Goal: Task Accomplishment & Management: Use online tool/utility

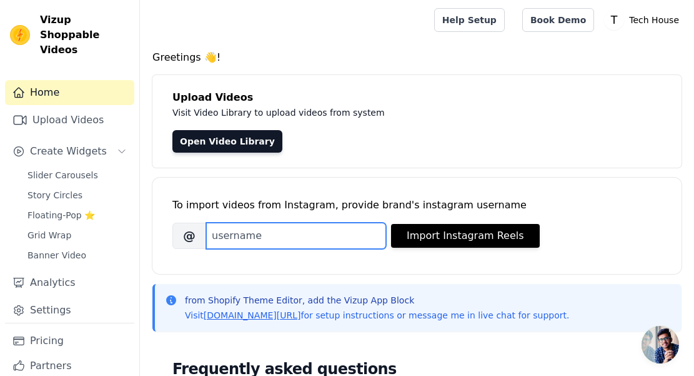
click at [321, 239] on input "Brand's Instagram Username" at bounding box center [296, 235] width 180 height 26
drag, startPoint x: 273, startPoint y: 231, endPoint x: 169, endPoint y: 218, distance: 104.6
click at [169, 218] on div "To import videos from Instagram, provide brand's instagram username [PERSON_NAM…" at bounding box center [416, 225] width 529 height 96
paste input "_house_singapor"
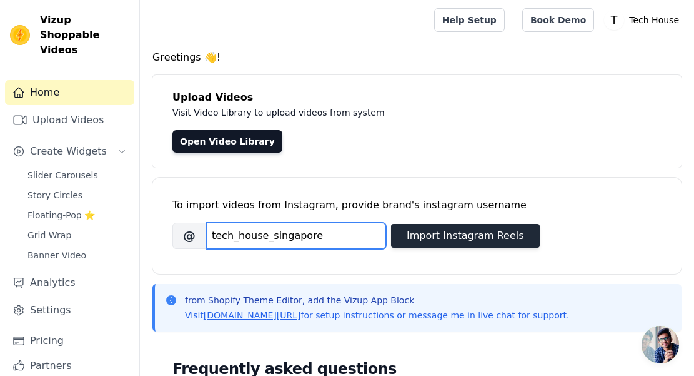
type input "tech_house_singapore"
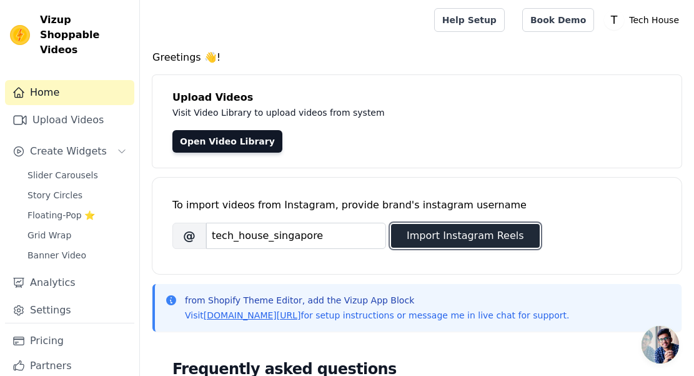
click at [472, 237] on button "Import Instagram Reels" at bounding box center [465, 236] width 149 height 24
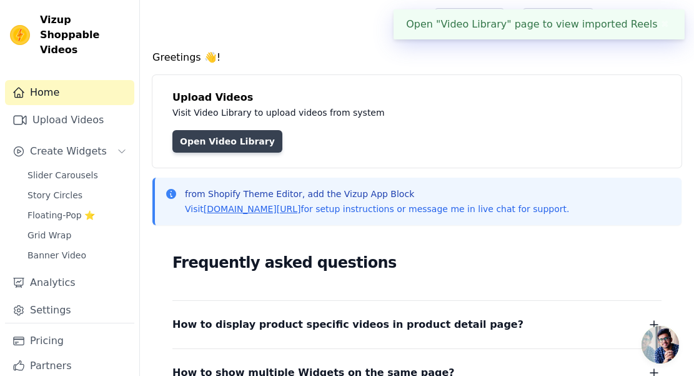
click at [251, 141] on link "Open Video Library" at bounding box center [227, 141] width 110 height 22
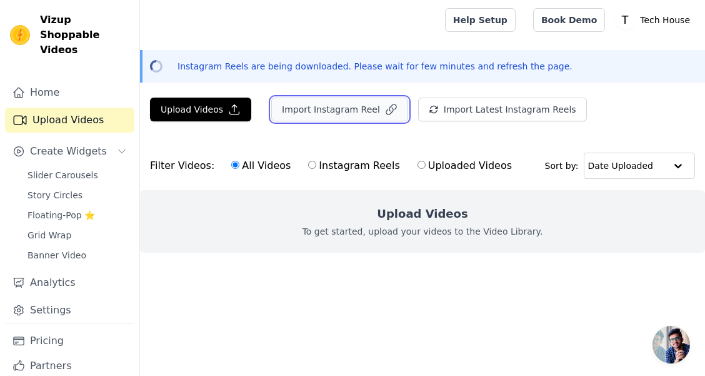
click at [352, 107] on button "Import Instagram Reel" at bounding box center [339, 109] width 137 height 24
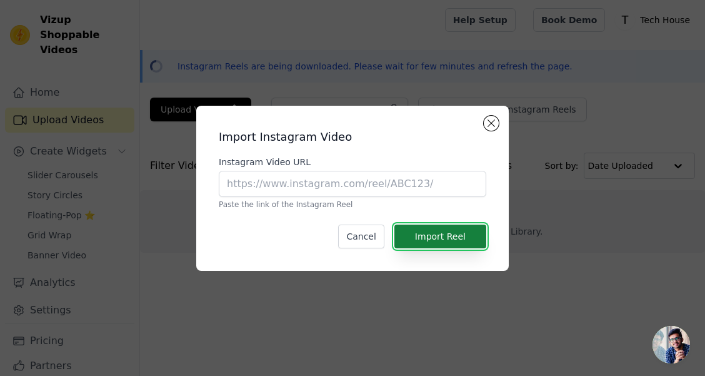
click at [436, 229] on button "Import Reel" at bounding box center [440, 236] width 92 height 24
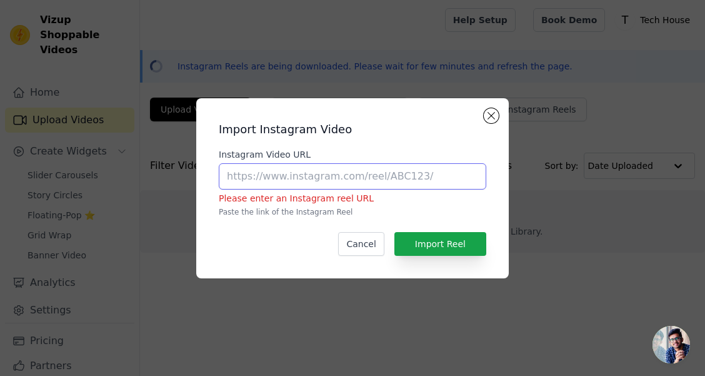
click at [286, 172] on input "Instagram Video URL" at bounding box center [352, 176] width 267 height 26
paste input "[URL][DOMAIN_NAME]"
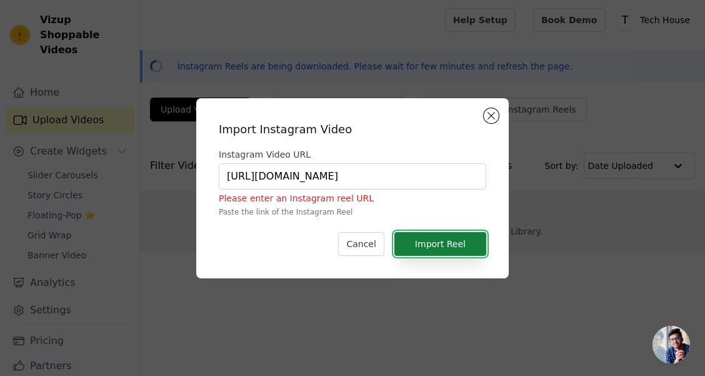
click at [437, 247] on button "Import Reel" at bounding box center [440, 244] width 92 height 24
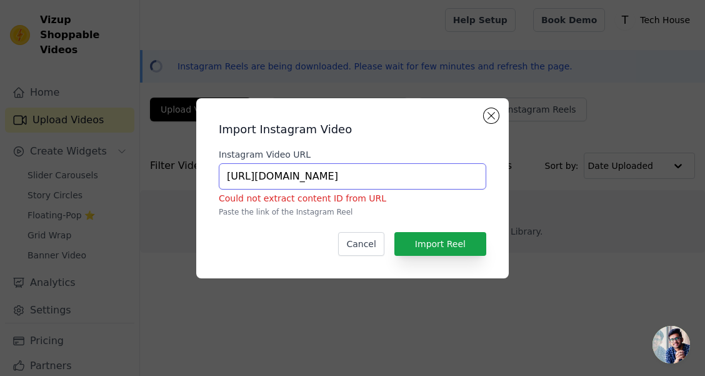
click at [368, 169] on input "[URL][DOMAIN_NAME]" at bounding box center [352, 176] width 267 height 26
paste input "p/DOVymBGj00x/"
type input "[URL][DOMAIN_NAME]"
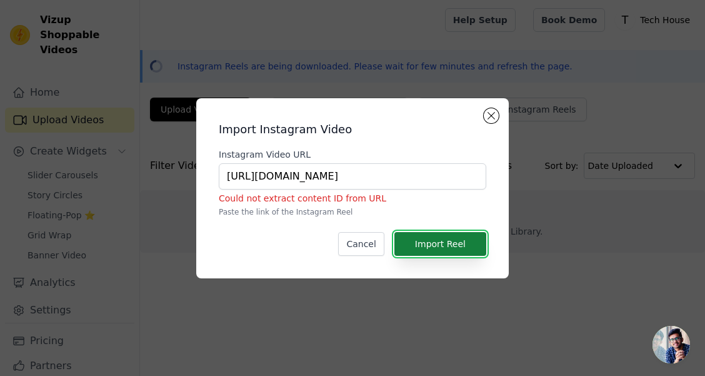
click at [448, 234] on button "Import Reel" at bounding box center [440, 244] width 92 height 24
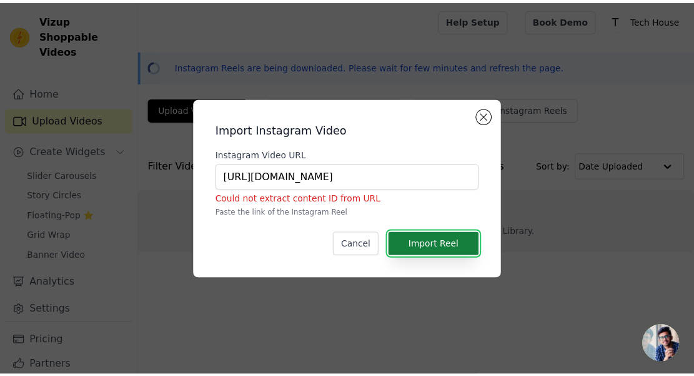
scroll to position [0, 0]
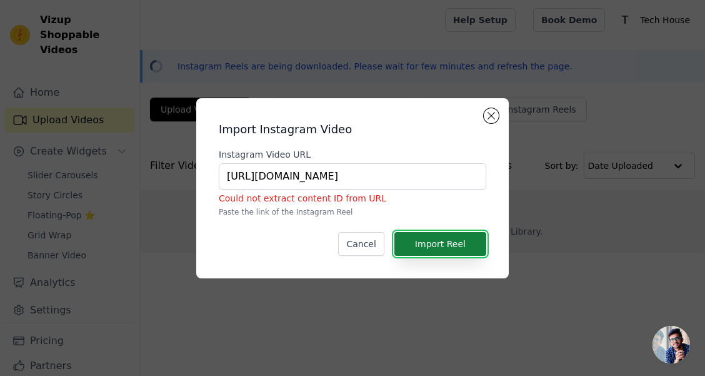
click at [454, 249] on button "Import Reel" at bounding box center [440, 244] width 92 height 24
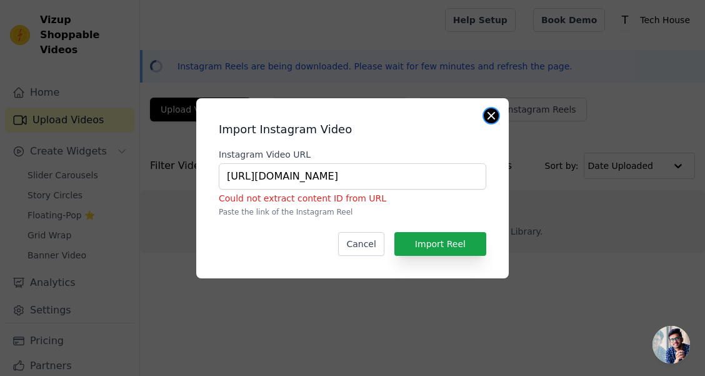
click at [494, 110] on button "Close modal" at bounding box center [491, 115] width 15 height 15
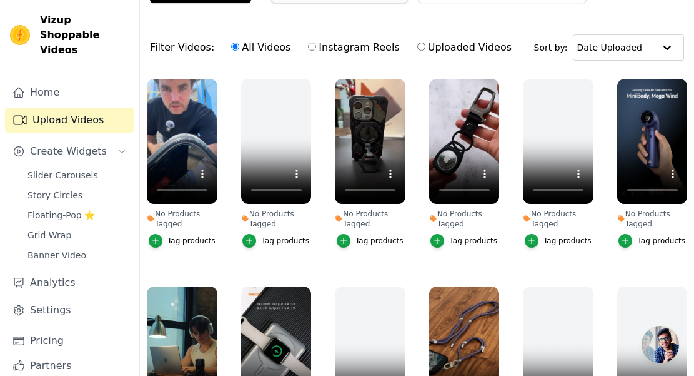
scroll to position [125, 0]
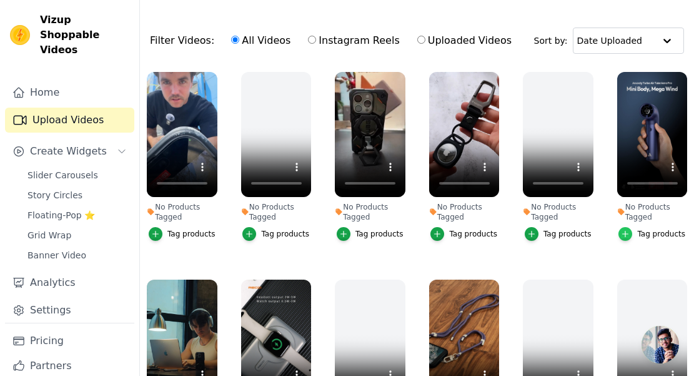
click at [621, 233] on icon "button" at bounding box center [625, 233] width 9 height 9
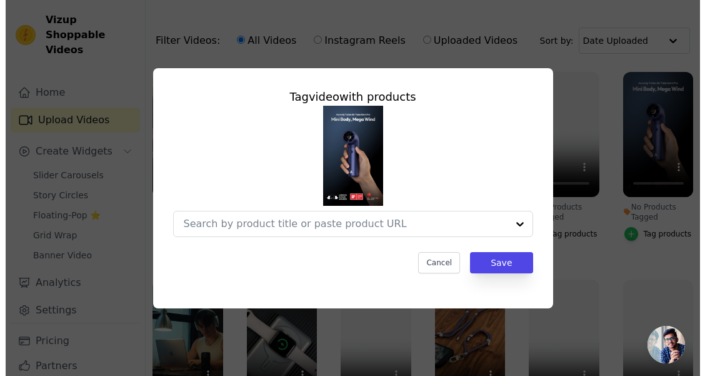
scroll to position [0, 0]
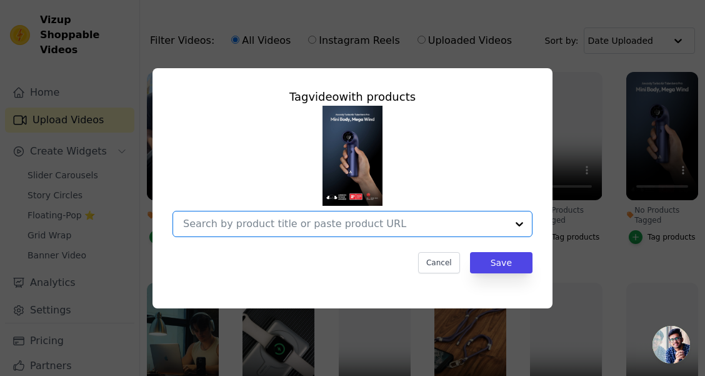
click at [407, 223] on input "No Products Tagged Tag video with products Option undefined, selected. Select i…" at bounding box center [345, 223] width 324 height 12
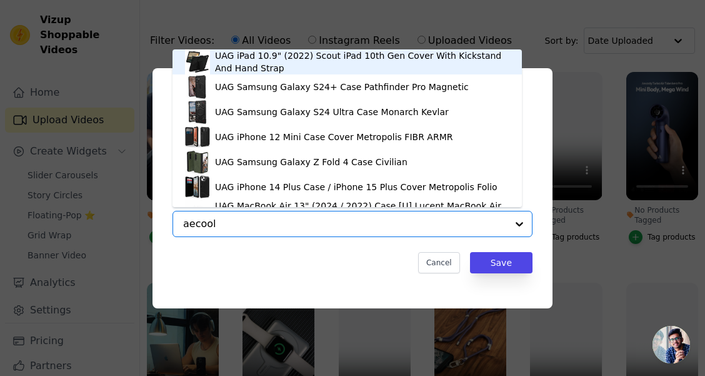
type input "aecooly"
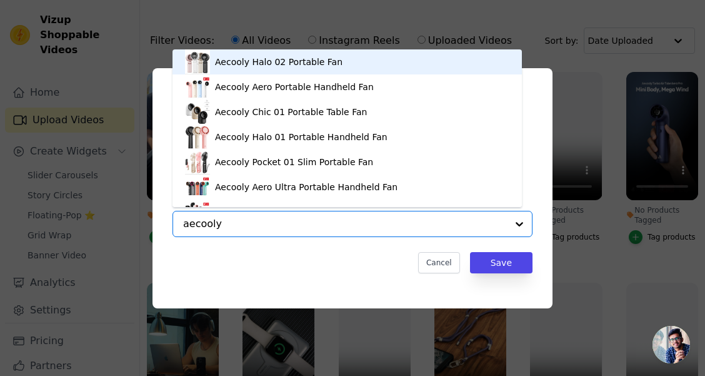
scroll to position [17, 0]
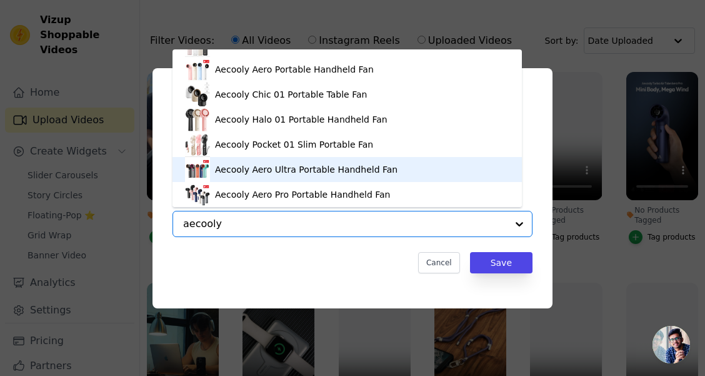
click at [434, 166] on div "Aecooly Aero Ultra Portable Handheld Fan" at bounding box center [347, 169] width 324 height 25
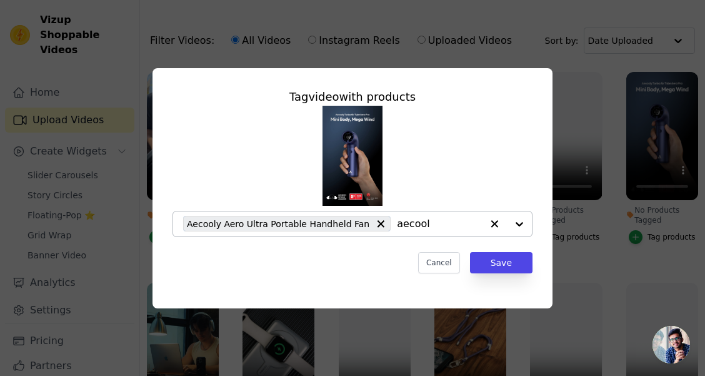
type input "aecooly"
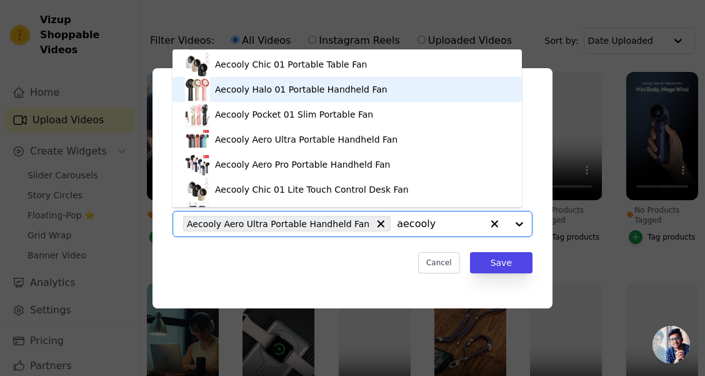
scroll to position [62, 0]
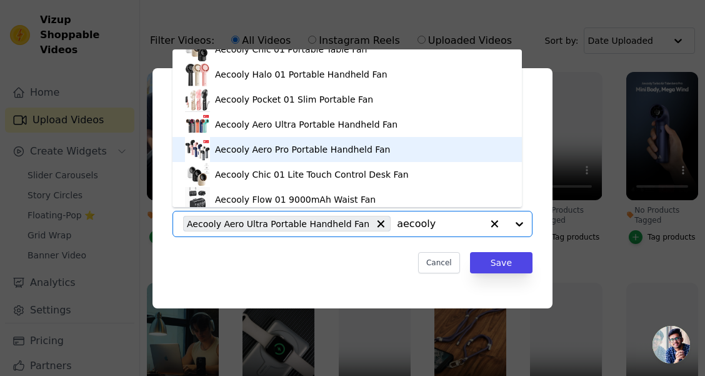
click at [412, 145] on div "Aecooly Aero Pro Portable Handheld Fan" at bounding box center [347, 149] width 324 height 25
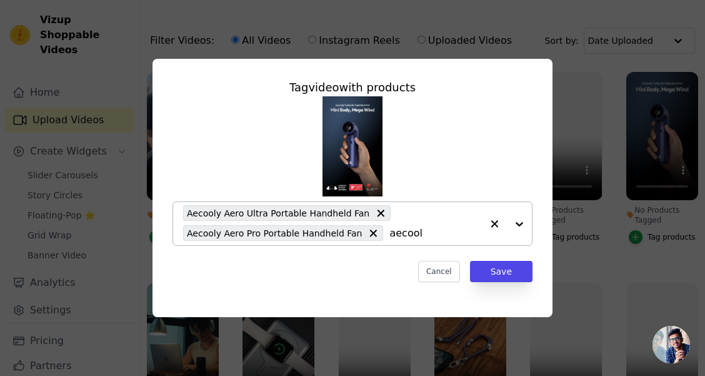
type input "aecooly"
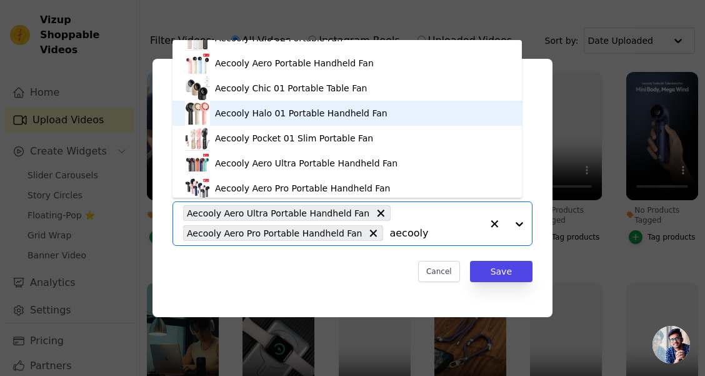
scroll to position [0, 0]
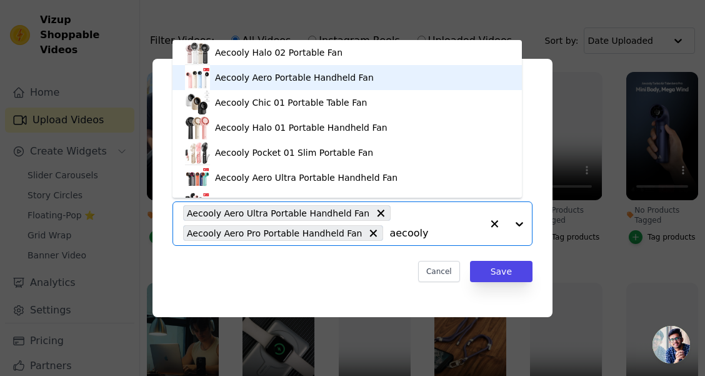
click at [305, 74] on div "Aecooly Aero Portable Handheld Fan" at bounding box center [294, 77] width 159 height 12
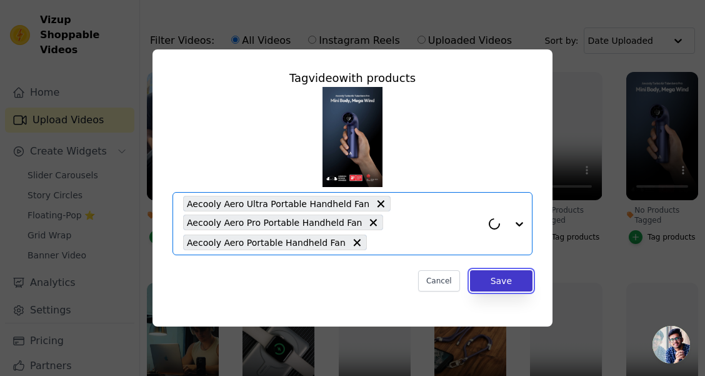
click at [499, 279] on button "Save" at bounding box center [501, 280] width 62 height 21
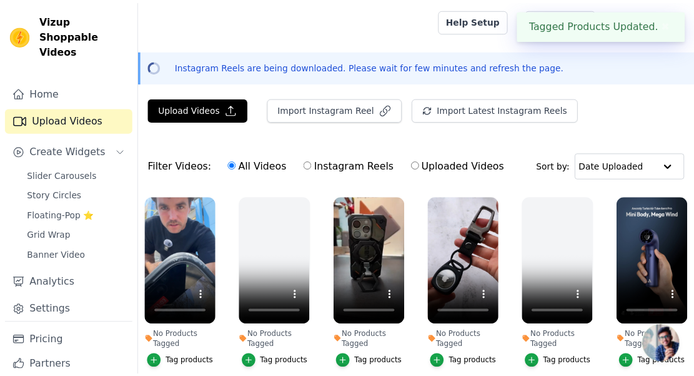
scroll to position [125, 0]
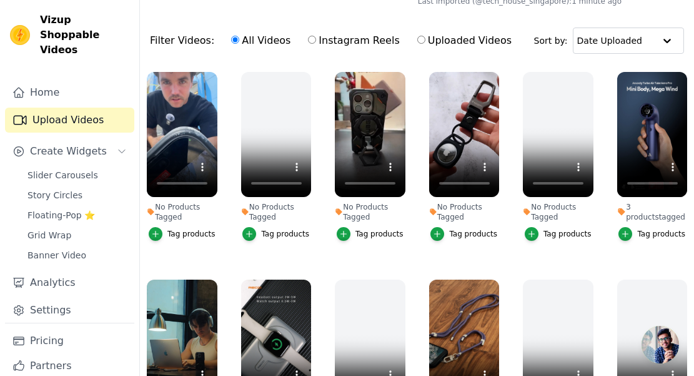
click at [372, 229] on div "Tag products" at bounding box center [380, 234] width 48 height 10
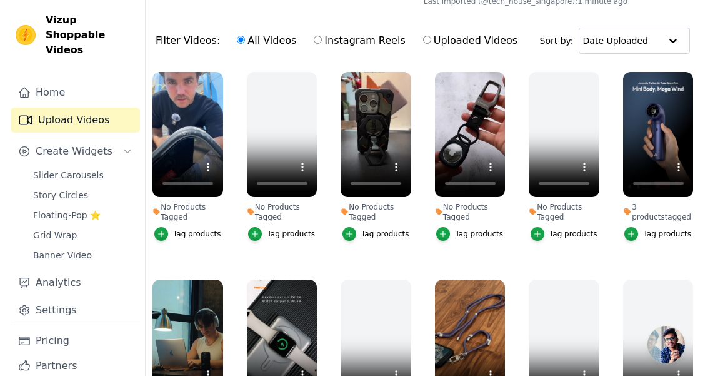
scroll to position [0, 0]
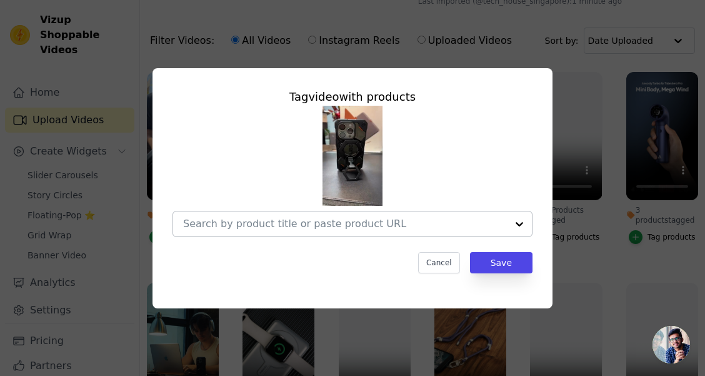
click at [387, 226] on input "No Products Tagged Tag video with products Cancel Save Tag products" at bounding box center [345, 223] width 324 height 12
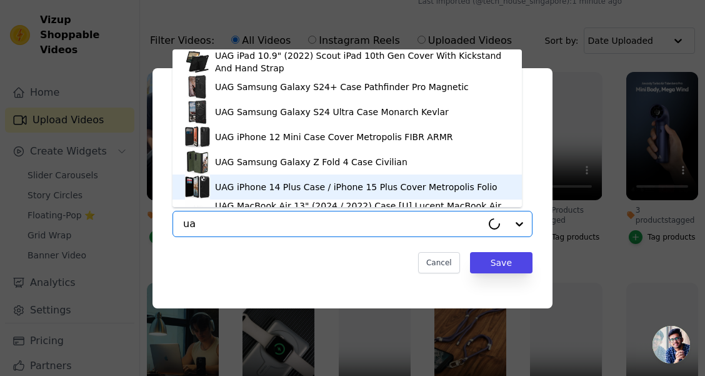
type input "u"
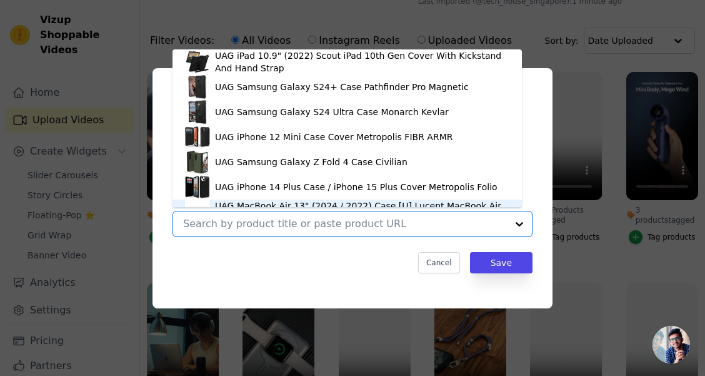
scroll to position [17, 0]
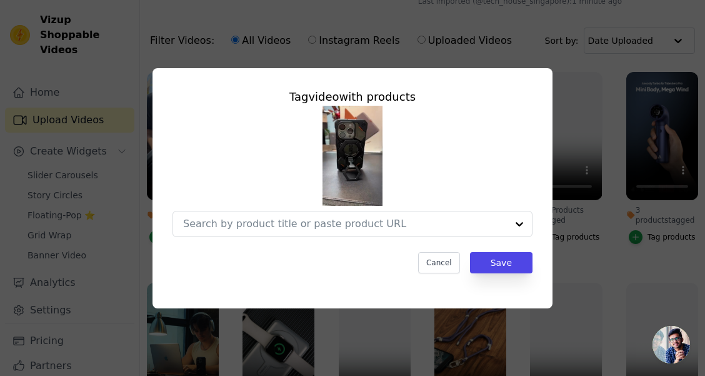
click at [598, 262] on div "Tag video with products Cancel Save" at bounding box center [352, 188] width 665 height 280
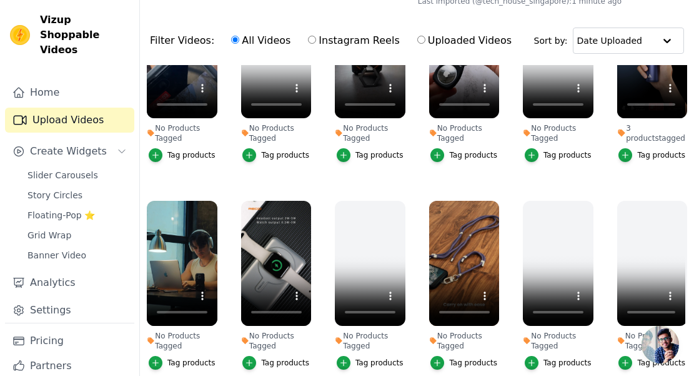
scroll to position [125, 0]
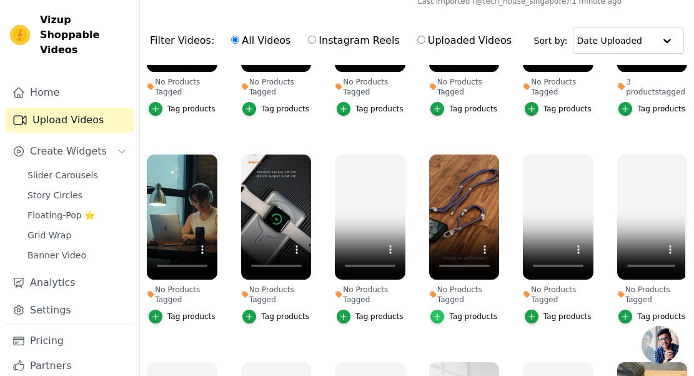
click at [434, 315] on icon "button" at bounding box center [437, 316] width 9 height 9
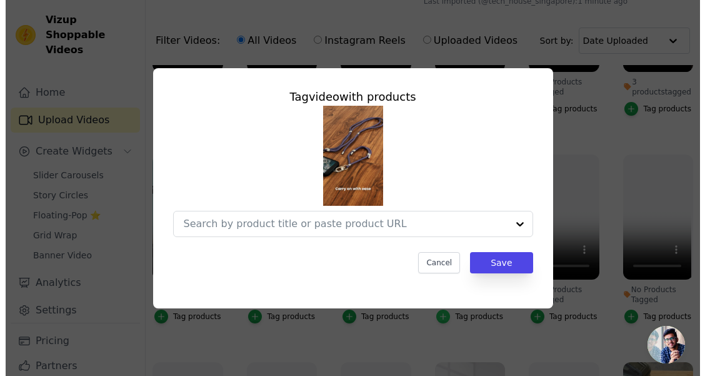
scroll to position [0, 0]
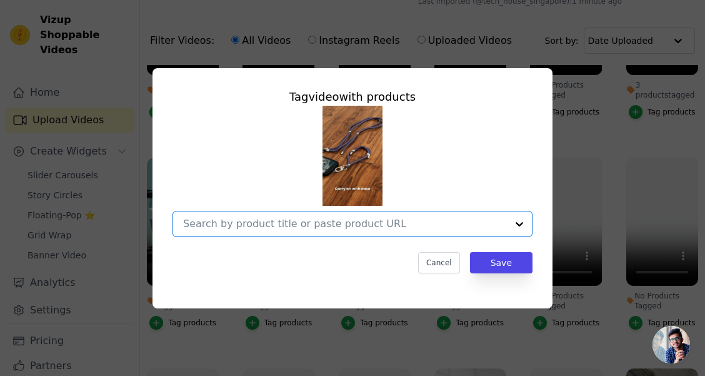
click at [327, 226] on input "No Products Tagged Tag video with products Option undefined, selected. Select i…" at bounding box center [345, 223] width 324 height 12
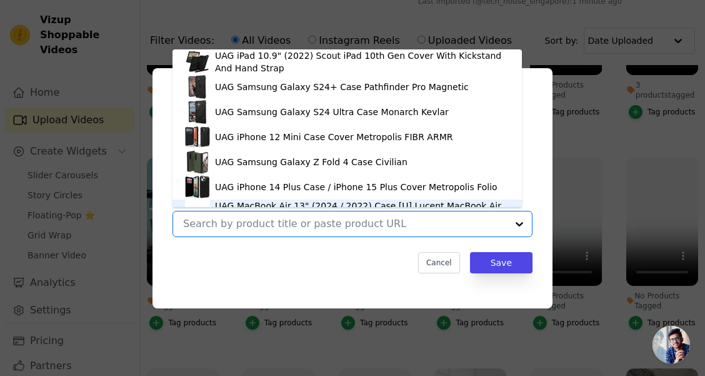
scroll to position [17, 0]
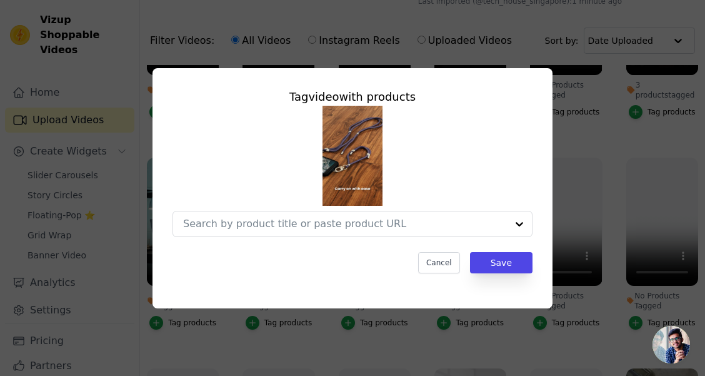
click at [482, 338] on div "Tag video with products Cancel Save" at bounding box center [352, 188] width 705 height 376
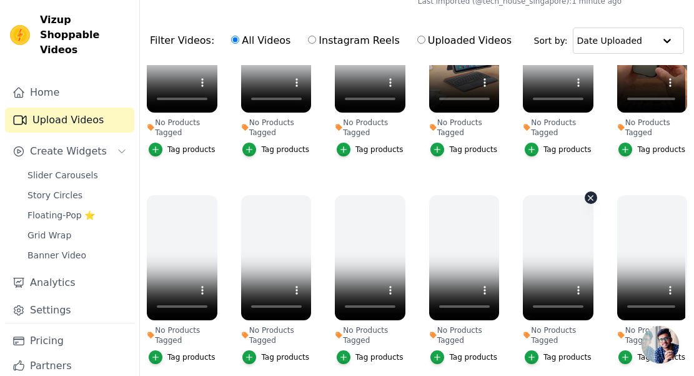
scroll to position [437, 0]
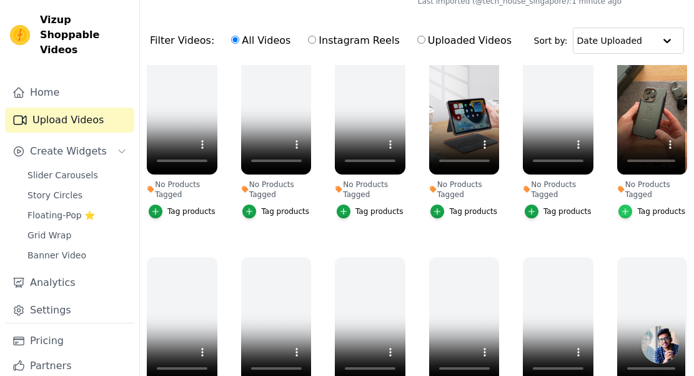
click at [621, 207] on icon "button" at bounding box center [625, 211] width 9 height 9
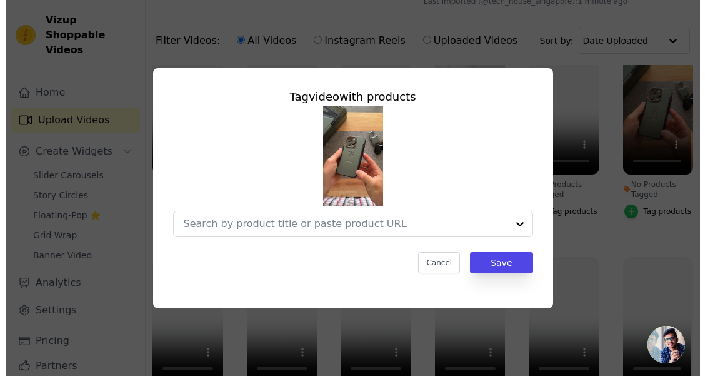
scroll to position [444, 0]
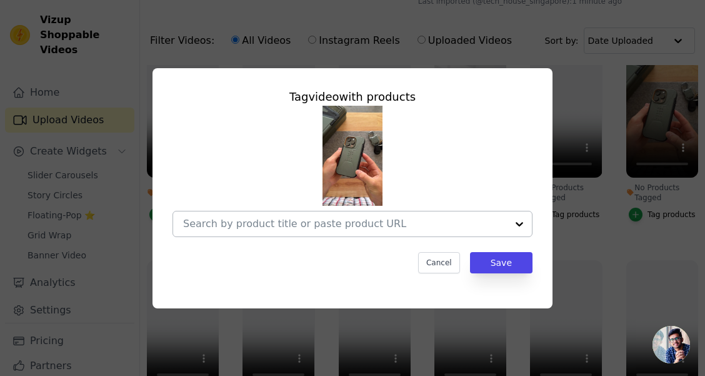
click at [366, 212] on div at bounding box center [345, 223] width 324 height 25
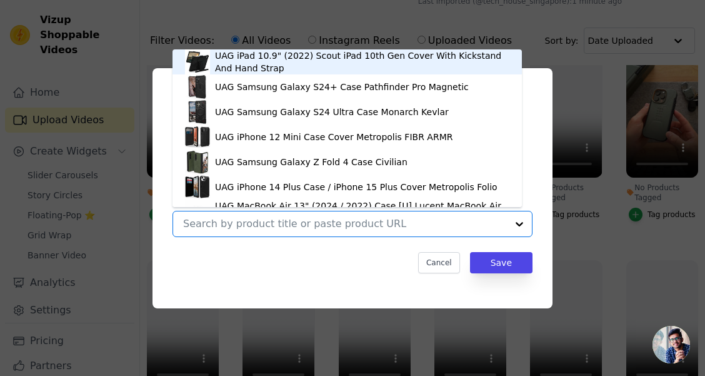
click at [374, 217] on input "No Products Tagged Tag video with products UAG iPad 10.9" (2022) Scout iPad 10t…" at bounding box center [345, 223] width 324 height 12
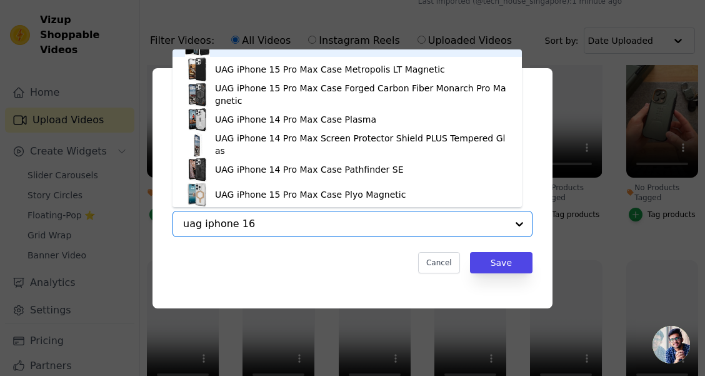
scroll to position [0, 0]
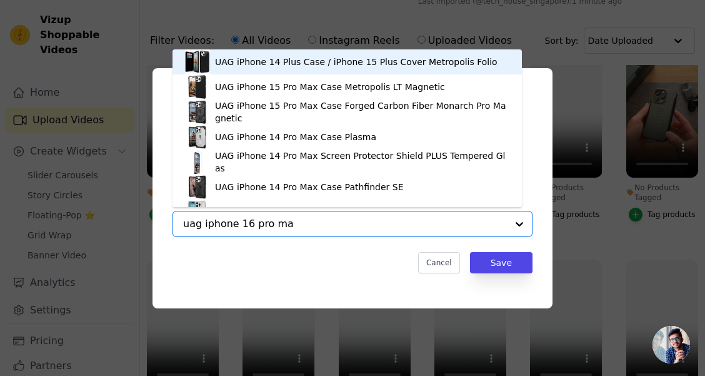
type input "uag iphone 16 pro max"
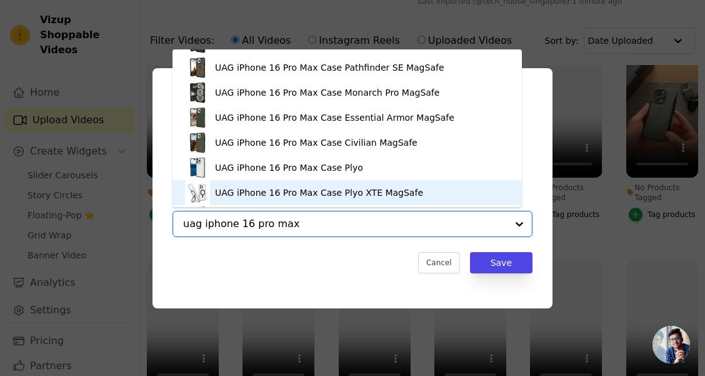
scroll to position [455, 0]
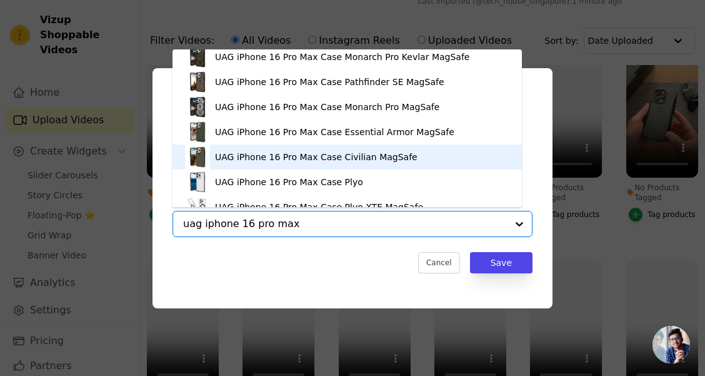
click at [239, 152] on div "UAG iPhone 16 Pro Max Case Civilian MagSafe" at bounding box center [316, 157] width 202 height 12
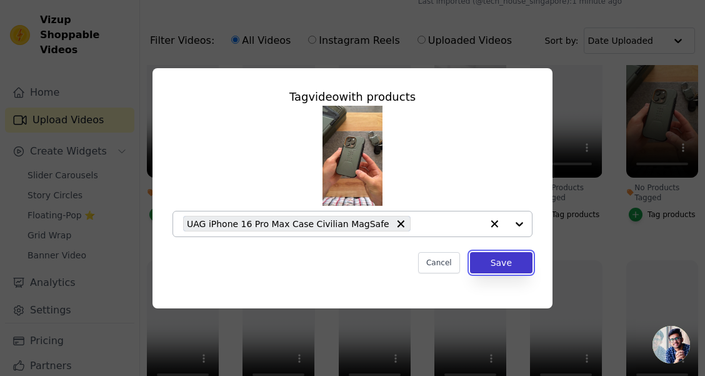
click at [501, 263] on button "Save" at bounding box center [501, 262] width 62 height 21
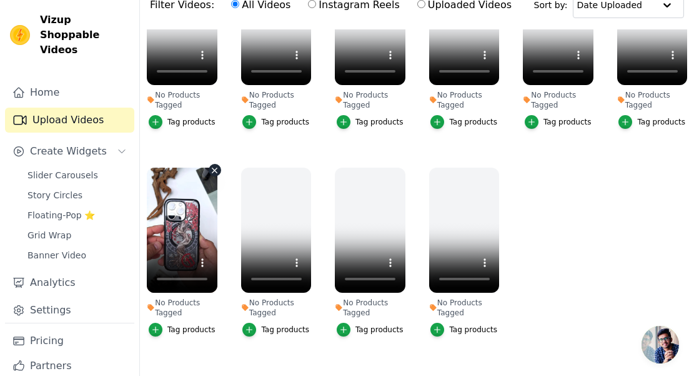
scroll to position [185, 0]
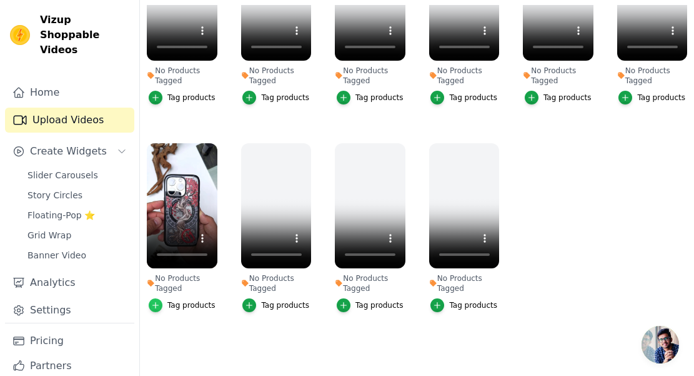
click at [157, 302] on icon "button" at bounding box center [156, 305] width 6 height 6
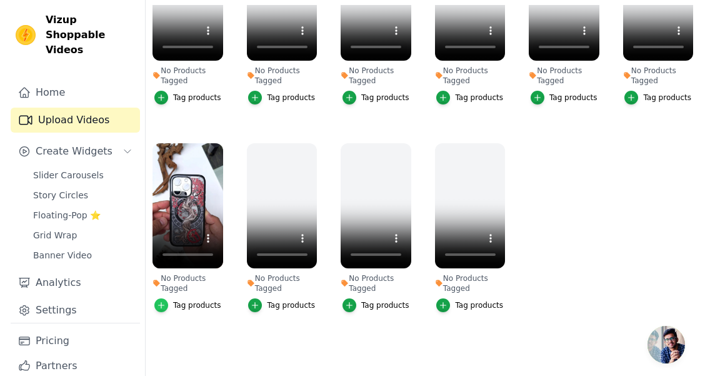
scroll to position [708, 0]
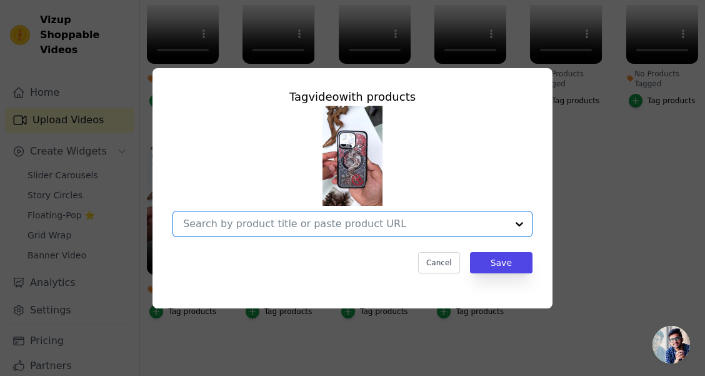
click at [341, 219] on input "No Products Tagged Tag video with products Option undefined, selected. Select i…" at bounding box center [345, 223] width 324 height 12
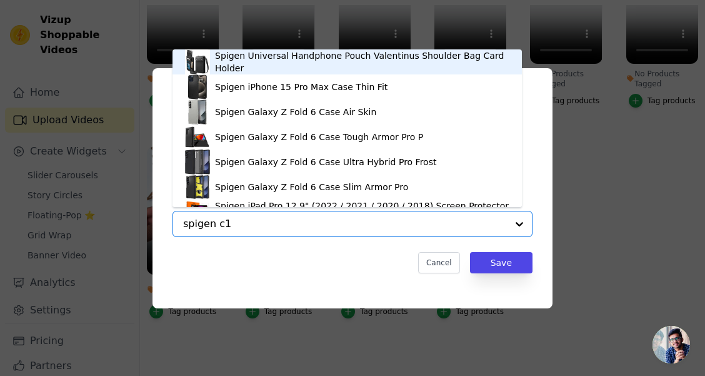
type input "spigen c11"
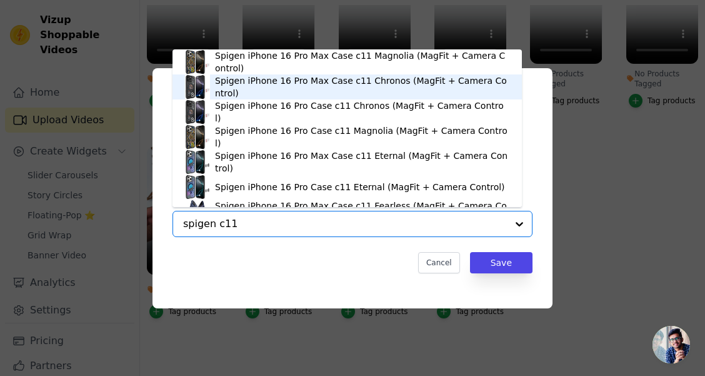
scroll to position [67, 0]
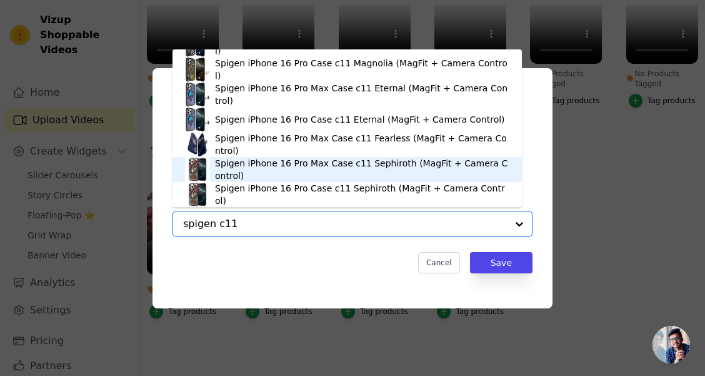
click at [312, 174] on div "Spigen iPhone 16 Pro Max Case c11 Sephiroth (MagFit + Camera Control)" at bounding box center [362, 169] width 294 height 25
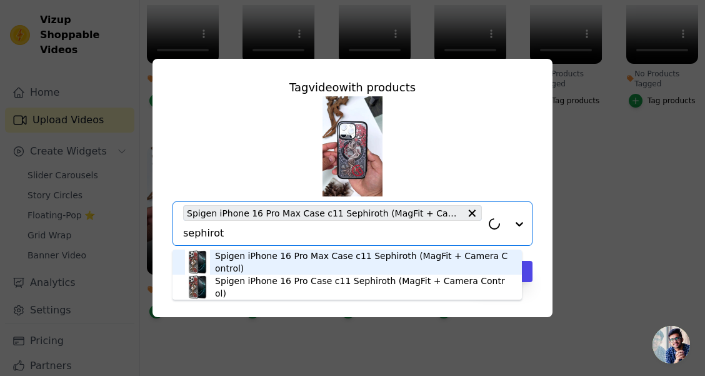
type input "sephiroth"
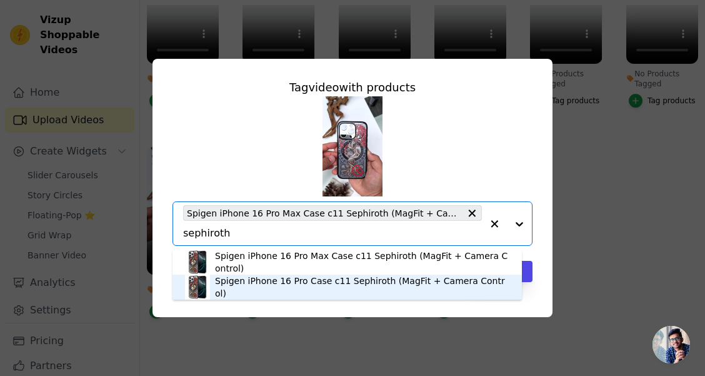
click at [335, 286] on div "Spigen iPhone 16 Pro Case c11 Sephiroth (MagFit + Camera Control)" at bounding box center [362, 286] width 294 height 25
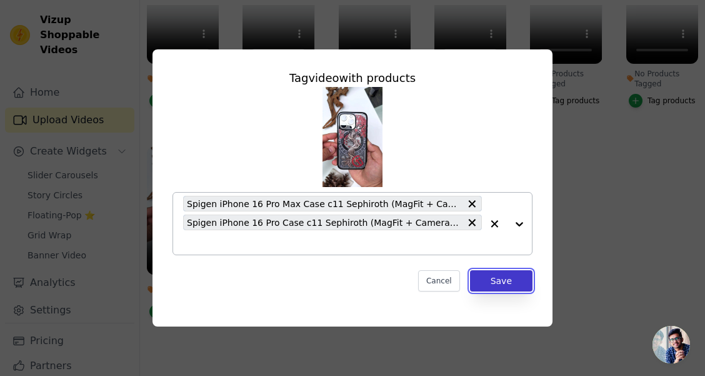
click at [490, 286] on button "Save" at bounding box center [501, 280] width 62 height 21
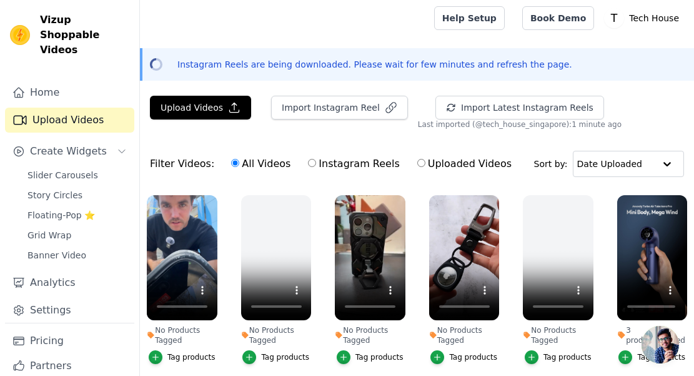
scroll to position [0, 0]
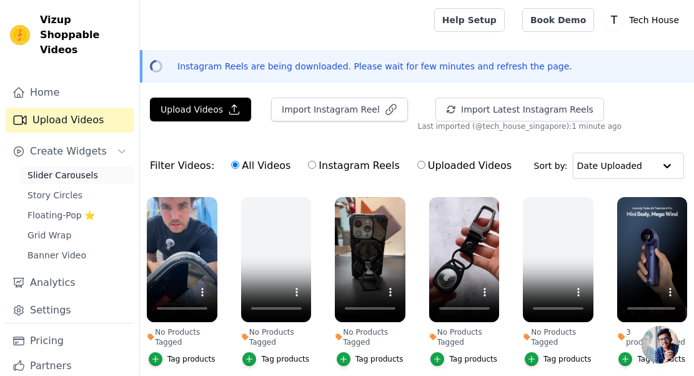
click at [71, 176] on span "Slider Carousels" at bounding box center [62, 175] width 71 height 12
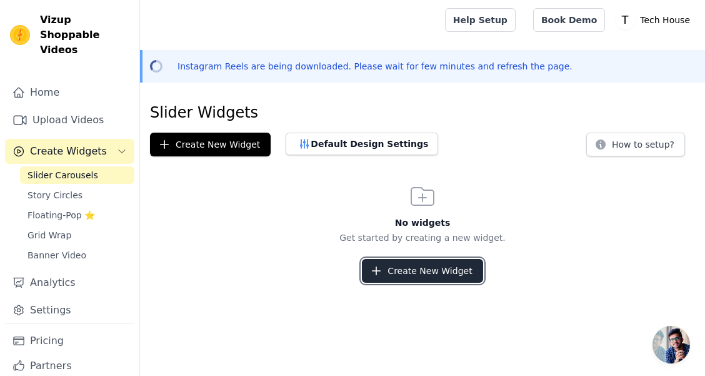
click at [406, 272] on button "Create New Widget" at bounding box center [422, 271] width 121 height 24
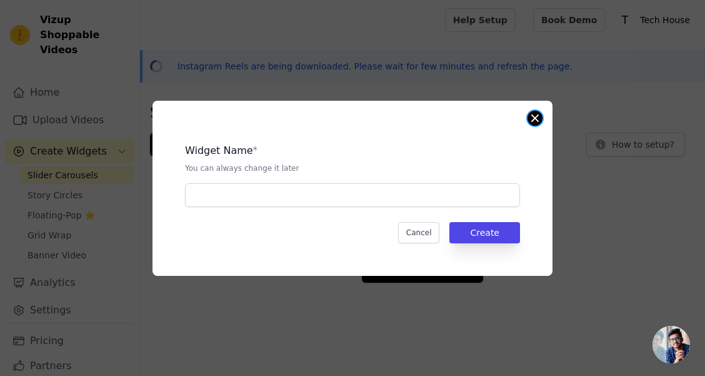
click at [532, 116] on button "Close modal" at bounding box center [534, 118] width 15 height 15
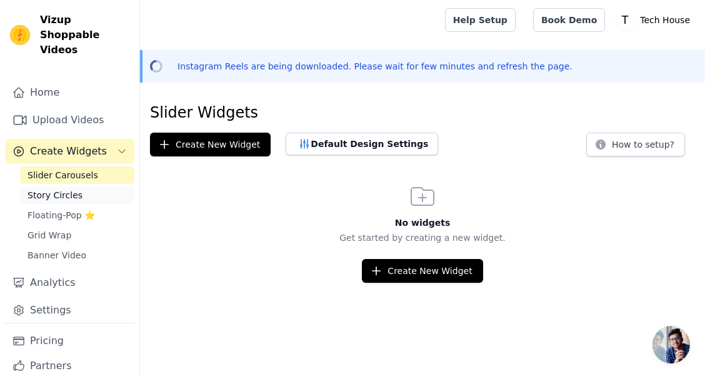
click at [91, 197] on link "Story Circles" at bounding box center [77, 194] width 114 height 17
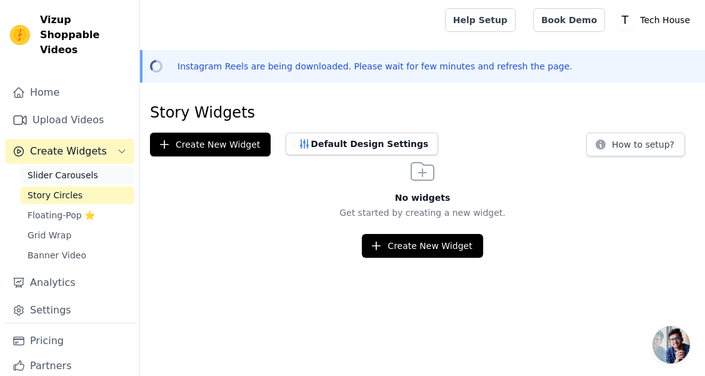
click at [84, 180] on span "Slider Carousels" at bounding box center [62, 175] width 71 height 12
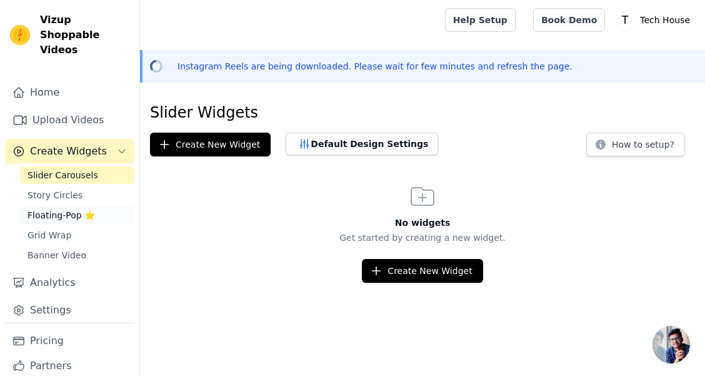
click at [75, 218] on span "Floating-Pop ⭐" at bounding box center [60, 215] width 67 height 12
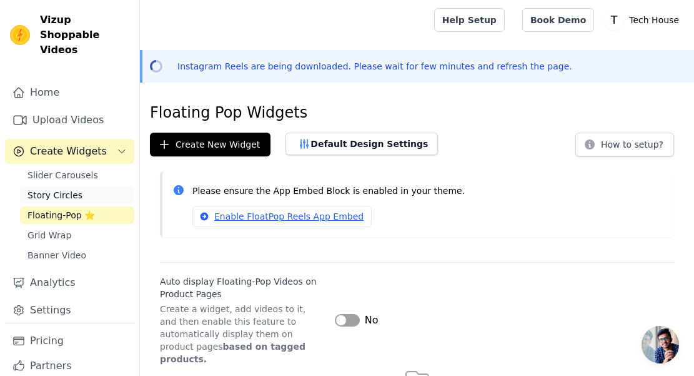
click at [97, 194] on link "Story Circles" at bounding box center [77, 194] width 114 height 17
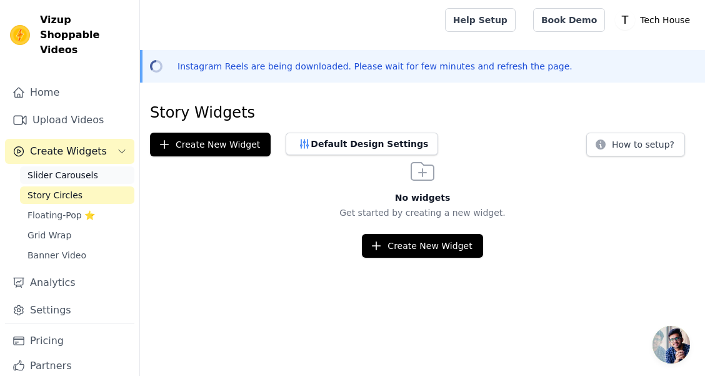
click at [98, 176] on link "Slider Carousels" at bounding box center [77, 174] width 114 height 17
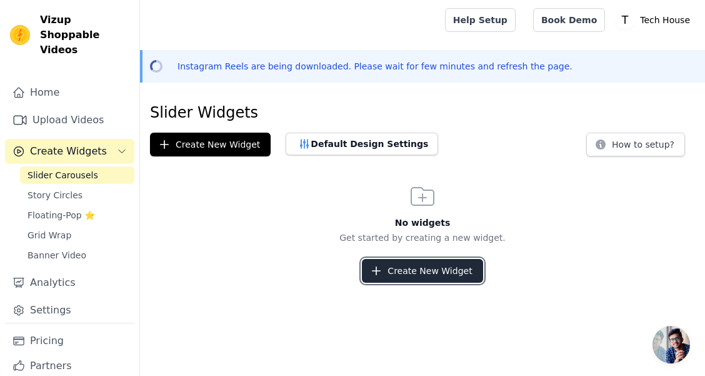
click at [431, 282] on button "Create New Widget" at bounding box center [422, 271] width 121 height 24
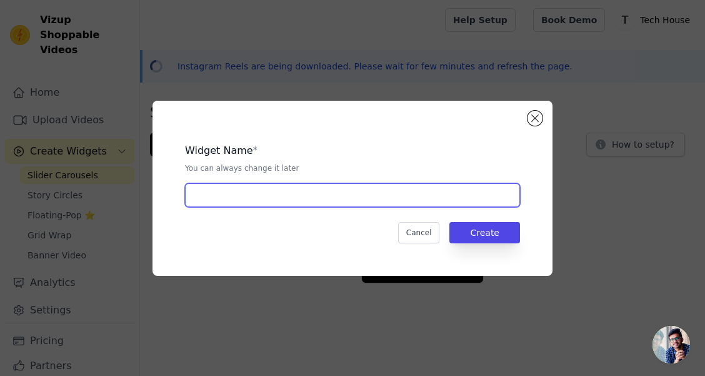
click at [253, 197] on input "text" at bounding box center [352, 195] width 335 height 24
type input "C"
type input "V"
type input "c"
type input "video"
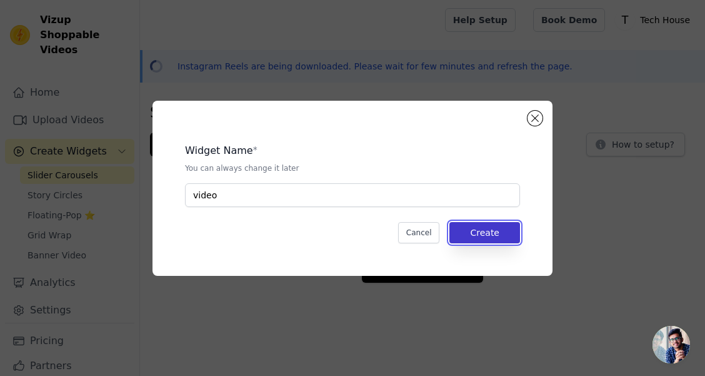
click at [467, 229] on button "Create" at bounding box center [484, 232] width 71 height 21
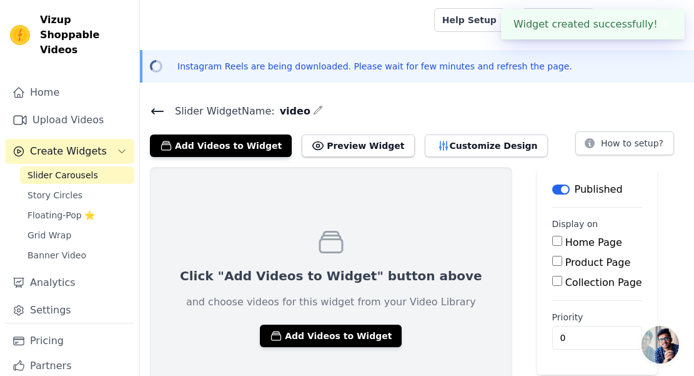
scroll to position [36, 0]
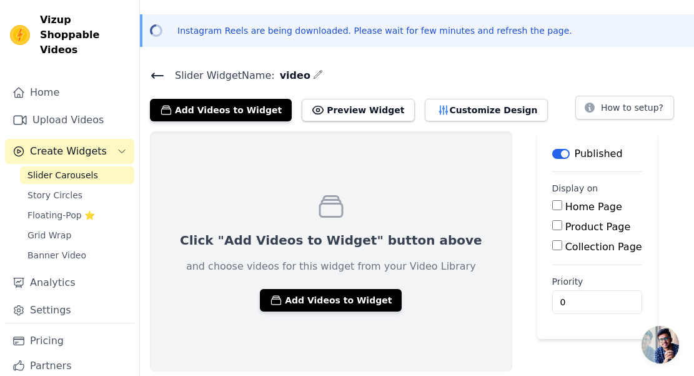
drag, startPoint x: 307, startPoint y: 299, endPoint x: 301, endPoint y: 223, distance: 76.5
click at [301, 223] on div "Click "Add Videos to Widget" button above and choose videos for this widget fro…" at bounding box center [331, 251] width 362 height 240
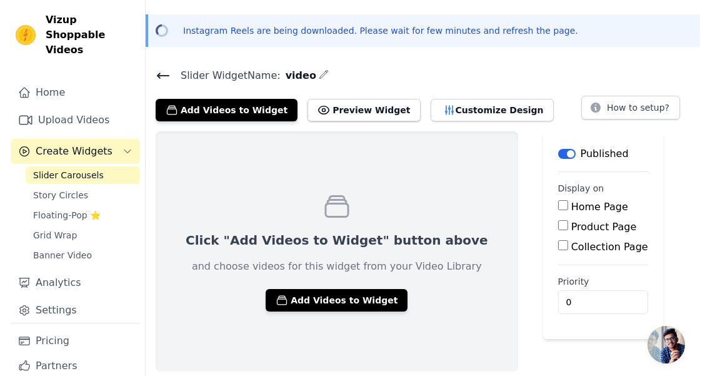
scroll to position [0, 0]
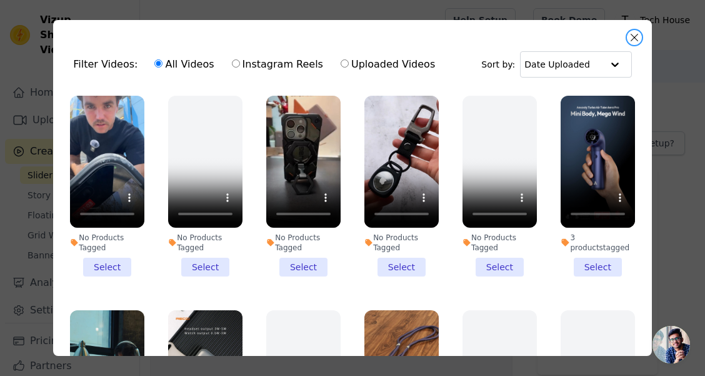
drag, startPoint x: 633, startPoint y: 35, endPoint x: 634, endPoint y: 100, distance: 65.0
click at [634, 100] on div "Filter Videos: All Videos Instagram Reels Uploaded Videos Sort by: Date Uploade…" at bounding box center [352, 188] width 599 height 336
click at [587, 264] on li "3 products tagged Select" at bounding box center [598, 186] width 74 height 181
click at [0, 0] on input "3 products tagged Select" at bounding box center [0, 0] width 0 height 0
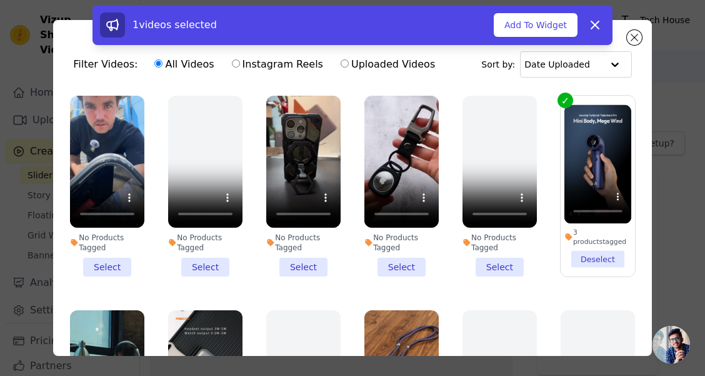
click at [397, 257] on li "No Products Tagged Select" at bounding box center [401, 186] width 74 height 181
click at [0, 0] on input "No Products Tagged Select" at bounding box center [0, 0] width 0 height 0
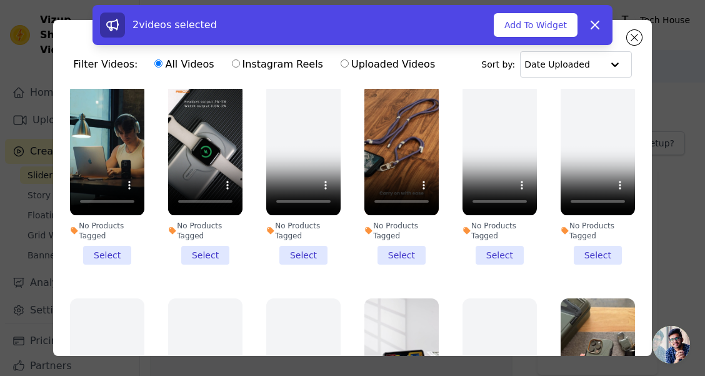
scroll to position [250, 0]
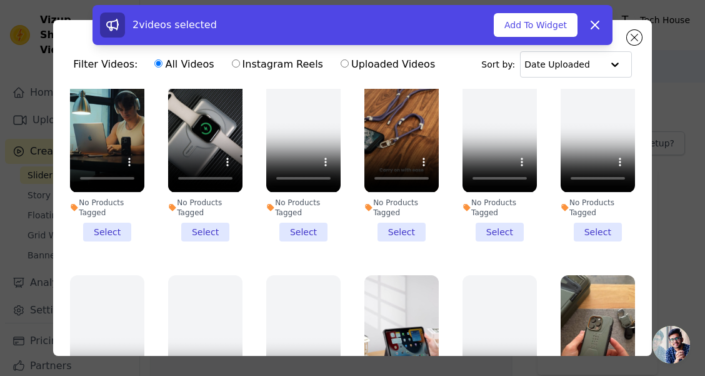
click at [395, 218] on li "No Products Tagged Select" at bounding box center [401, 150] width 74 height 181
click at [0, 0] on input "No Products Tagged Select" at bounding box center [0, 0] width 0 height 0
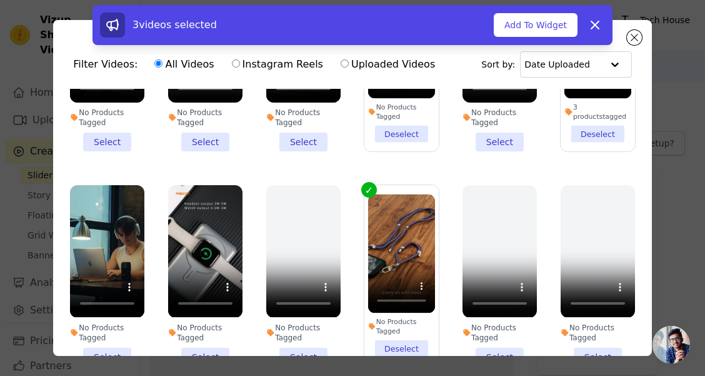
scroll to position [0, 0]
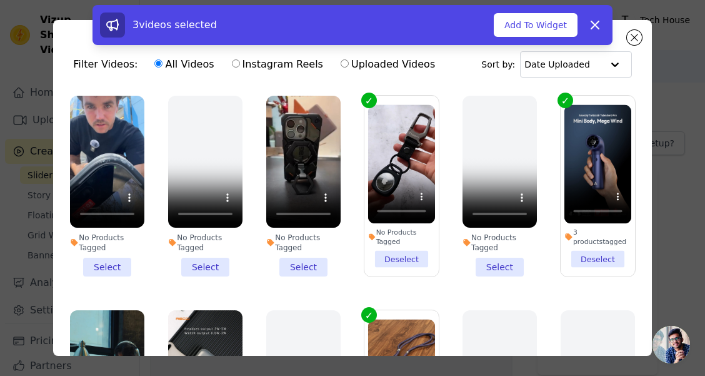
click at [278, 64] on label "Instagram Reels" at bounding box center [277, 64] width 92 height 16
click at [240, 64] on input "Instagram Reels" at bounding box center [236, 63] width 8 height 8
radio input "true"
click at [169, 58] on label "All Videos" at bounding box center [184, 64] width 61 height 16
click at [162, 59] on input "All Videos" at bounding box center [158, 63] width 8 height 8
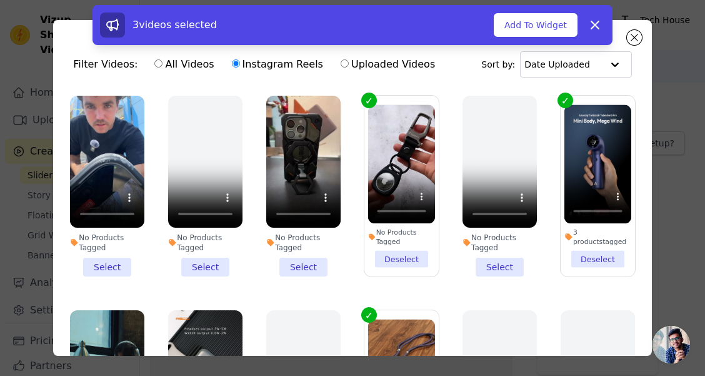
radio input "true"
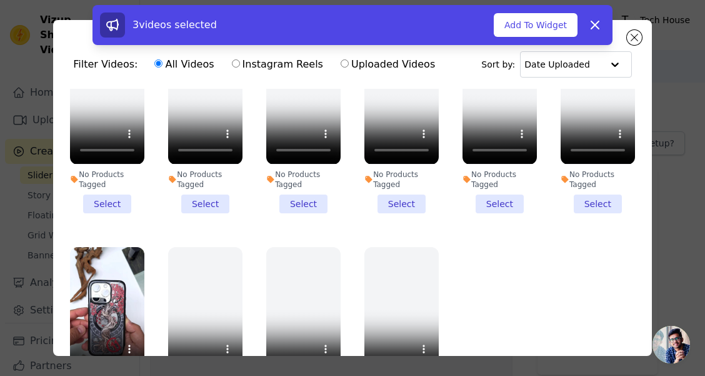
scroll to position [718, 0]
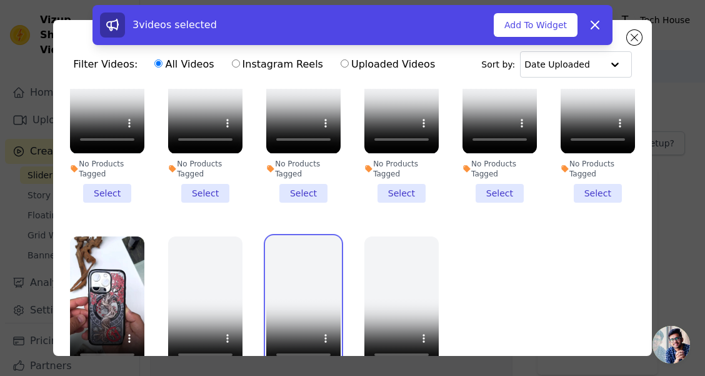
click at [288, 269] on video at bounding box center [303, 302] width 74 height 132
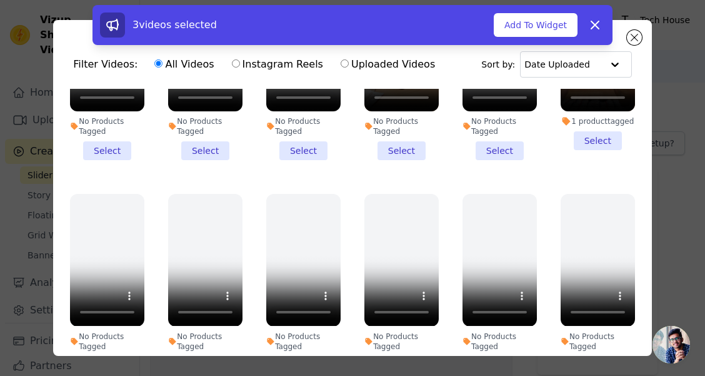
scroll to position [531, 0]
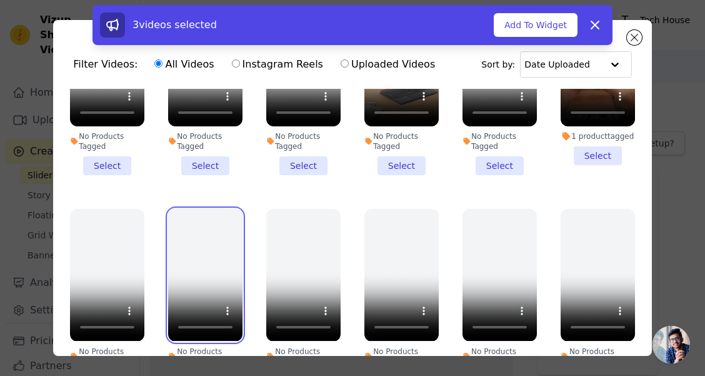
click at [194, 232] on video at bounding box center [205, 275] width 74 height 132
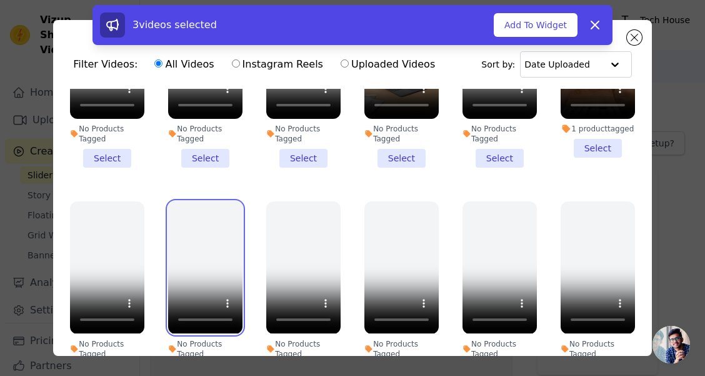
scroll to position [593, 0]
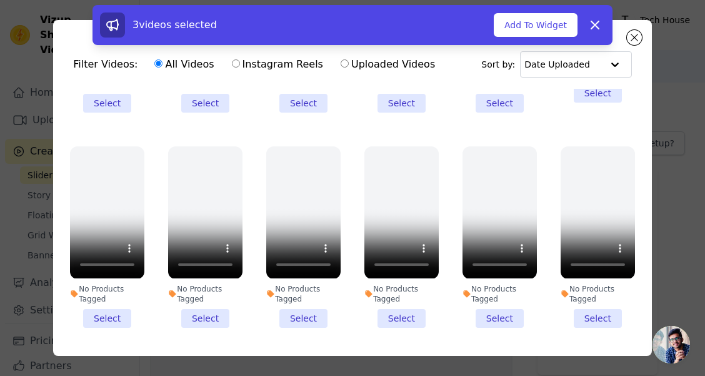
click at [208, 293] on li "No Products Tagged Select" at bounding box center [205, 236] width 74 height 181
click at [0, 0] on input "No Products Tagged Select" at bounding box center [0, 0] width 0 height 0
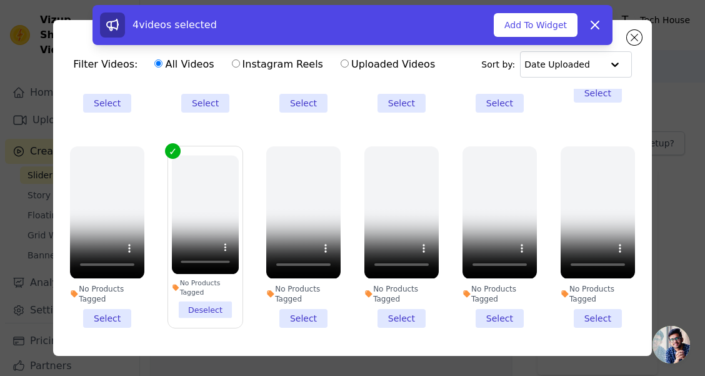
click at [201, 286] on li "No Products Tagged Deselect" at bounding box center [205, 237] width 67 height 162
click at [0, 0] on input "No Products Tagged Deselect" at bounding box center [0, 0] width 0 height 0
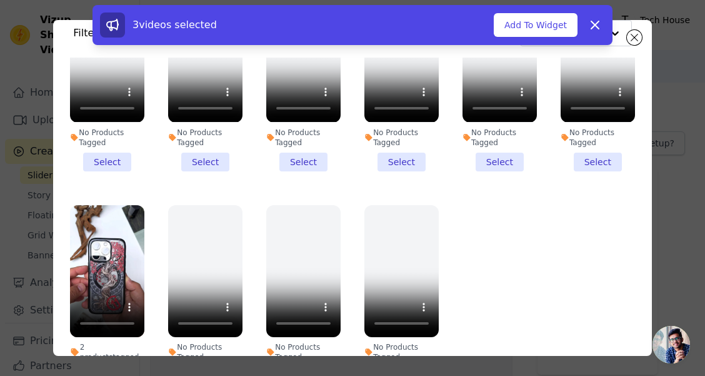
scroll to position [109, 0]
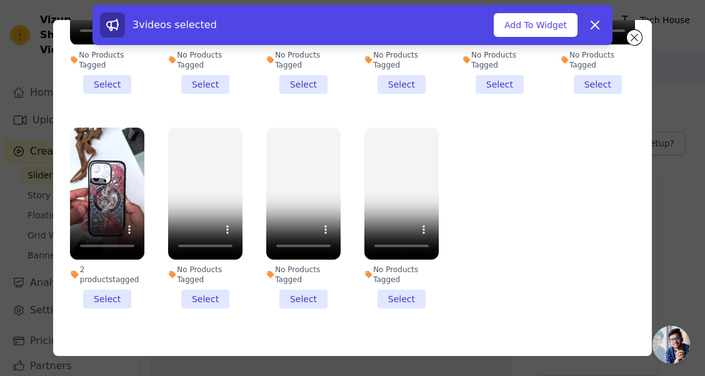
click at [197, 276] on li "No Products Tagged Select" at bounding box center [205, 217] width 74 height 181
click at [0, 0] on input "No Products Tagged Select" at bounding box center [0, 0] width 0 height 0
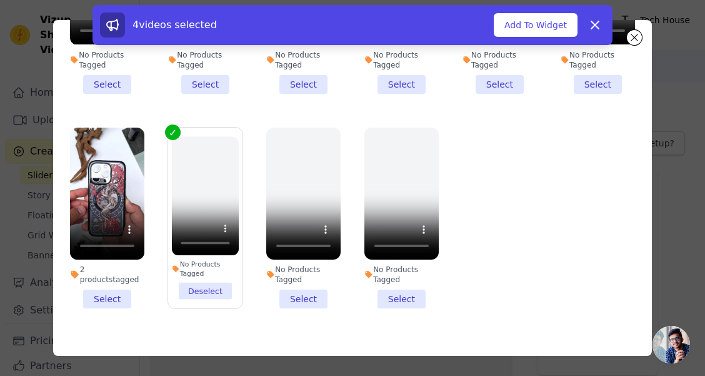
click at [197, 276] on label "No Products Tagged Deselect" at bounding box center [205, 218] width 76 height 182
click at [0, 0] on input "No Products Tagged Deselect" at bounding box center [0, 0] width 0 height 0
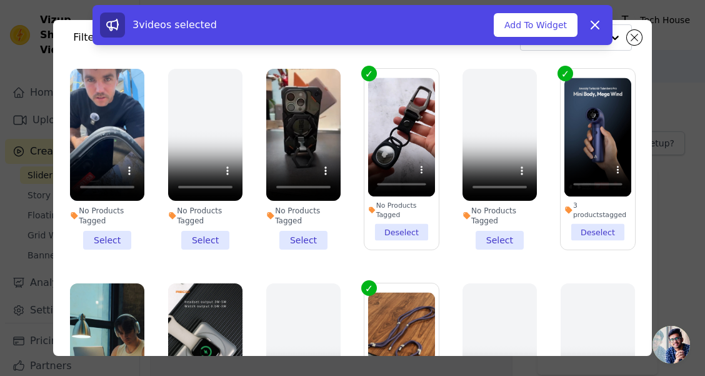
scroll to position [0, 0]
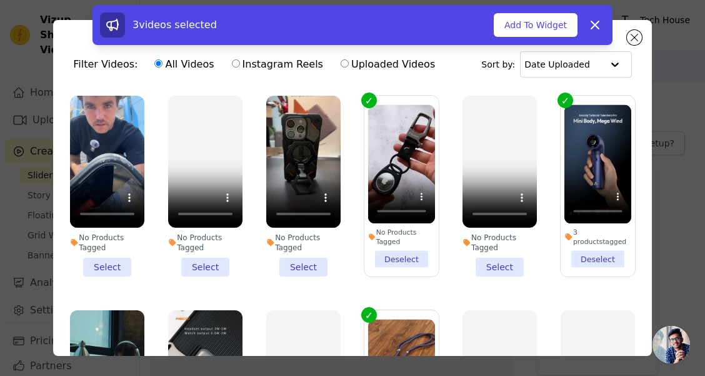
click at [299, 261] on li "No Products Tagged Select" at bounding box center [303, 186] width 74 height 181
click at [0, 0] on input "No Products Tagged Select" at bounding box center [0, 0] width 0 height 0
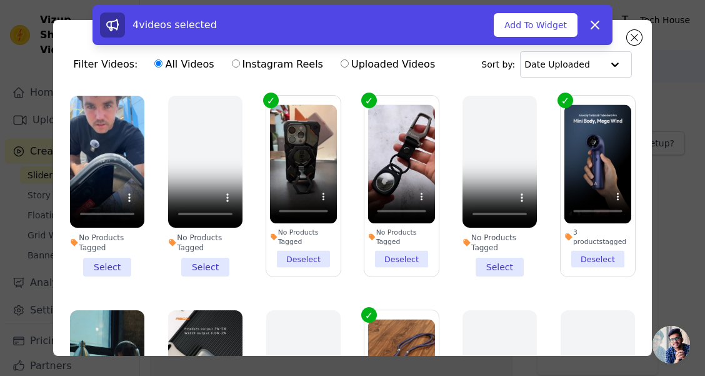
click at [118, 261] on li "No Products Tagged Select" at bounding box center [107, 186] width 74 height 181
click at [0, 0] on input "No Products Tagged Select" at bounding box center [0, 0] width 0 height 0
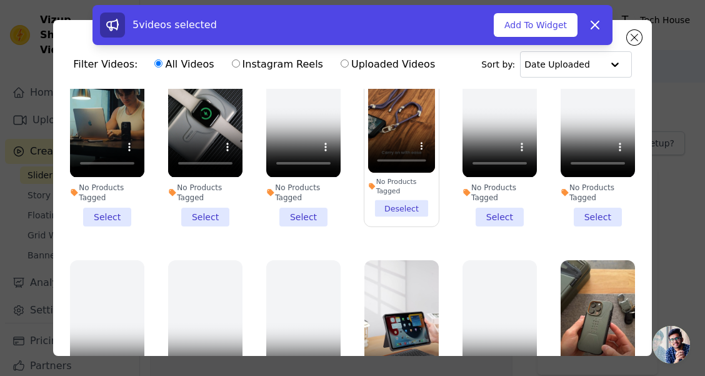
scroll to position [250, 0]
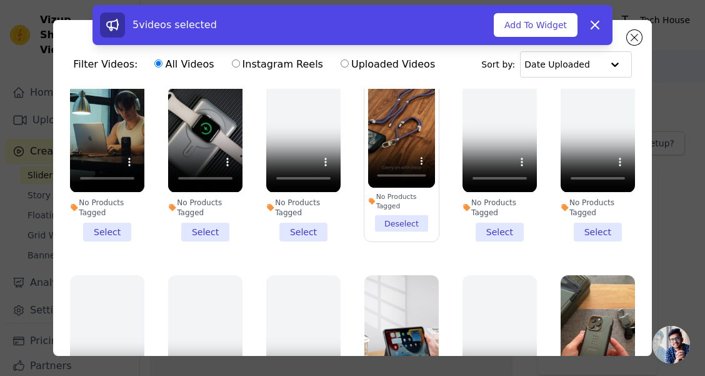
click at [90, 216] on li "No Products Tagged Select" at bounding box center [107, 150] width 74 height 181
click at [0, 0] on input "No Products Tagged Select" at bounding box center [0, 0] width 0 height 0
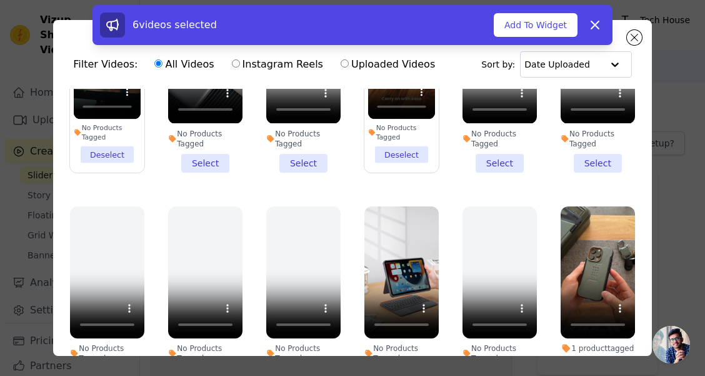
scroll to position [437, 0]
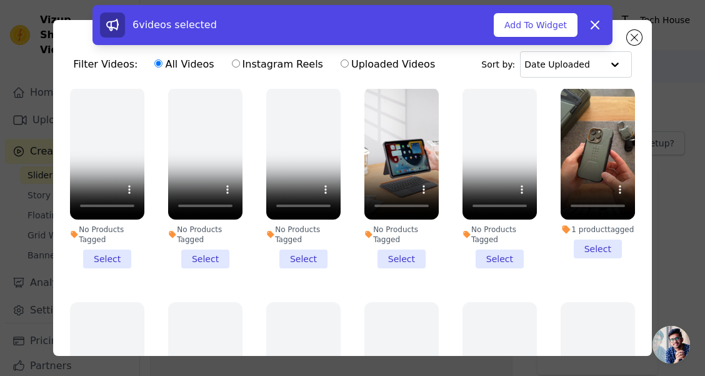
click at [390, 239] on li "No Products Tagged Select" at bounding box center [401, 177] width 74 height 181
click at [0, 0] on input "No Products Tagged Select" at bounding box center [0, 0] width 0 height 0
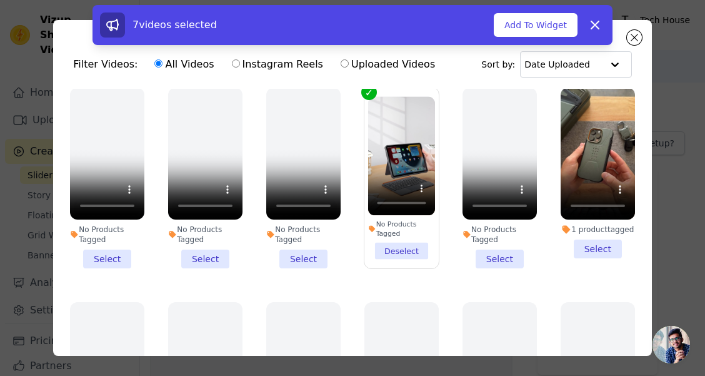
scroll to position [187, 0]
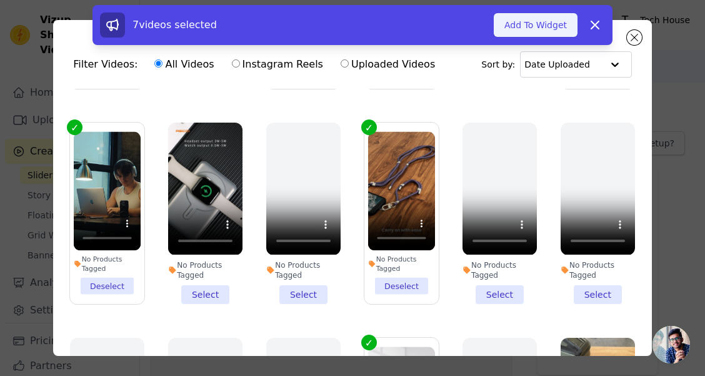
click at [540, 25] on button "Add To Widget" at bounding box center [536, 25] width 84 height 24
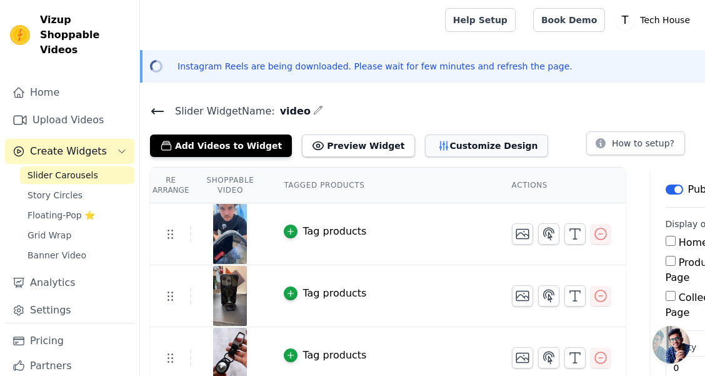
click at [462, 146] on button "Customize Design" at bounding box center [486, 145] width 123 height 22
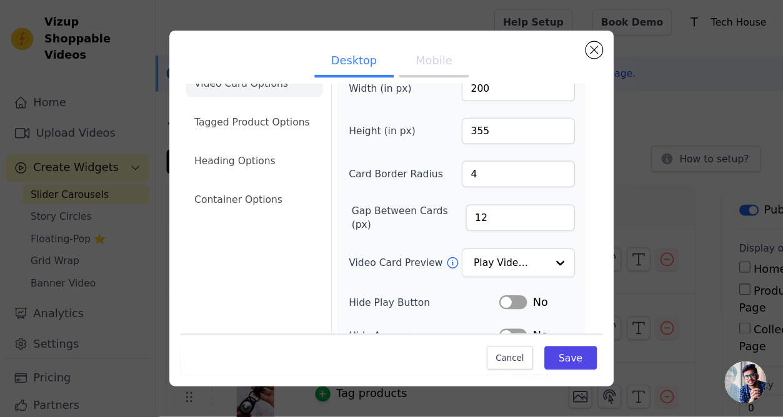
scroll to position [0, 0]
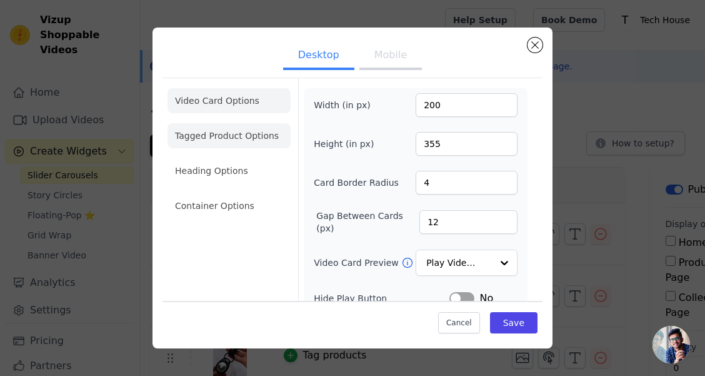
click at [194, 132] on li "Tagged Product Options" at bounding box center [228, 135] width 123 height 25
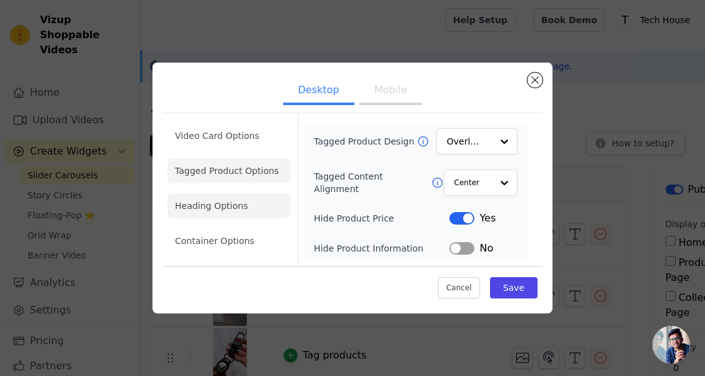
click at [216, 206] on li "Heading Options" at bounding box center [228, 205] width 123 height 25
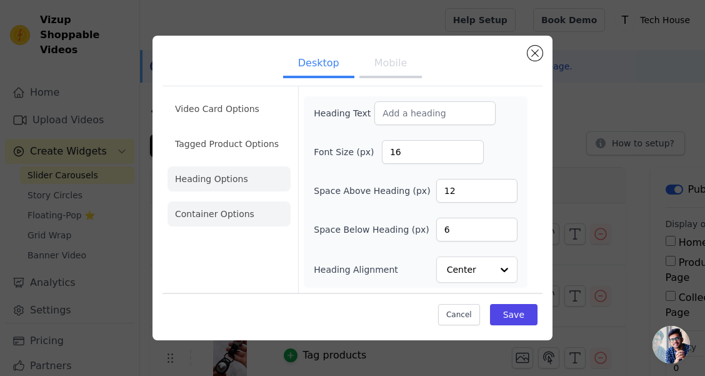
click at [207, 220] on li "Container Options" at bounding box center [228, 213] width 123 height 25
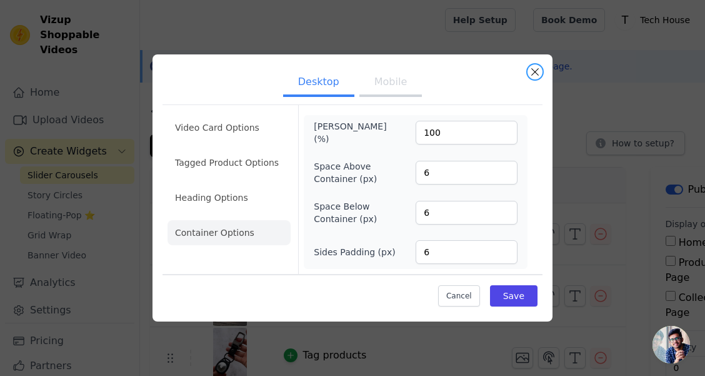
drag, startPoint x: 542, startPoint y: 69, endPoint x: 498, endPoint y: 76, distance: 44.2
click at [498, 76] on div "Desktop Mobile Video Card Options Tagged Product Options Heading Options Contai…" at bounding box center [352, 187] width 400 height 267
click at [521, 68] on ul "Desktop Mobile" at bounding box center [352, 82] width 380 height 37
click at [531, 72] on button "Close modal" at bounding box center [534, 71] width 15 height 15
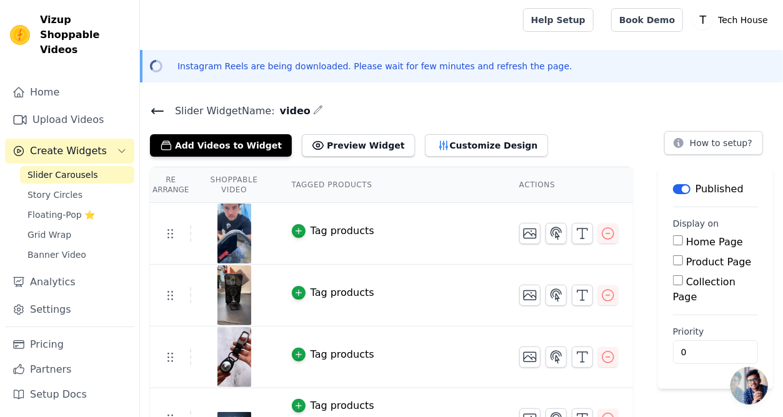
click at [695, 242] on label "Home Page" at bounding box center [714, 242] width 57 height 12
click at [683, 242] on input "Home Page" at bounding box center [678, 241] width 10 height 10
checkbox input "true"
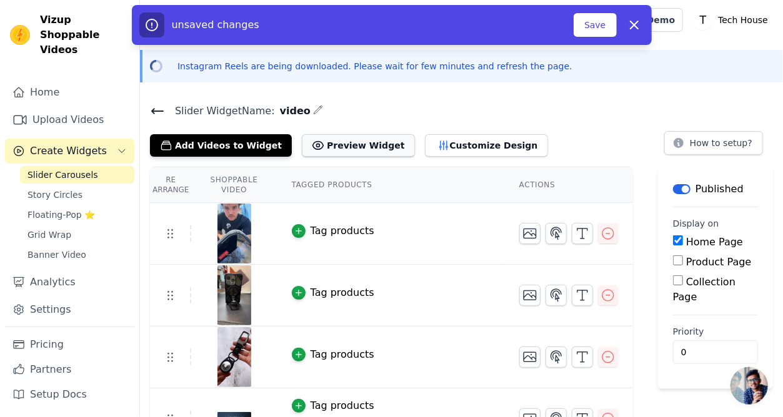
click at [357, 147] on button "Preview Widget" at bounding box center [358, 145] width 112 height 22
click at [704, 146] on button "How to setup?" at bounding box center [713, 143] width 99 height 24
click at [583, 23] on button "Save" at bounding box center [595, 25] width 42 height 24
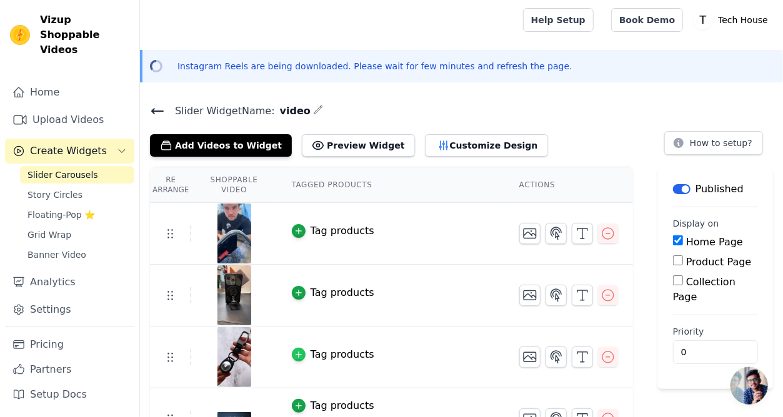
click at [303, 356] on icon "button" at bounding box center [298, 355] width 9 height 9
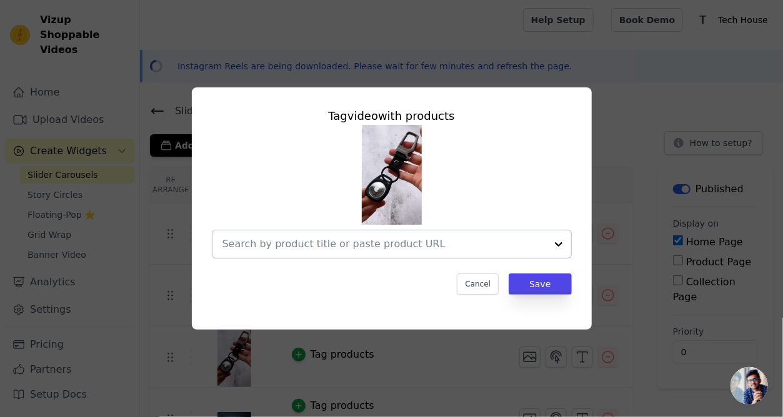
click at [405, 238] on input "text" at bounding box center [384, 244] width 324 height 15
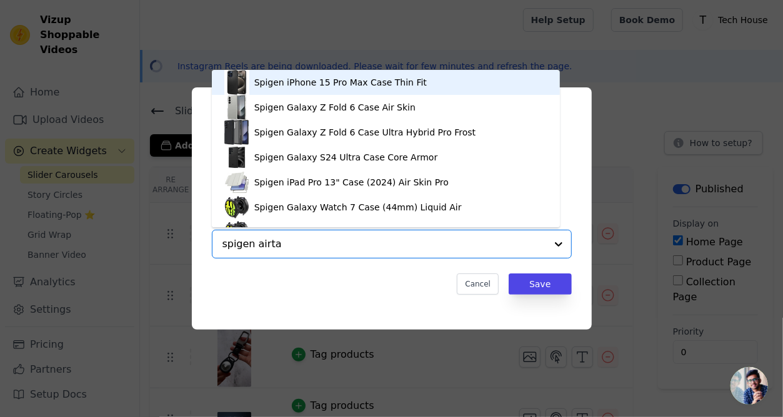
type input "spigen airtag"
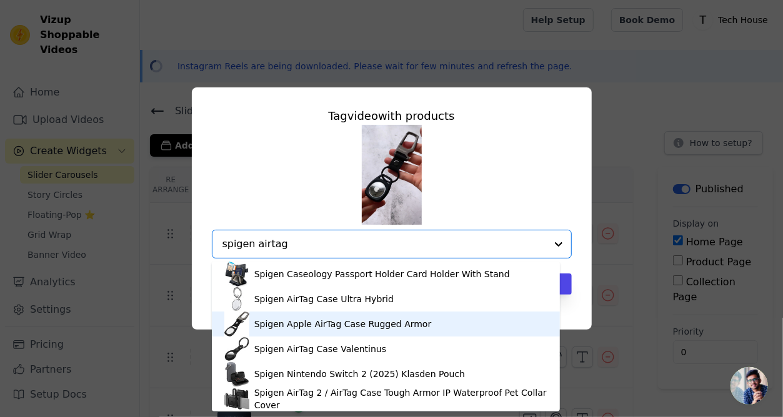
click at [381, 321] on div "Spigen Apple AirTag Case Rugged Armor" at bounding box center [342, 324] width 177 height 12
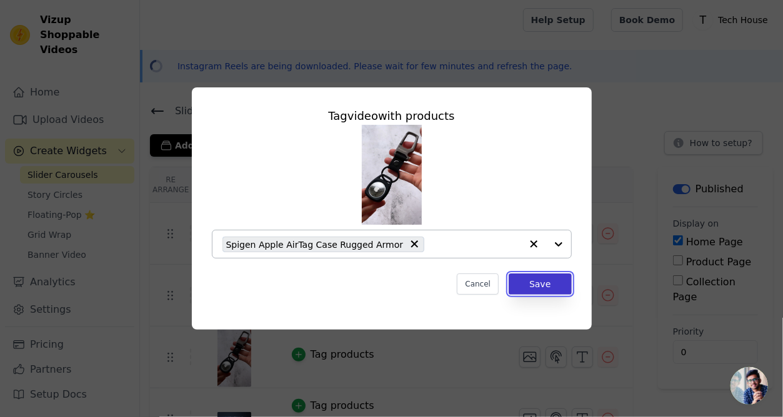
click at [554, 284] on button "Save" at bounding box center [540, 284] width 62 height 21
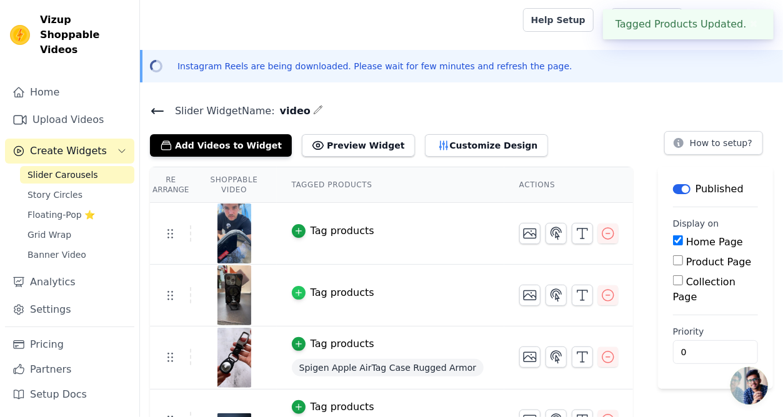
click at [301, 292] on icon "button" at bounding box center [299, 294] width 6 height 6
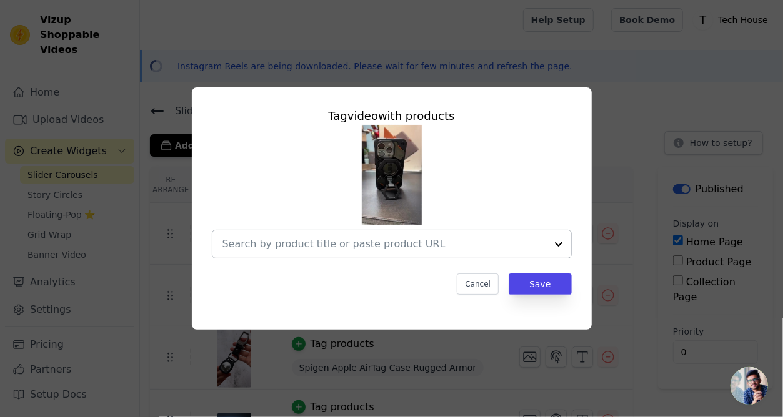
click at [392, 244] on input "text" at bounding box center [384, 244] width 324 height 15
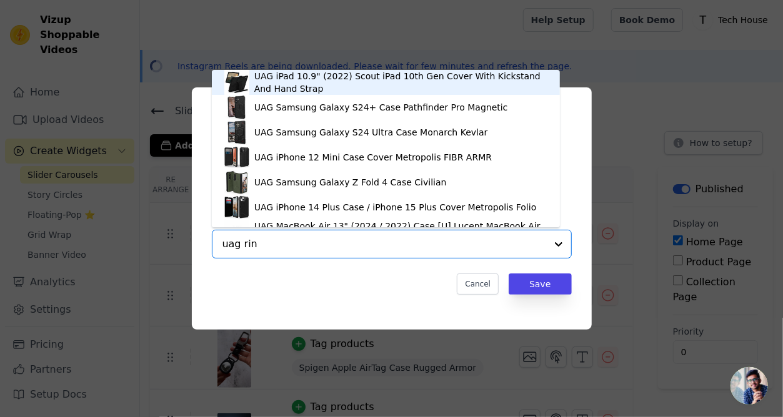
type input "uag ring"
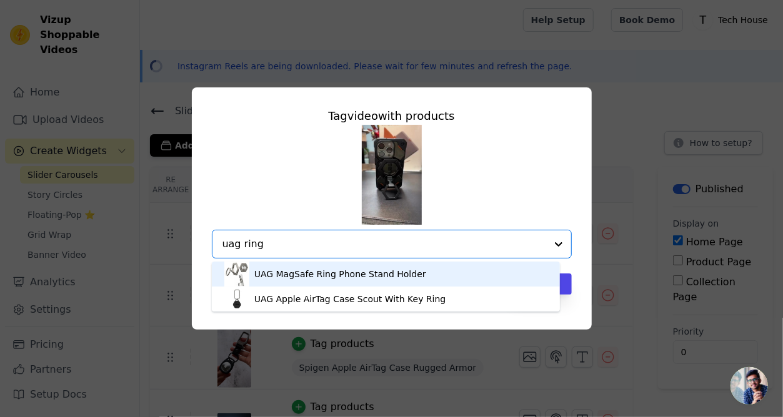
click at [363, 269] on div "UAG MagSafe Ring Phone Stand Holder" at bounding box center [340, 274] width 172 height 12
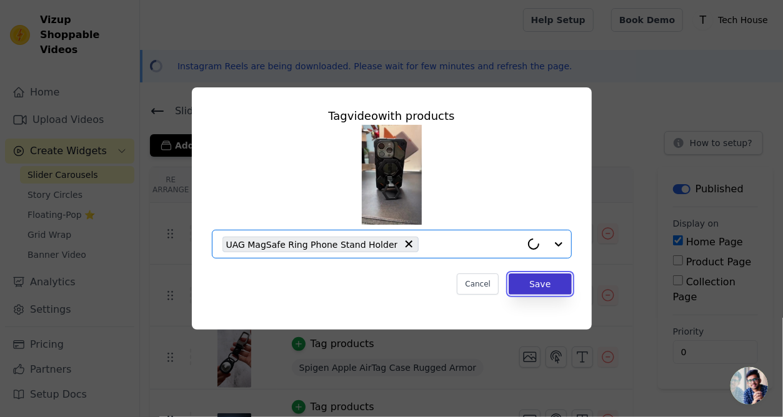
click at [530, 281] on button "Save" at bounding box center [540, 284] width 62 height 21
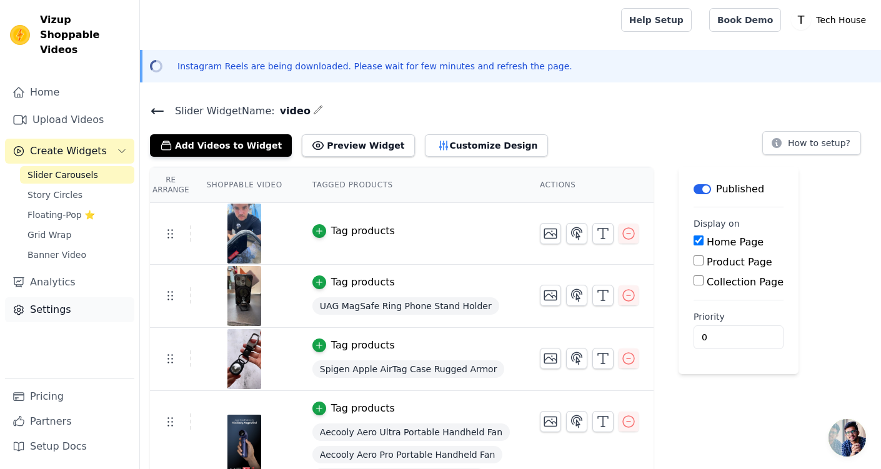
click at [72, 297] on link "Settings" at bounding box center [69, 309] width 129 height 25
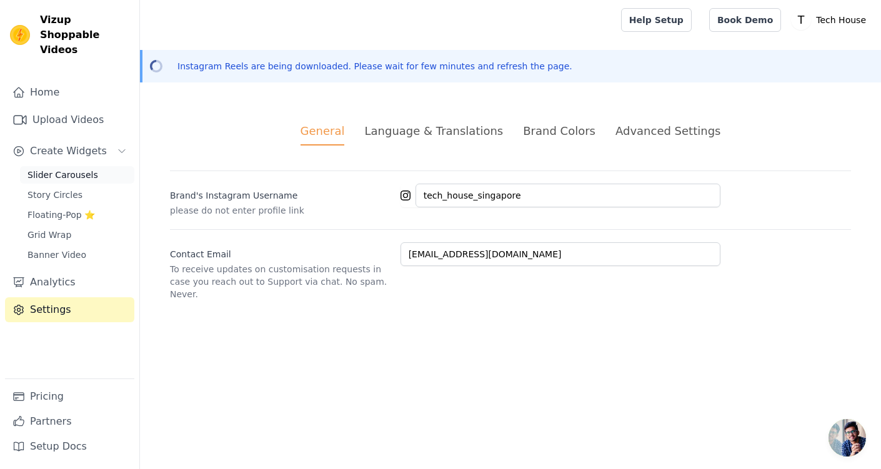
click at [79, 169] on span "Slider Carousels" at bounding box center [62, 175] width 71 height 12
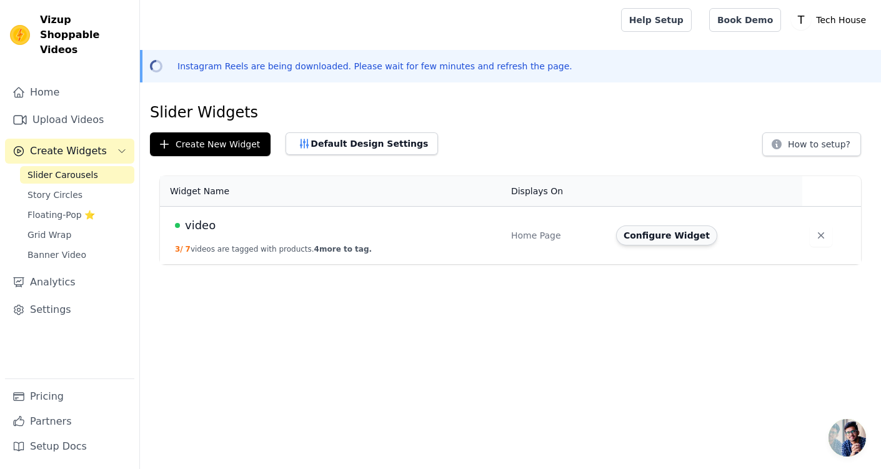
click at [664, 234] on button "Configure Widget" at bounding box center [666, 236] width 101 height 20
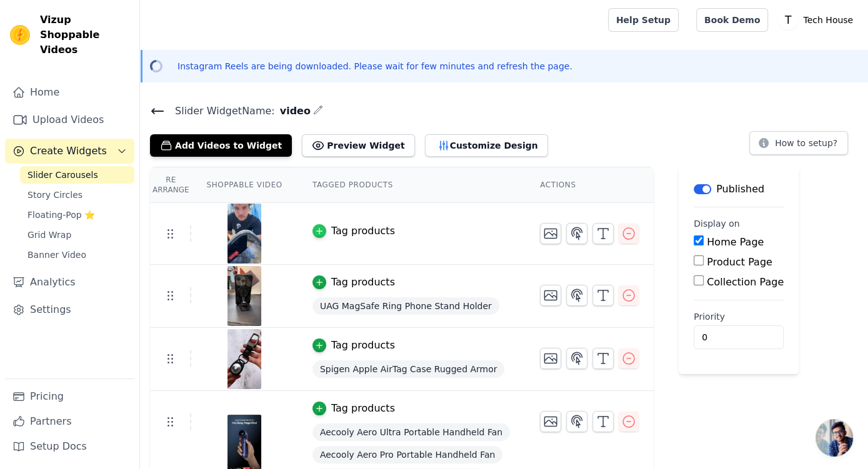
click at [317, 234] on icon "button" at bounding box center [319, 231] width 9 height 9
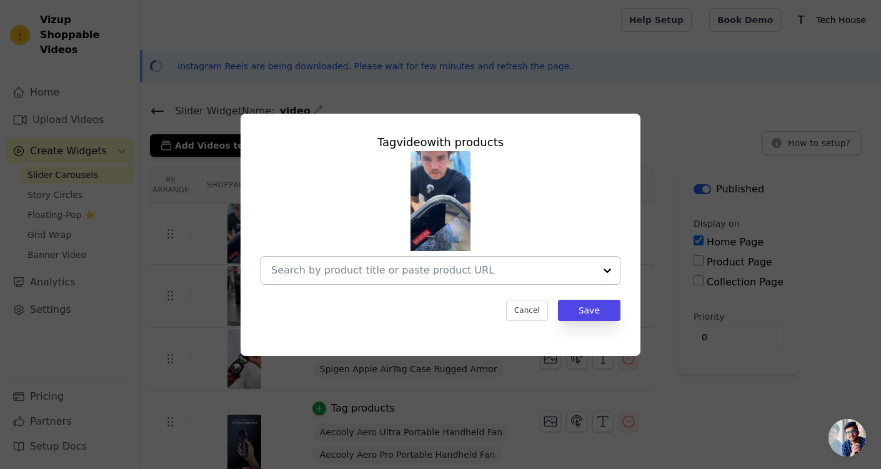
click at [434, 262] on div at bounding box center [433, 270] width 324 height 27
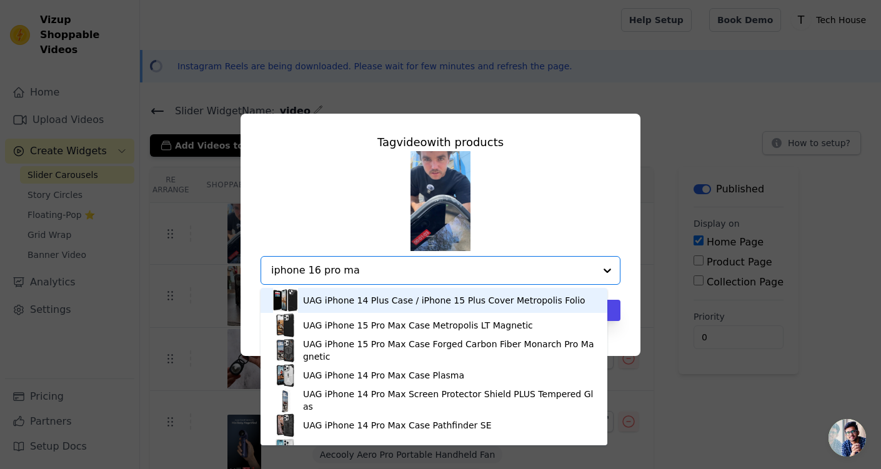
type input "iphone 16 pro max"
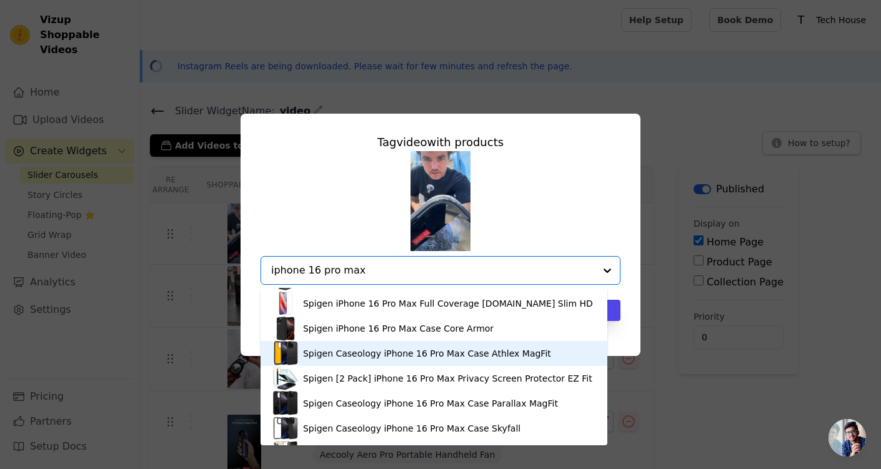
scroll to position [625, 0]
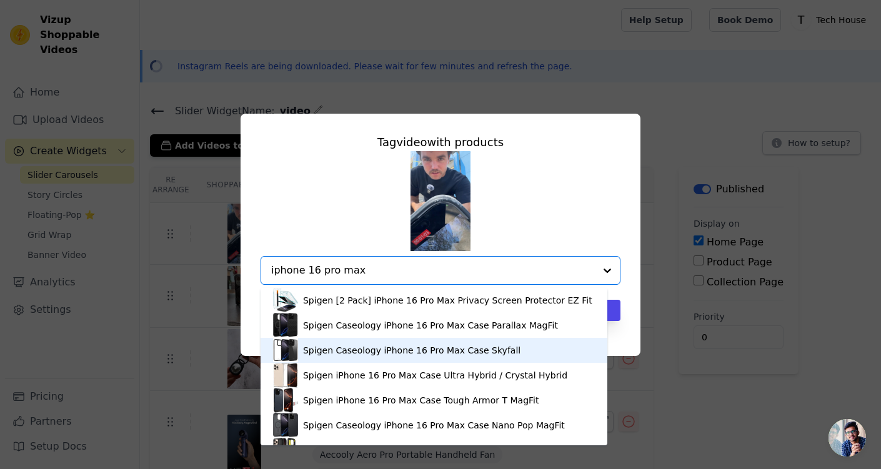
click at [383, 342] on div "Spigen Caseology iPhone 16 Pro Max Case Skyfall" at bounding box center [434, 350] width 322 height 25
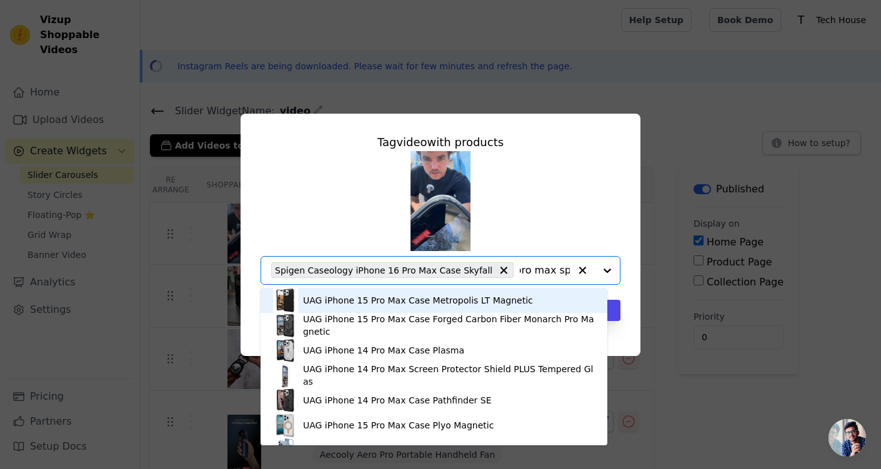
type input "iphone 16 pro max spigen"
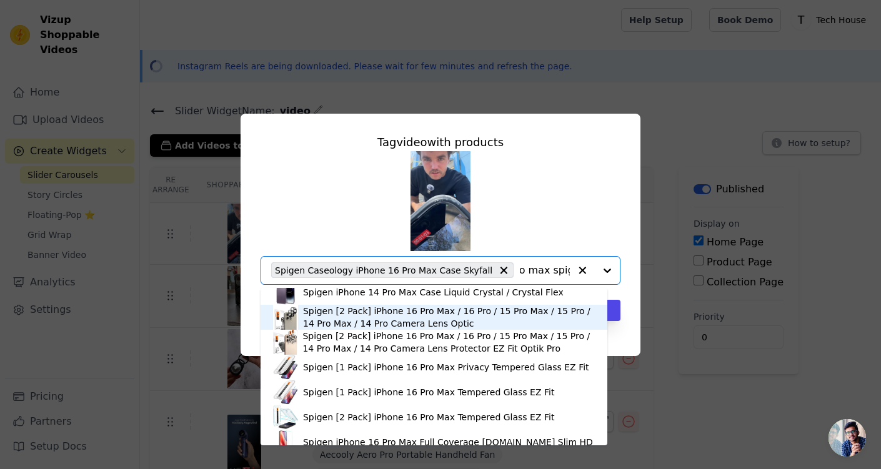
scroll to position [391, 0]
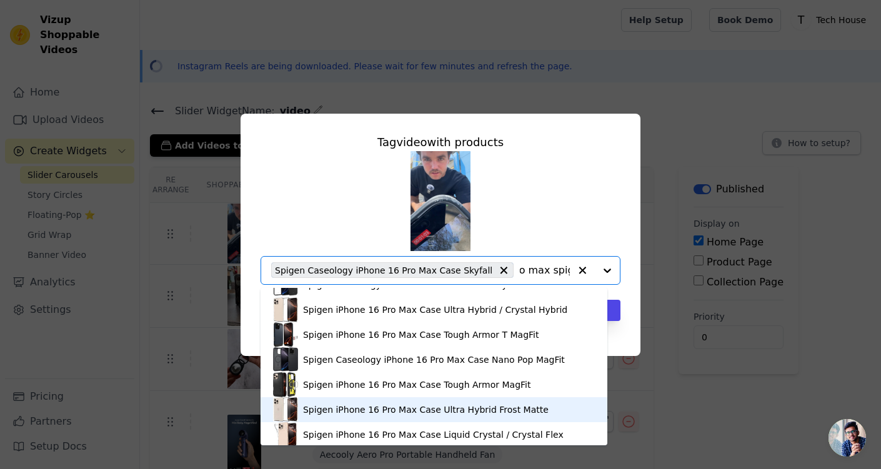
click at [461, 375] on div "Spigen iPhone 16 Pro Max Case Ultra Hybrid Frost Matte" at bounding box center [426, 410] width 246 height 12
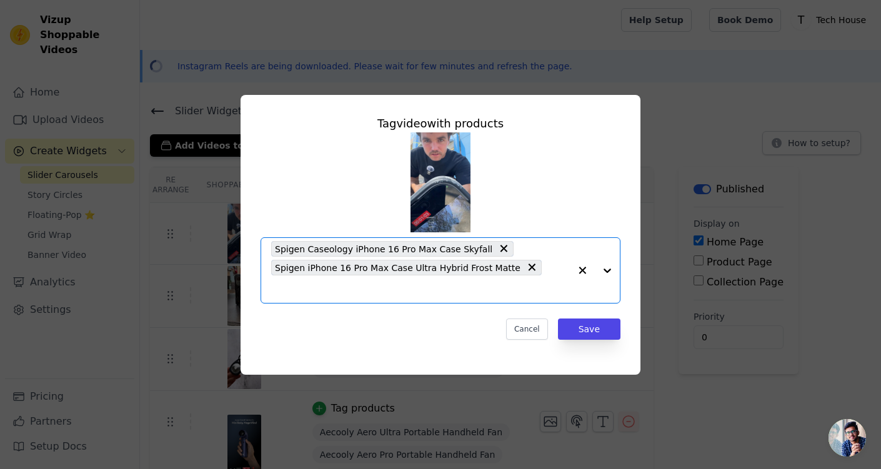
scroll to position [0, 0]
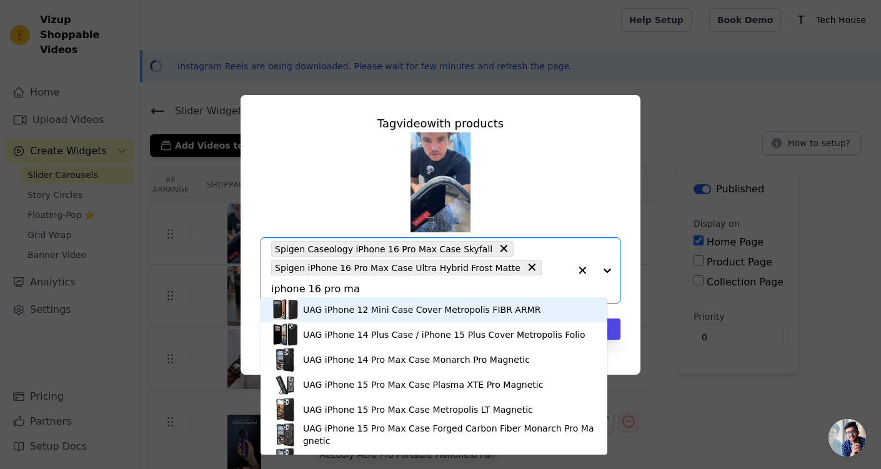
type input "iphone 16 pro max"
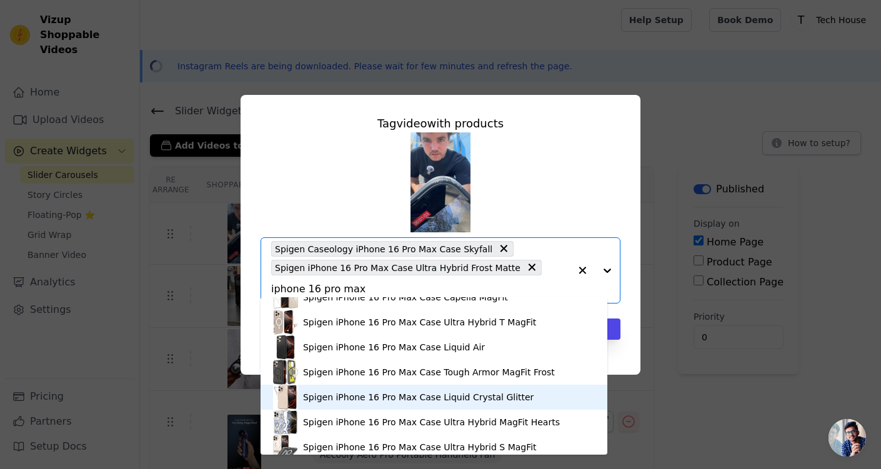
scroll to position [991, 0]
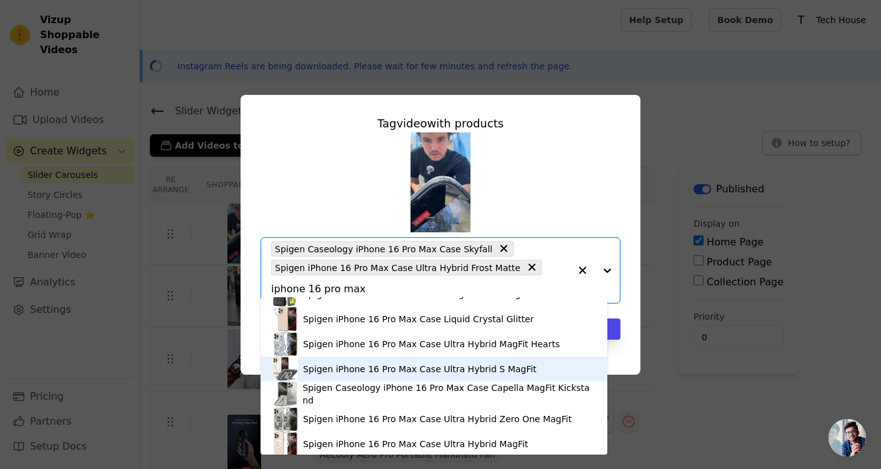
click at [434, 358] on div "Spigen iPhone 16 Pro Max Case Ultra Hybrid S MagFit" at bounding box center [434, 369] width 322 height 25
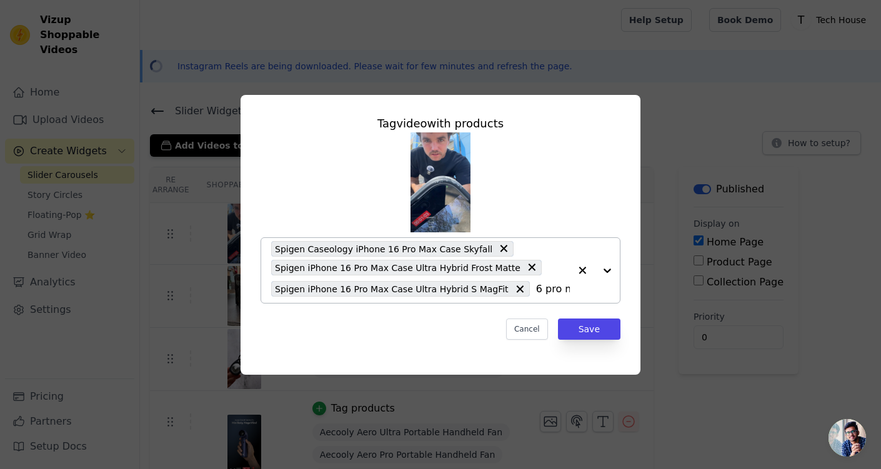
scroll to position [0, 11]
type input "16 pro max"
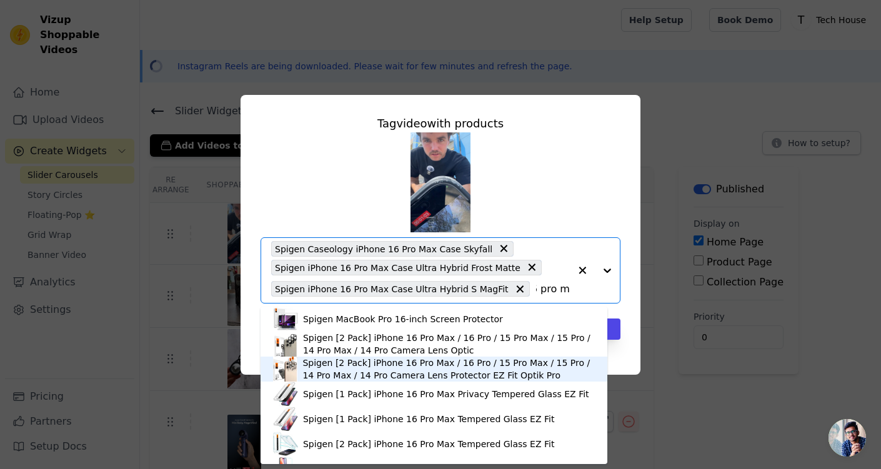
click at [486, 372] on div "Spigen [2 Pack] iPhone 16 Pro Max / 16 Pro / 15 Pro Max / 15 Pro / 14 Pro Max /…" at bounding box center [448, 369] width 292 height 25
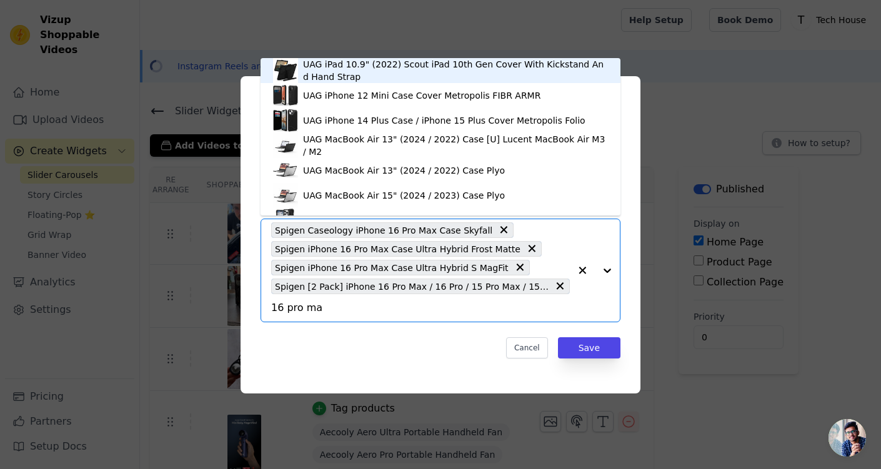
type input "16 pro max"
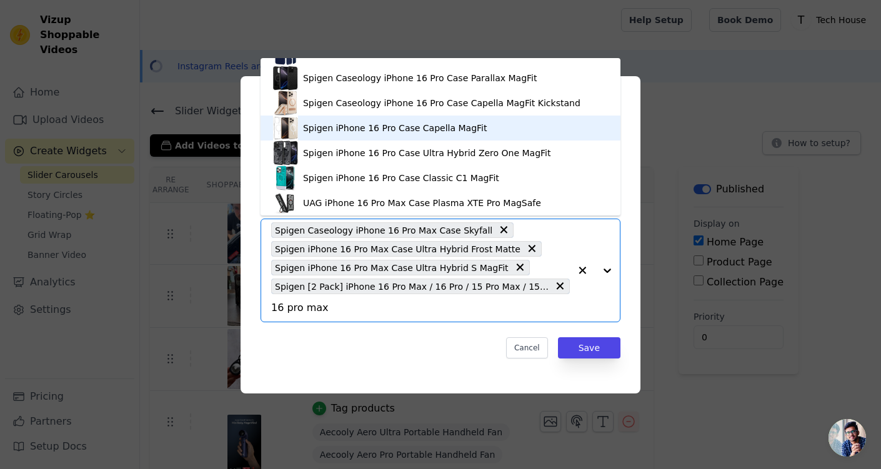
scroll to position [955, 0]
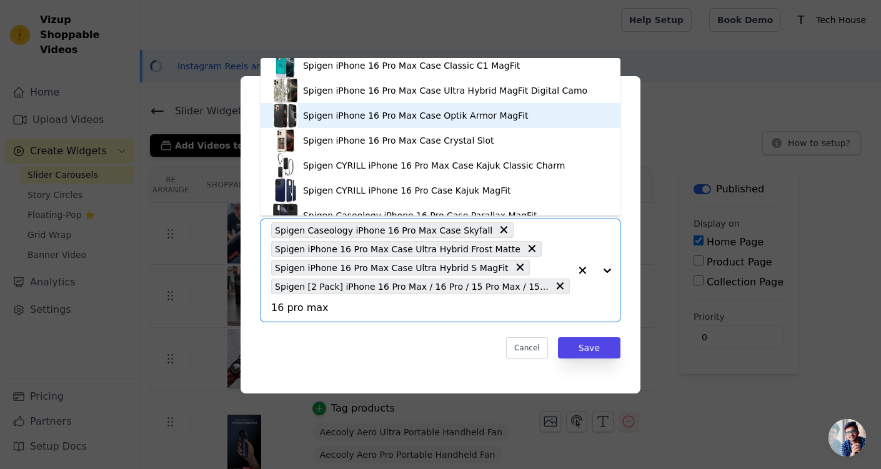
click at [420, 112] on div "Spigen iPhone 16 Pro Max Case Optik Armor MagFit" at bounding box center [416, 115] width 226 height 12
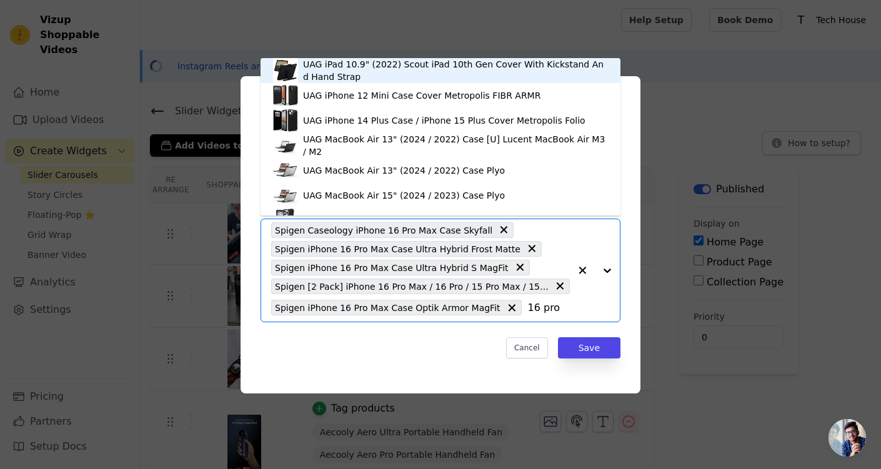
scroll to position [0, 0]
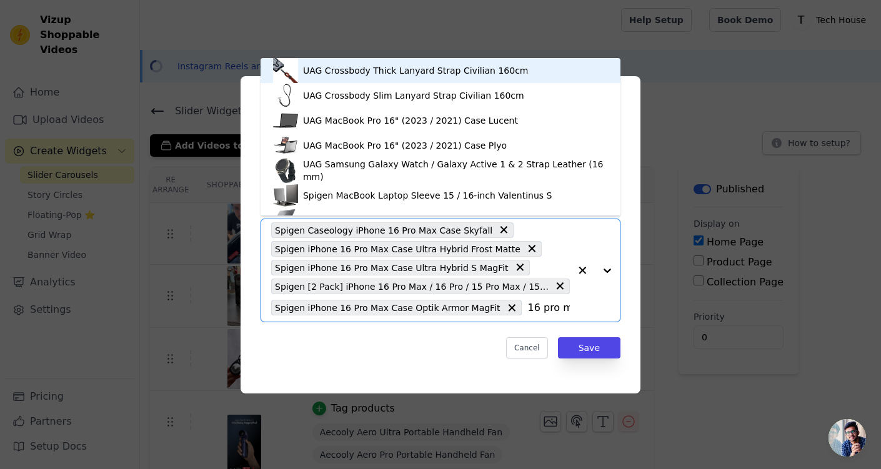
type input "16 pro max"
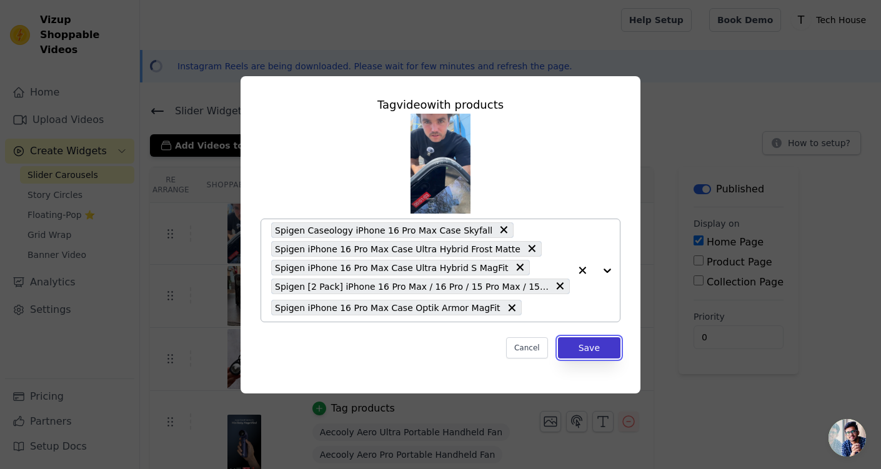
click at [584, 347] on button "Save" at bounding box center [589, 347] width 62 height 21
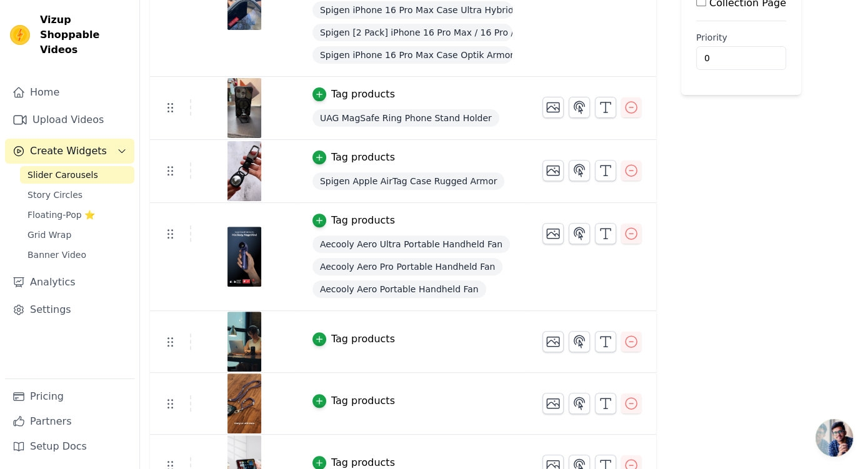
scroll to position [309, 0]
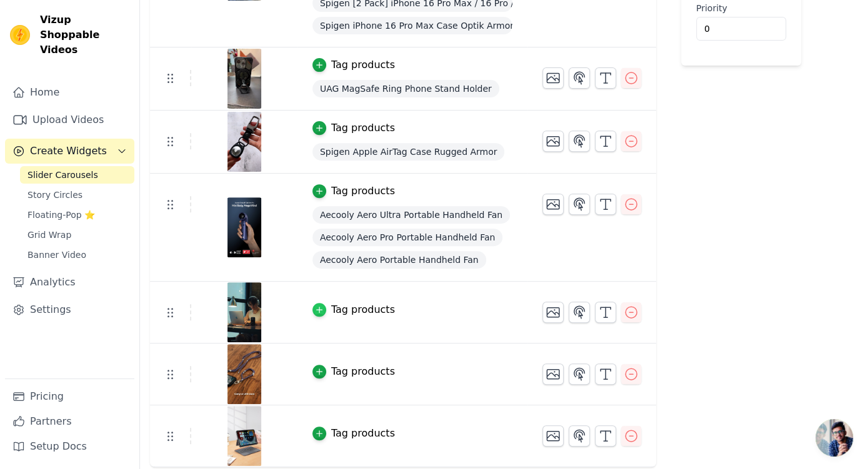
click at [315, 308] on icon "button" at bounding box center [319, 310] width 9 height 9
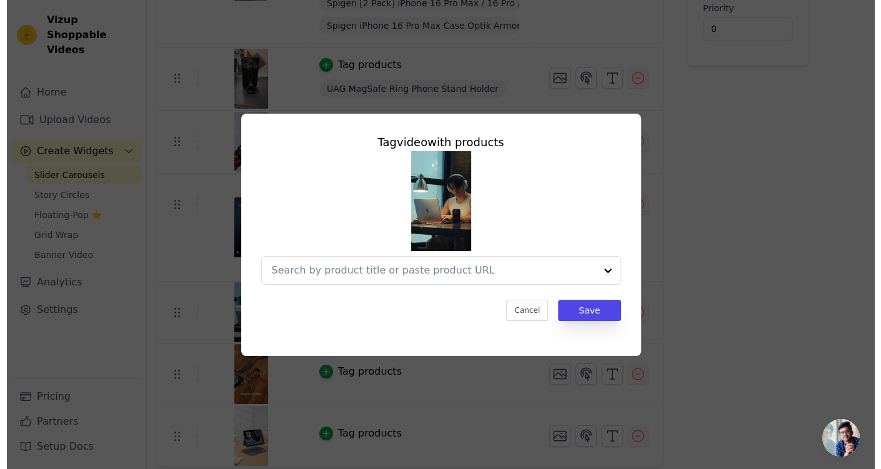
scroll to position [0, 0]
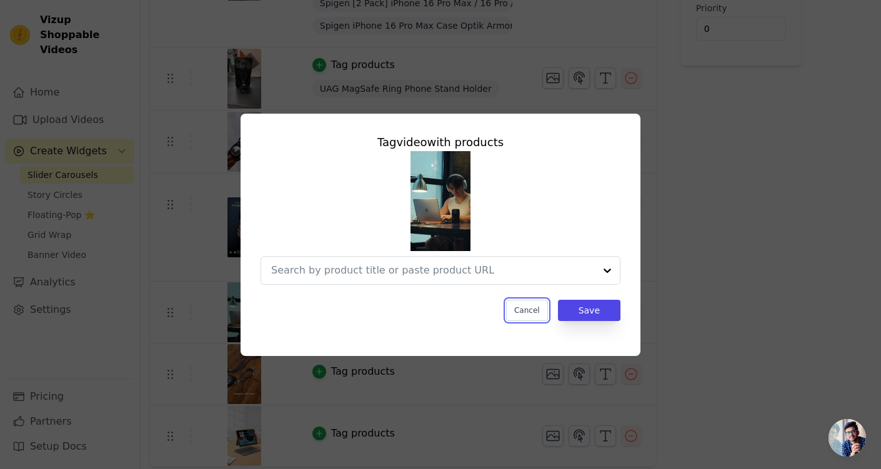
click at [541, 312] on button "Cancel" at bounding box center [527, 310] width 42 height 21
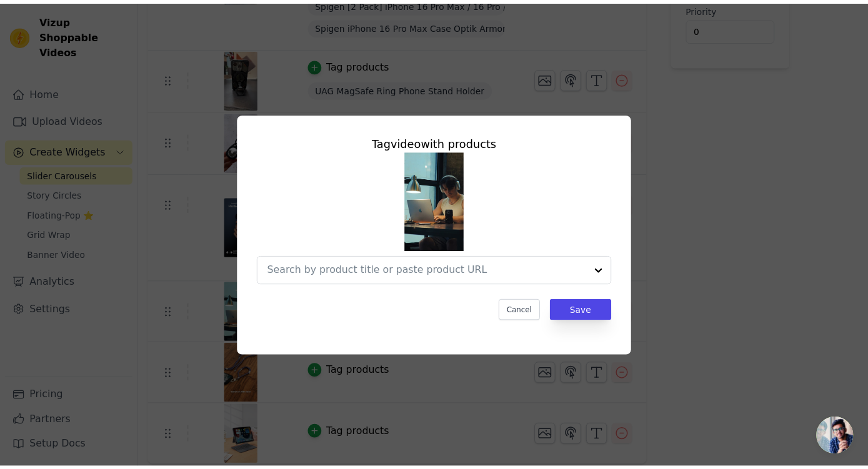
scroll to position [309, 0]
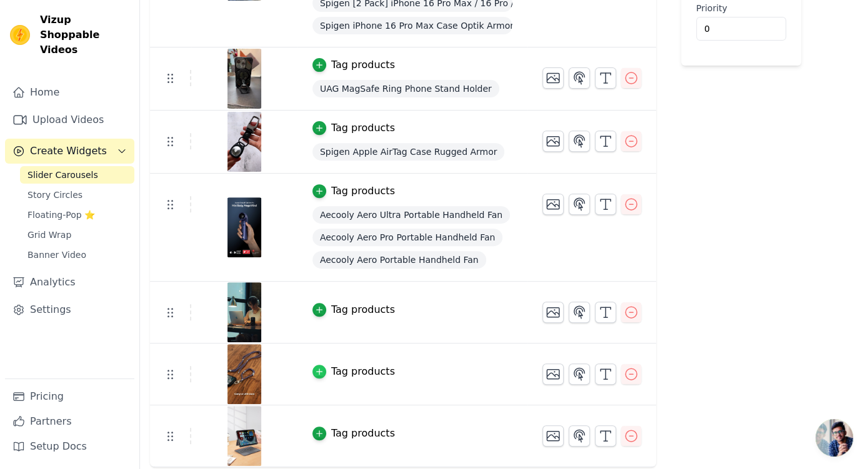
click at [320, 369] on icon "button" at bounding box center [319, 371] width 9 height 9
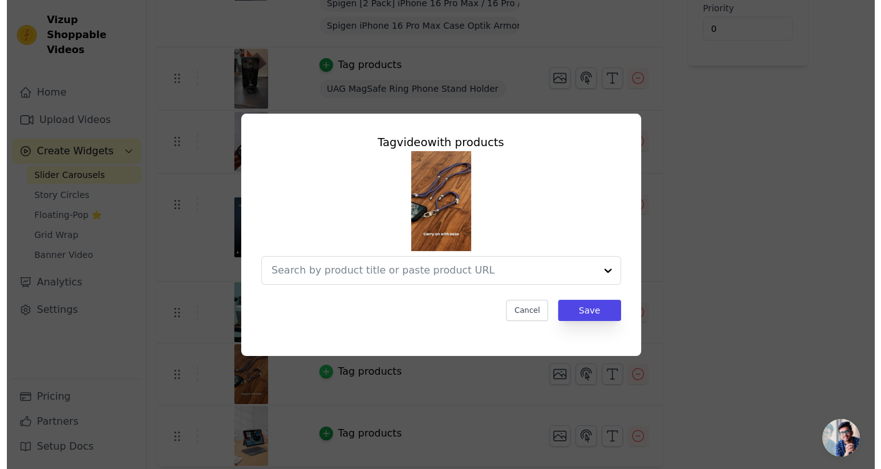
scroll to position [0, 0]
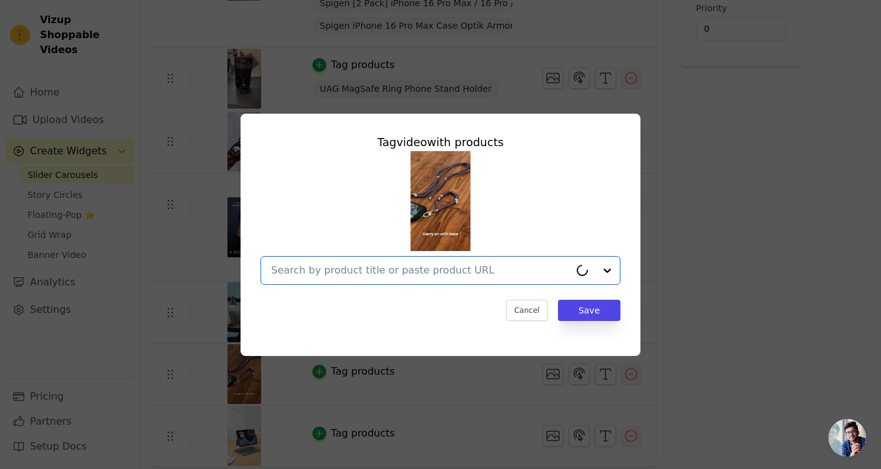
click at [394, 269] on input "text" at bounding box center [420, 270] width 299 height 15
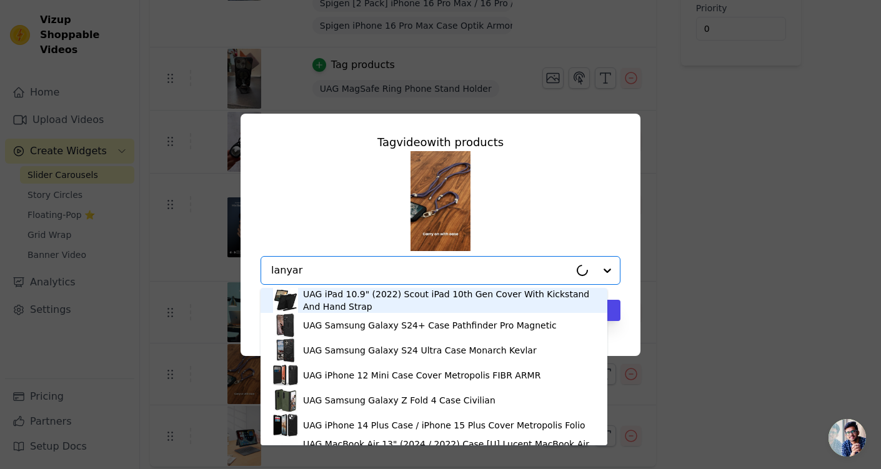
type input "lanyard"
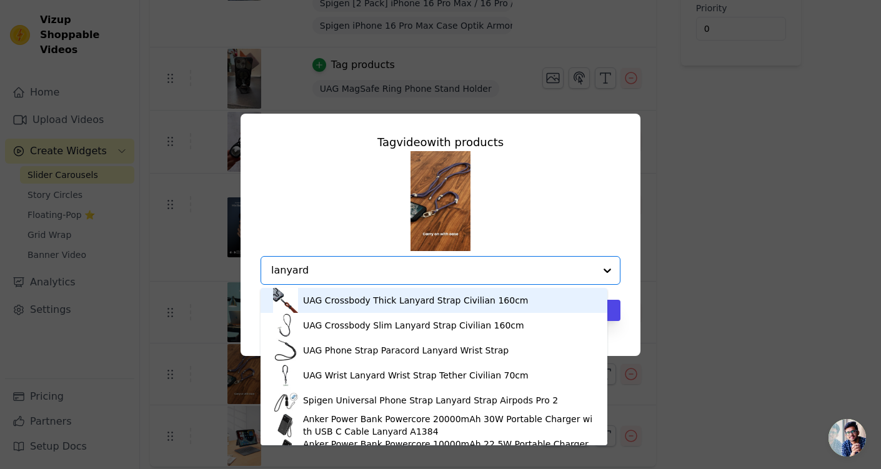
click at [393, 297] on div "UAG Crossbody Thick Lanyard Strap Civilian 160cm" at bounding box center [416, 300] width 226 height 12
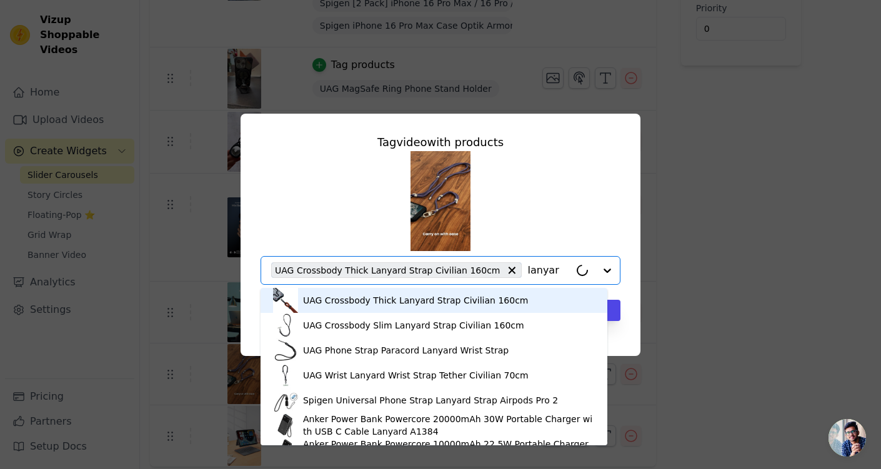
type input "lanyard"
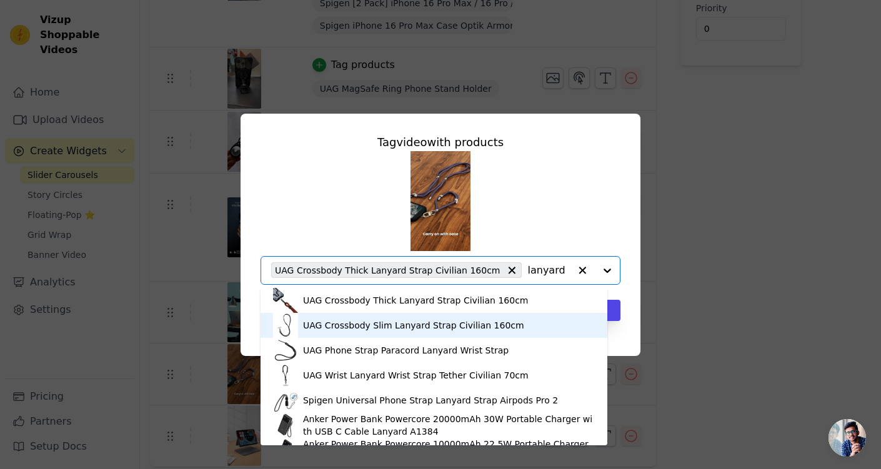
click at [474, 322] on div "UAG Crossbody Slim Lanyard Strap Civilian 160cm" at bounding box center [413, 325] width 221 height 12
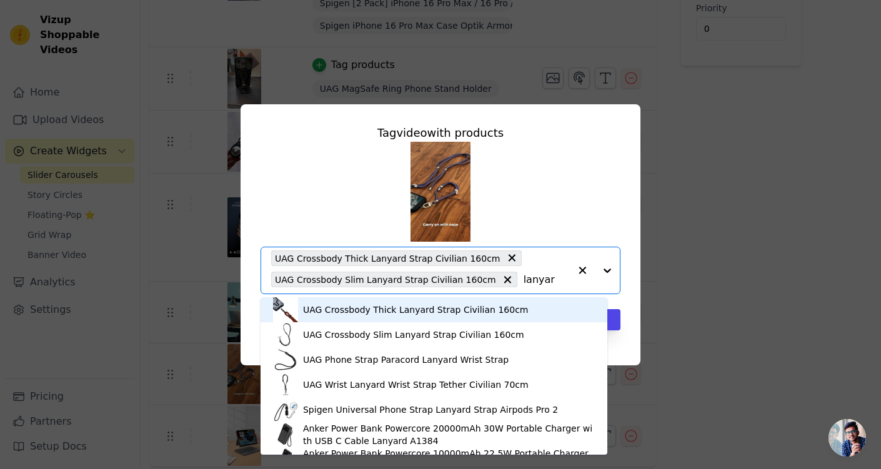
type input "lanyard"
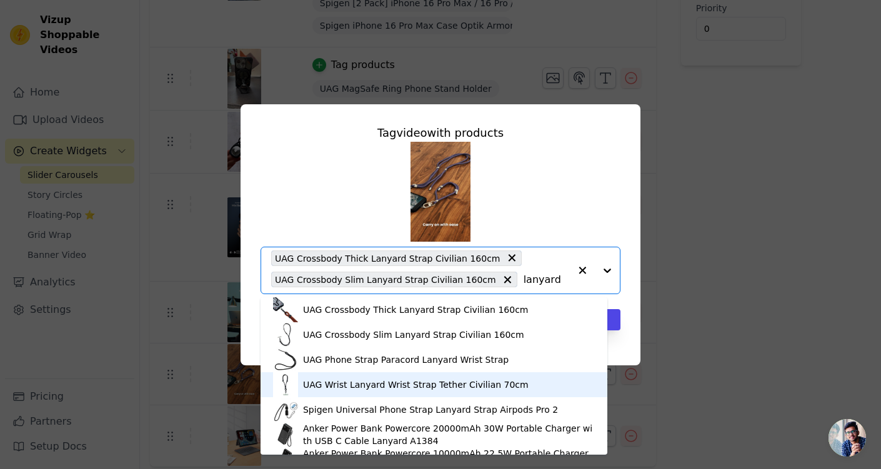
click at [399, 375] on div "UAG Wrist Lanyard Wrist Strap Tether Civilian 70cm" at bounding box center [416, 385] width 226 height 12
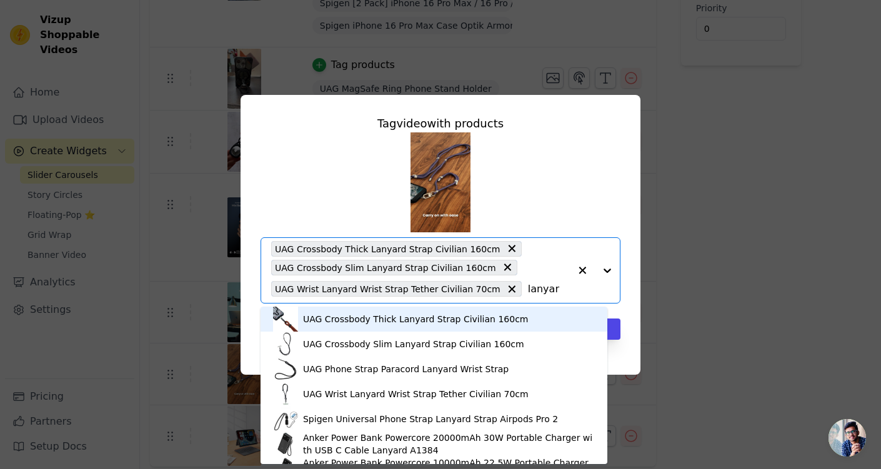
type input "lanyard"
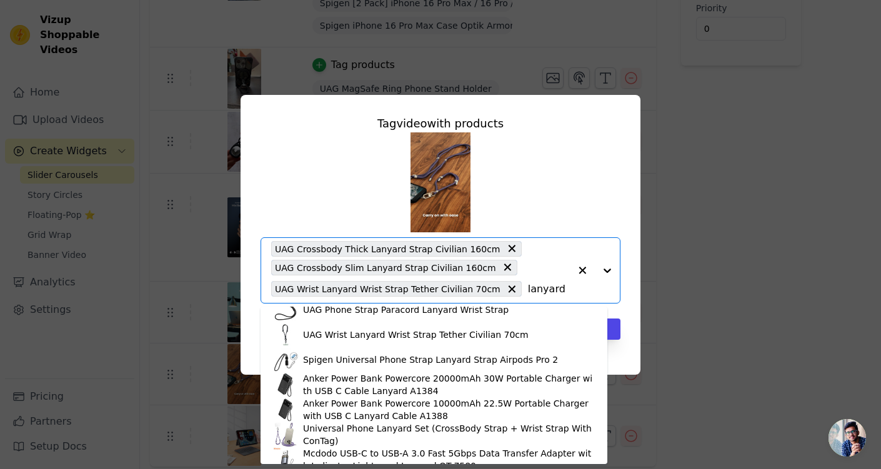
scroll to position [96, 0]
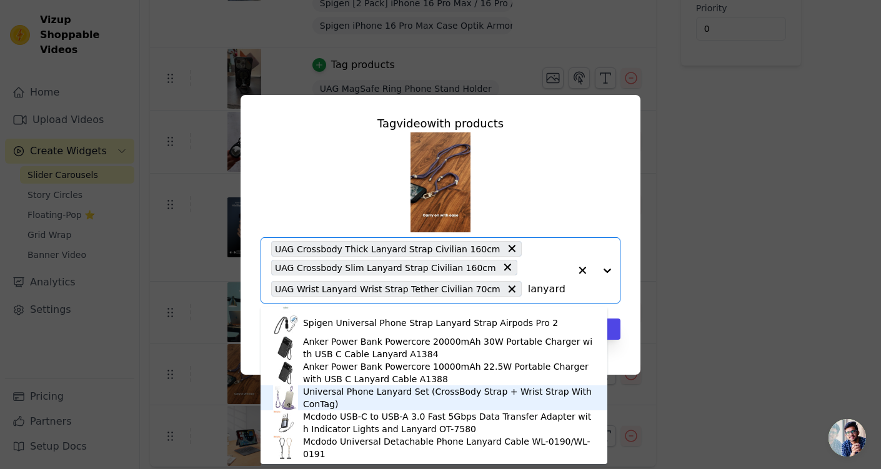
click at [411, 375] on div "Universal Phone Lanyard Set (CrossBody Strap + Wrist Strap With ConTag)" at bounding box center [449, 398] width 292 height 25
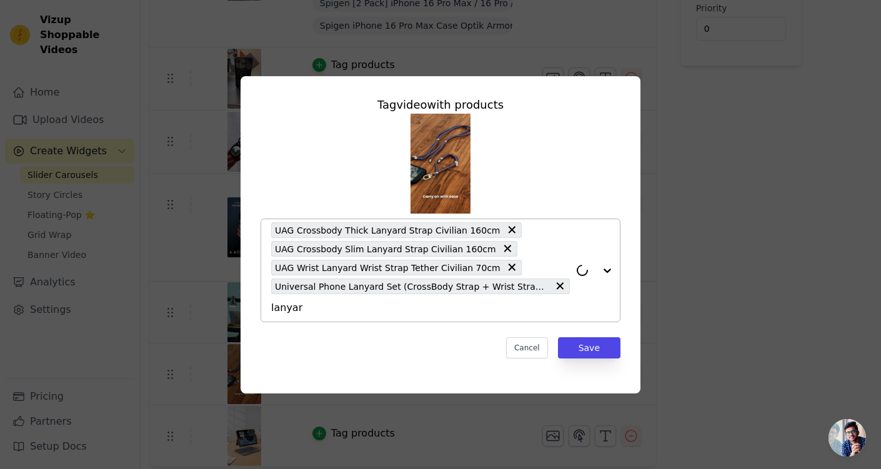
type input "lanyard"
click at [580, 353] on button "Save" at bounding box center [589, 347] width 62 height 21
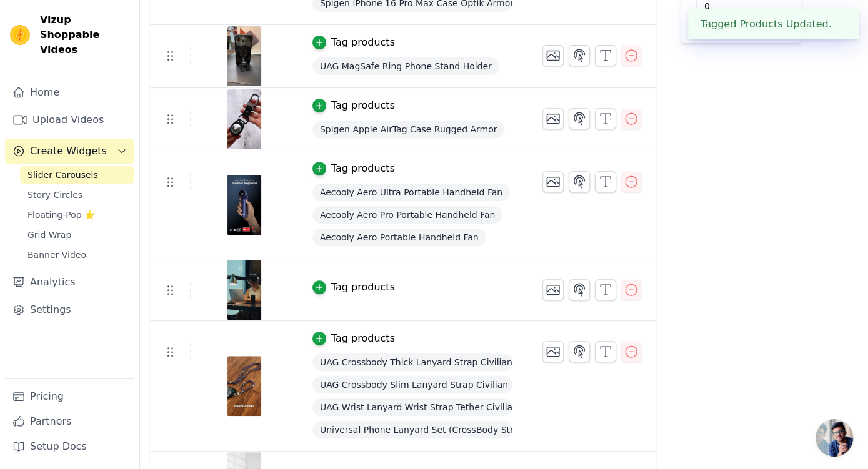
scroll to position [377, 0]
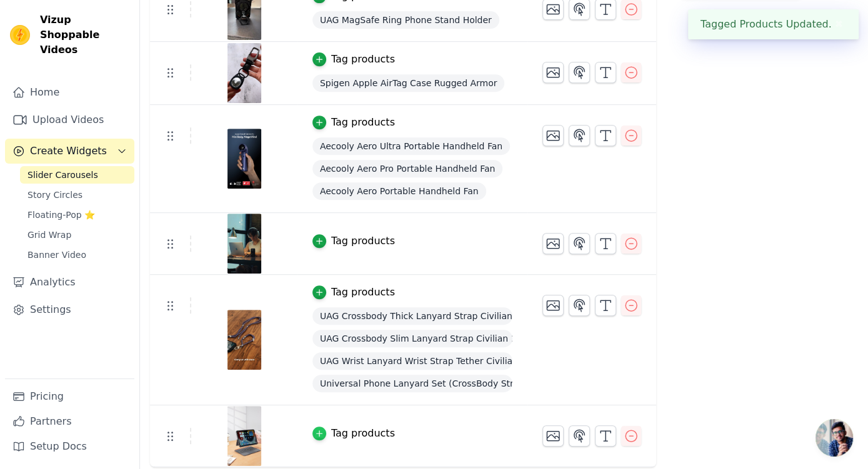
click at [321, 375] on icon "button" at bounding box center [319, 433] width 9 height 9
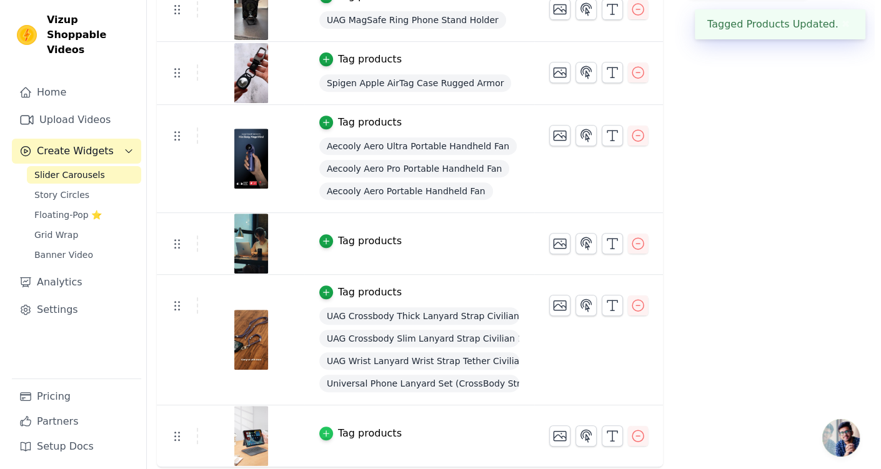
scroll to position [0, 0]
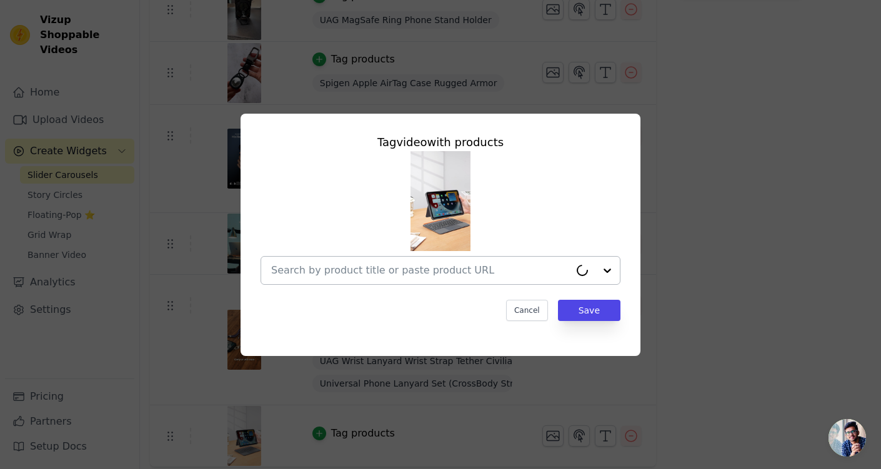
click at [439, 268] on input "text" at bounding box center [420, 270] width 299 height 15
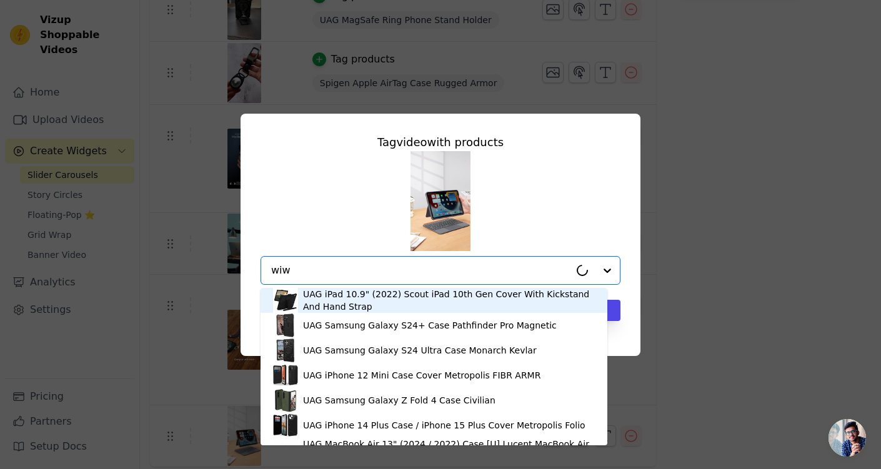
type input "wiwu"
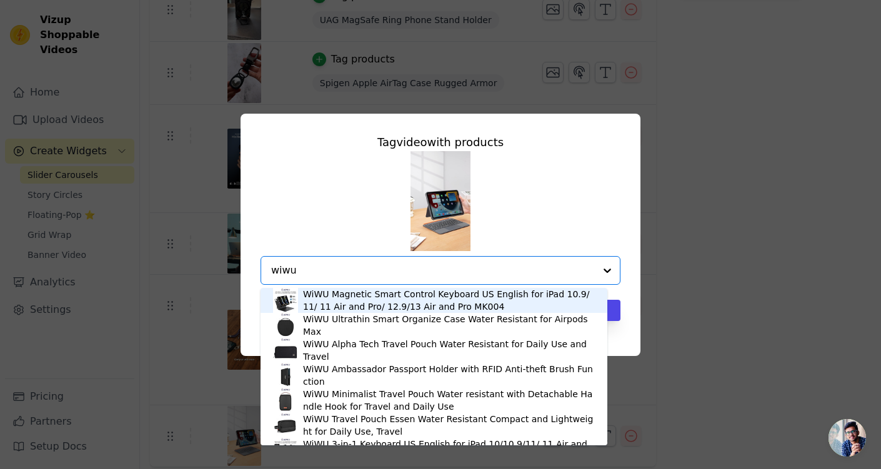
click at [419, 302] on div "WiWU Magnetic Smart Control Keyboard US English for iPad 10.9/11/ 11 Air and Pr…" at bounding box center [449, 300] width 292 height 25
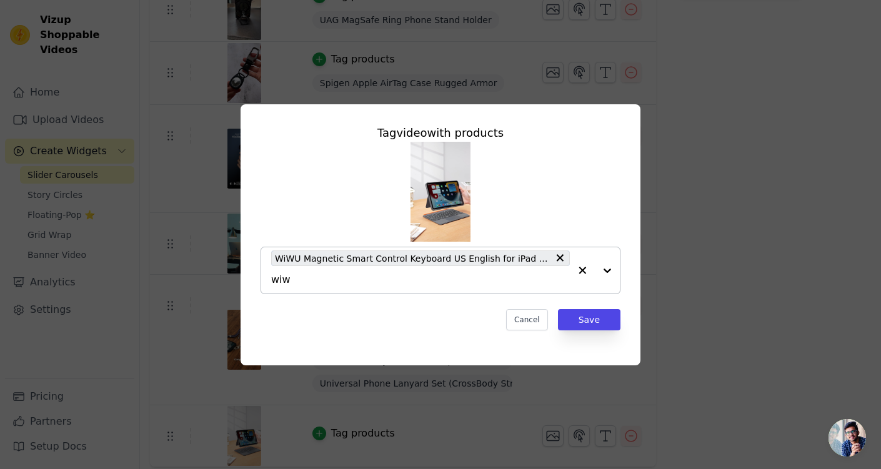
type input "wiwu"
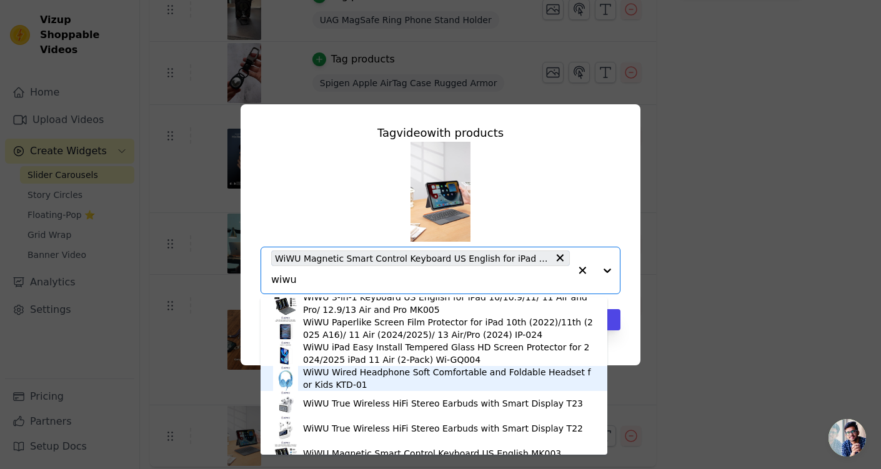
scroll to position [171, 0]
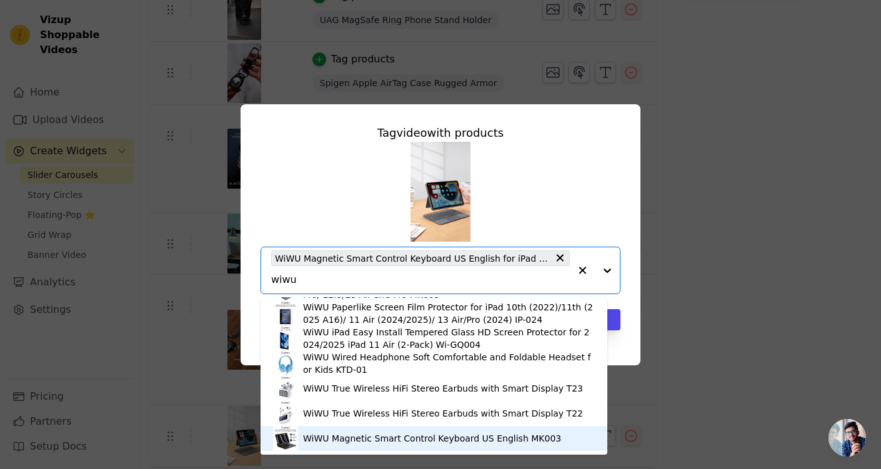
click at [380, 375] on div "WiWU Magnetic Smart Control Keyboard US English MK003" at bounding box center [432, 438] width 258 height 12
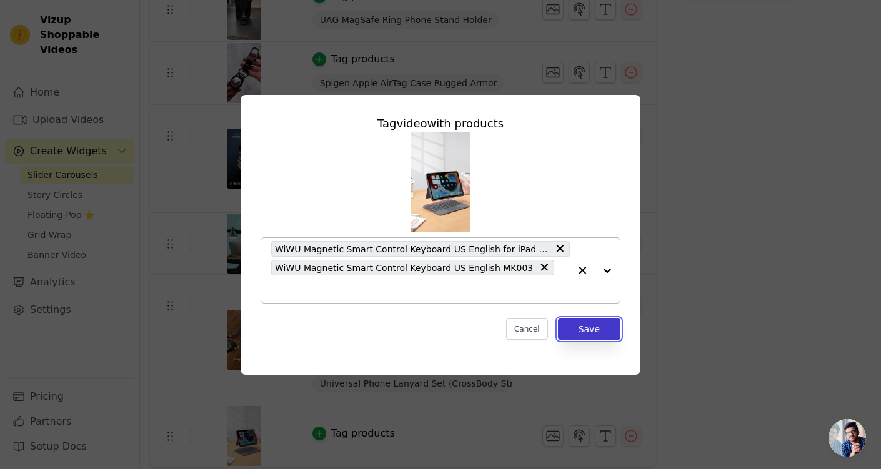
click at [580, 329] on button "Save" at bounding box center [589, 329] width 62 height 21
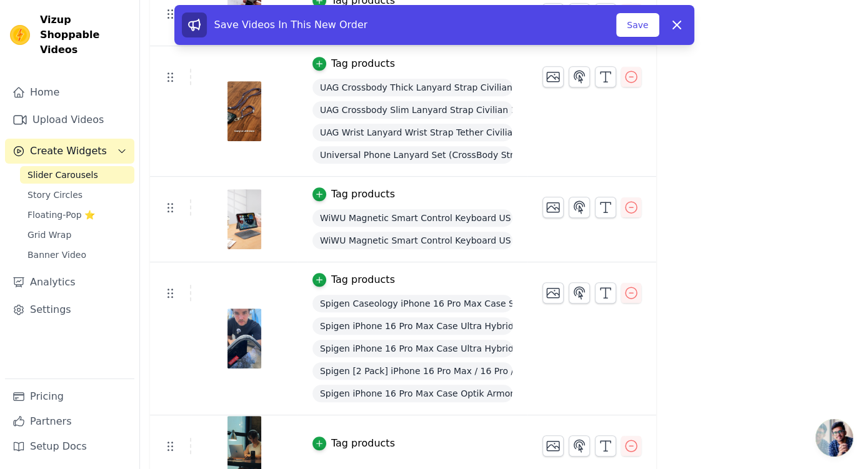
scroll to position [401, 0]
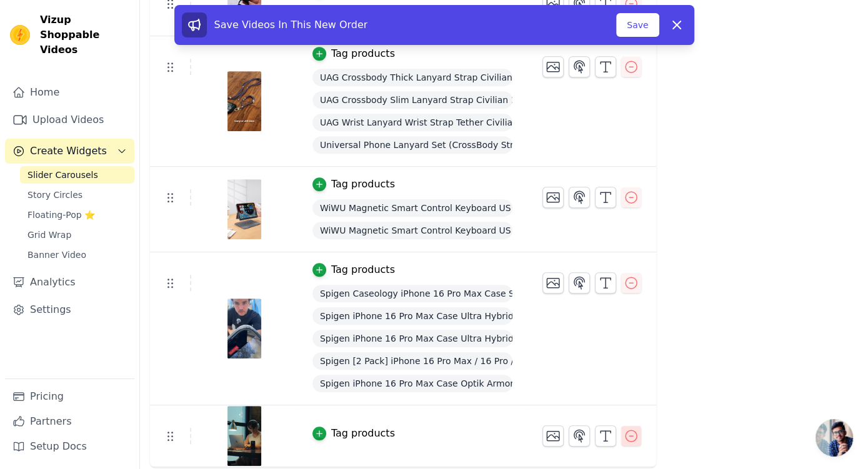
click at [624, 375] on icon "button" at bounding box center [631, 436] width 15 height 15
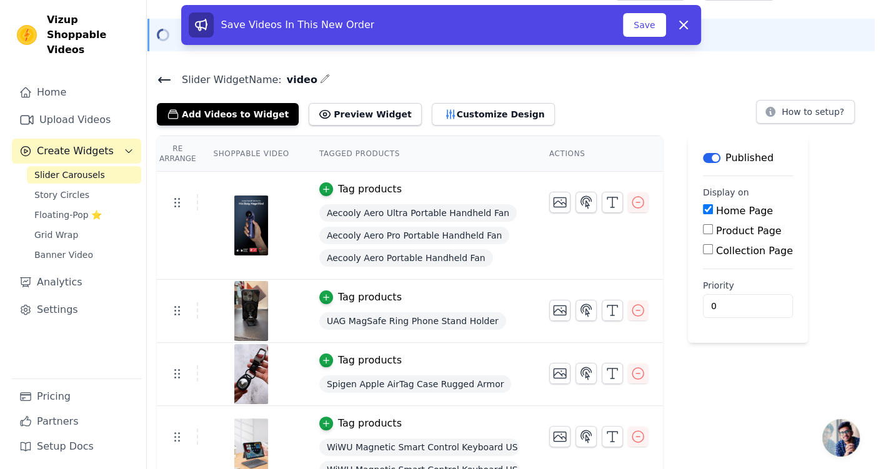
scroll to position [0, 0]
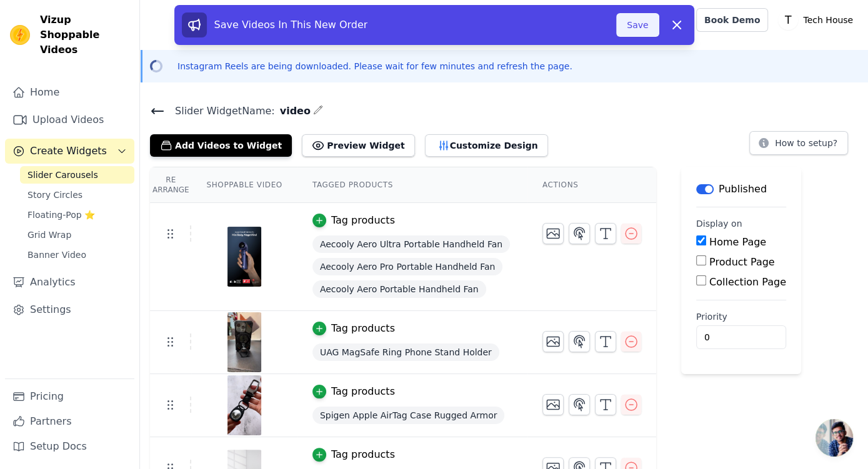
click at [642, 27] on button "Save" at bounding box center [637, 25] width 42 height 24
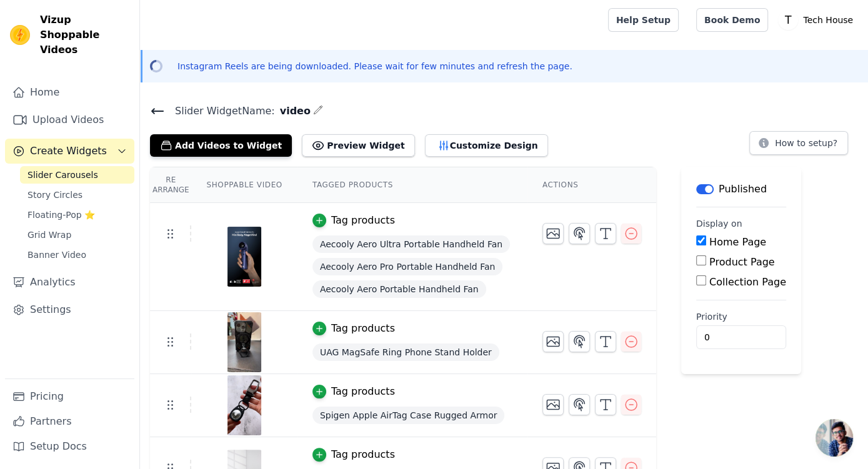
click at [495, 134] on button "Customize Design" at bounding box center [486, 145] width 123 height 22
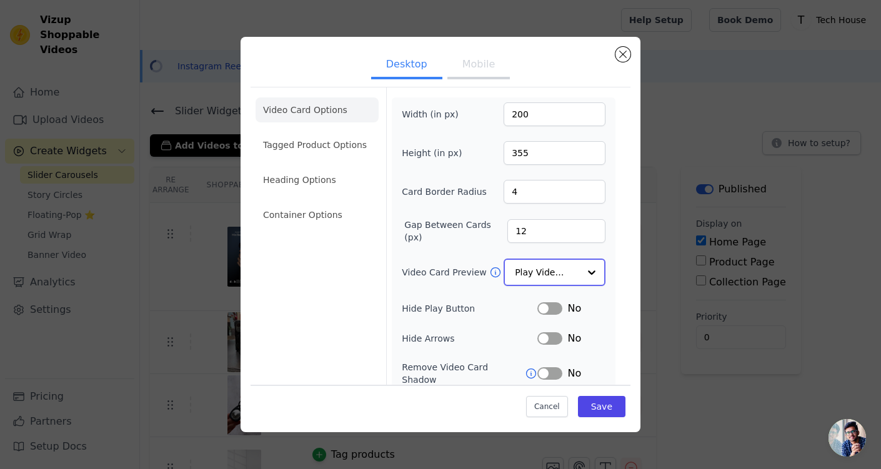
click at [552, 269] on input "Video Card Preview" at bounding box center [547, 272] width 64 height 25
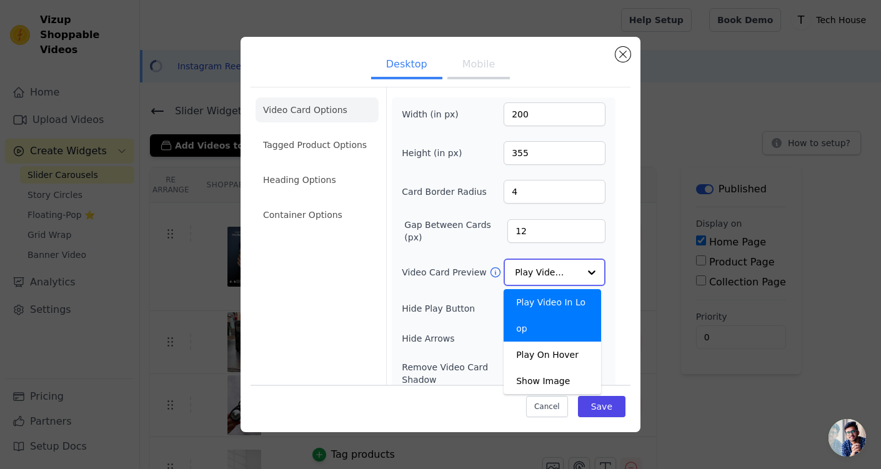
click at [552, 267] on input "Video Card Preview" at bounding box center [547, 272] width 64 height 25
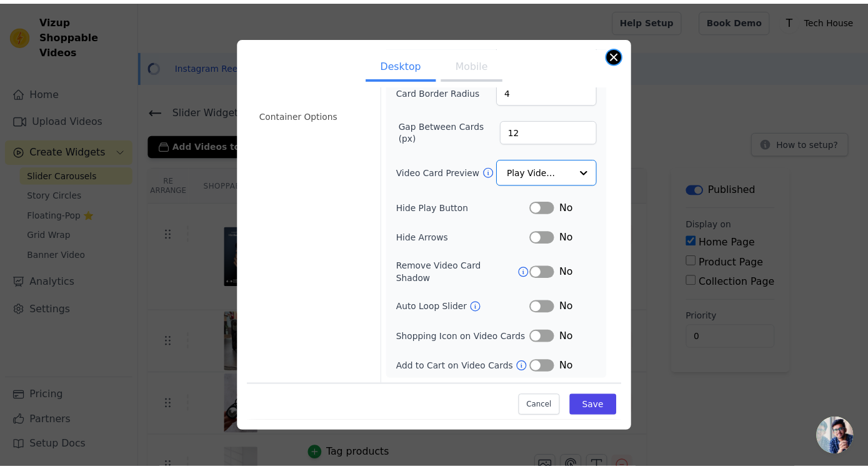
scroll to position [107, 0]
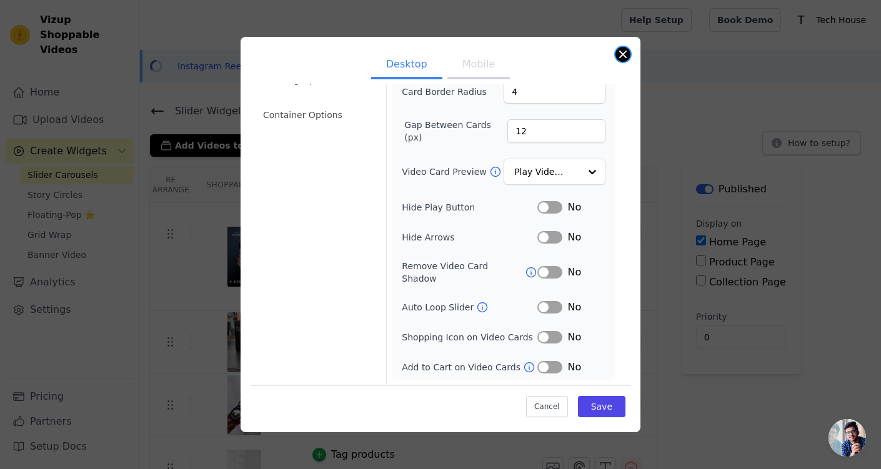
click at [622, 55] on button "Close modal" at bounding box center [623, 54] width 15 height 15
click at [622, 55] on div "Instagram Reels are being downloaded. Please wait for few minutes and refresh t…" at bounding box center [510, 66] width 741 height 32
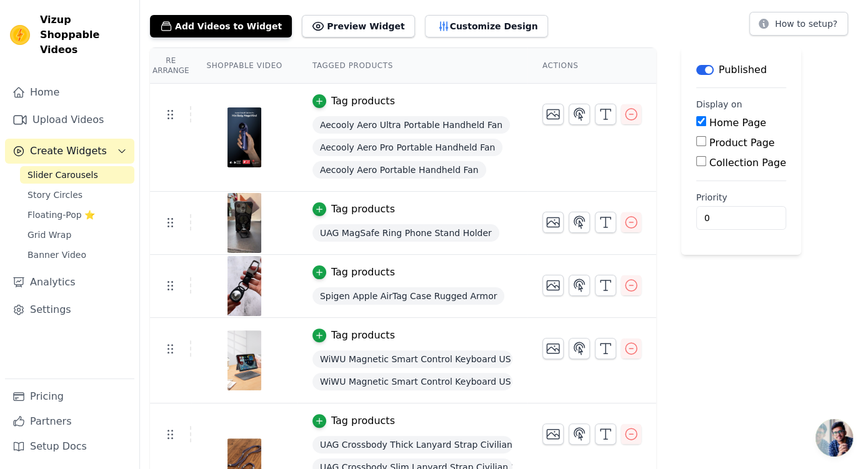
scroll to position [339, 0]
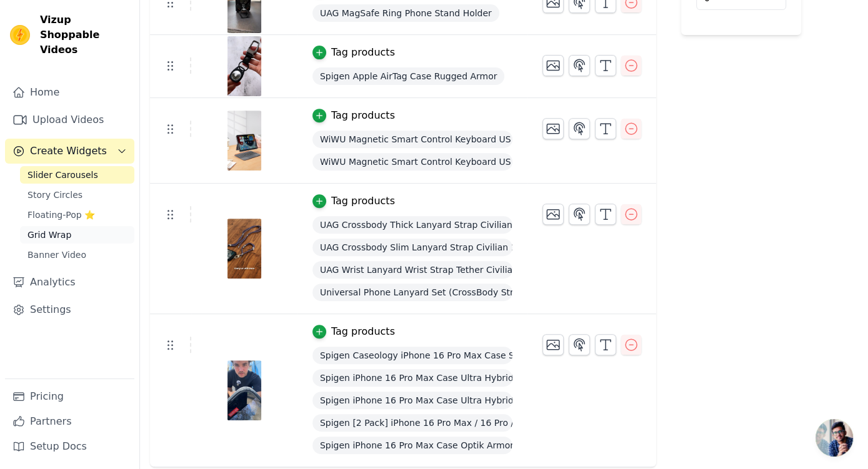
click at [61, 229] on span "Grid Wrap" at bounding box center [49, 235] width 44 height 12
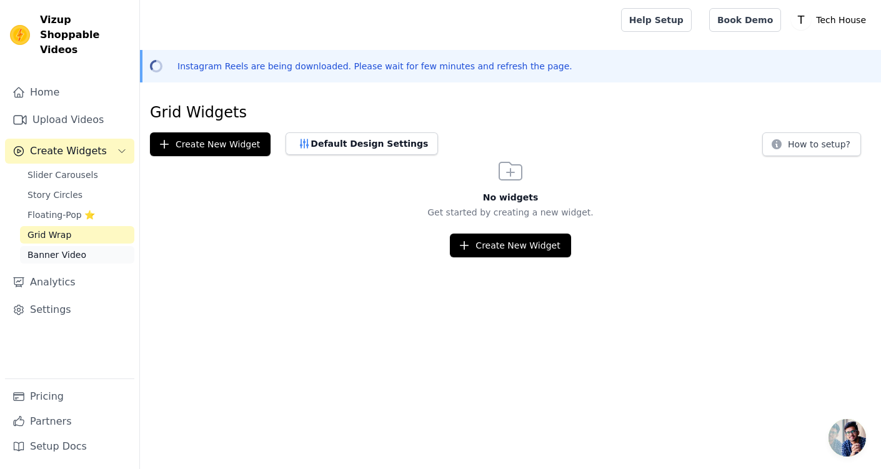
click at [71, 249] on span "Banner Video" at bounding box center [56, 255] width 59 height 12
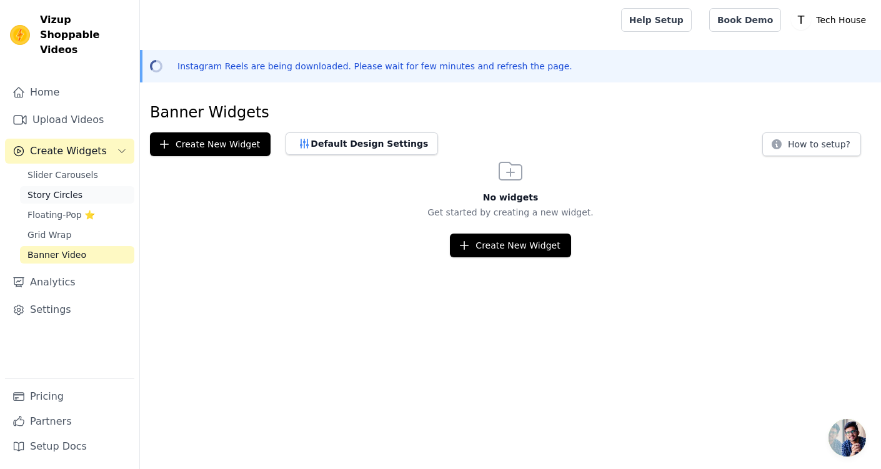
click at [65, 189] on span "Story Circles" at bounding box center [54, 195] width 55 height 12
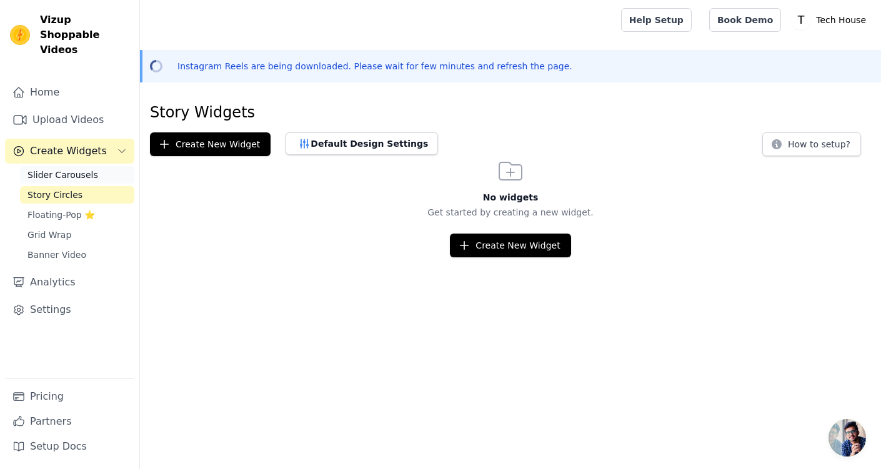
click at [67, 169] on span "Slider Carousels" at bounding box center [62, 175] width 71 height 12
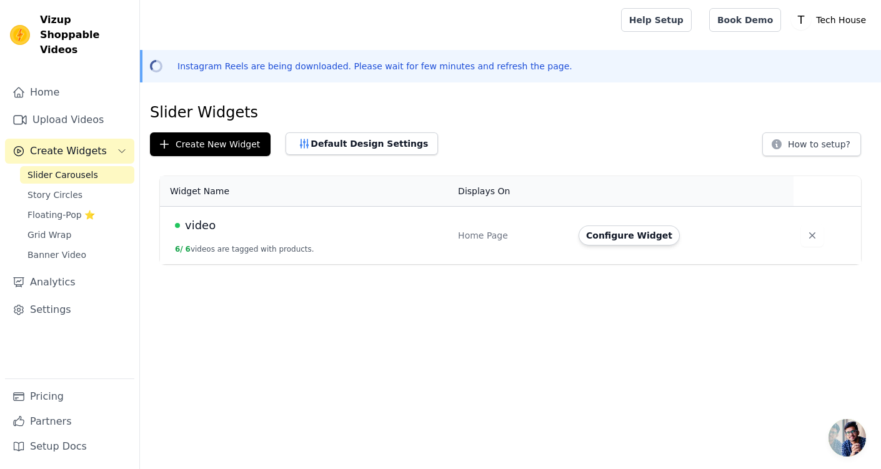
click at [363, 222] on div "video" at bounding box center [309, 225] width 268 height 17
click at [367, 244] on td "video 6 / 6 videos are tagged with products." at bounding box center [305, 236] width 291 height 58
click at [600, 238] on button "Configure Widget" at bounding box center [629, 236] width 101 height 20
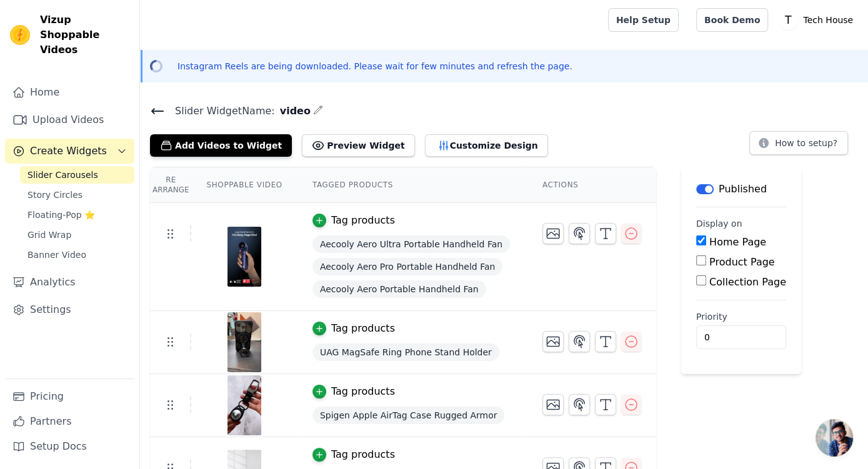
scroll to position [156, 0]
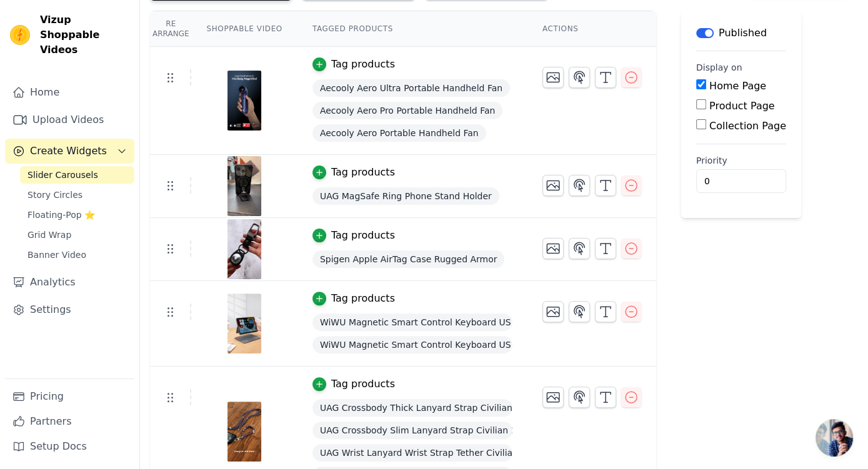
click at [704, 104] on label "Product Page" at bounding box center [742, 106] width 66 height 12
click at [704, 104] on input "Product Page" at bounding box center [701, 104] width 10 height 10
checkbox input "true"
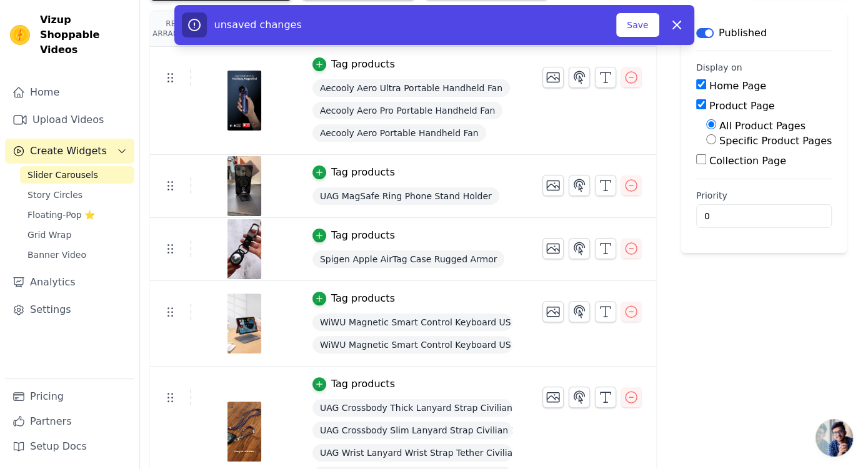
click at [704, 162] on label "Collection Page" at bounding box center [747, 161] width 77 height 12
click at [704, 162] on input "Collection Page" at bounding box center [701, 159] width 10 height 10
checkbox input "true"
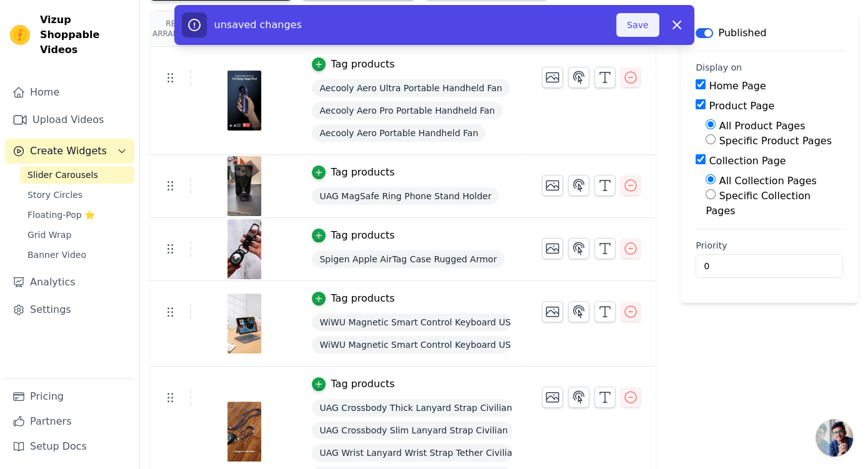
click at [644, 27] on button "Save" at bounding box center [637, 25] width 42 height 24
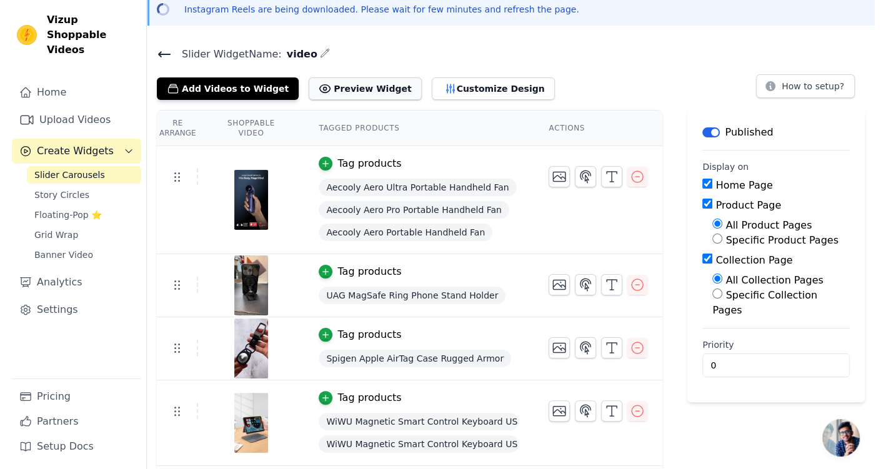
scroll to position [0, 0]
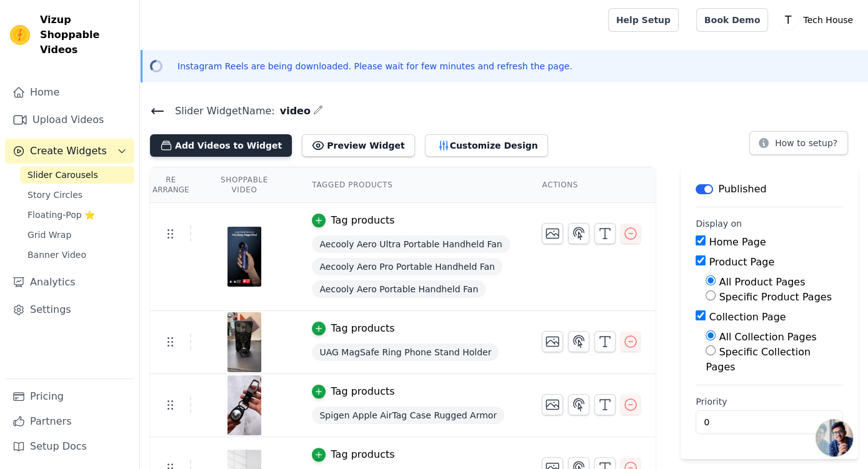
click at [210, 146] on button "Add Videos to Widget" at bounding box center [221, 145] width 142 height 22
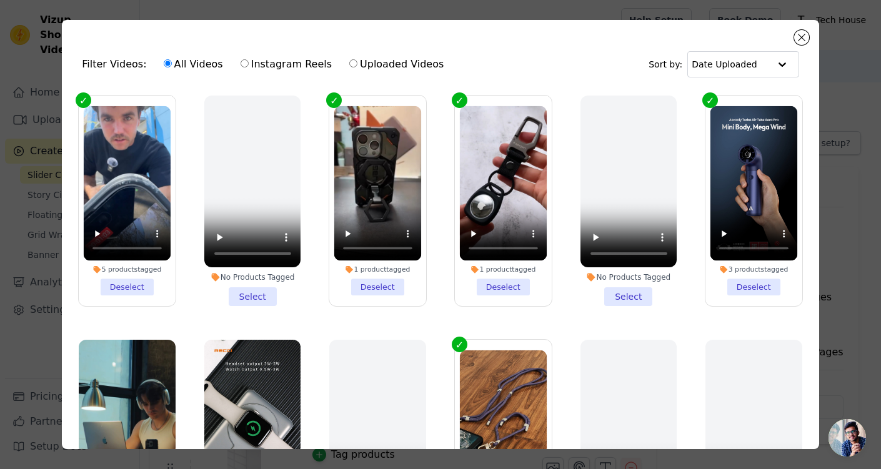
click at [262, 68] on label "Instagram Reels" at bounding box center [286, 64] width 92 height 16
click at [249, 67] on input "Instagram Reels" at bounding box center [245, 63] width 8 height 8
radio input "true"
click at [187, 59] on label "All Videos" at bounding box center [193, 64] width 61 height 16
click at [172, 59] on input "All Videos" at bounding box center [168, 63] width 8 height 8
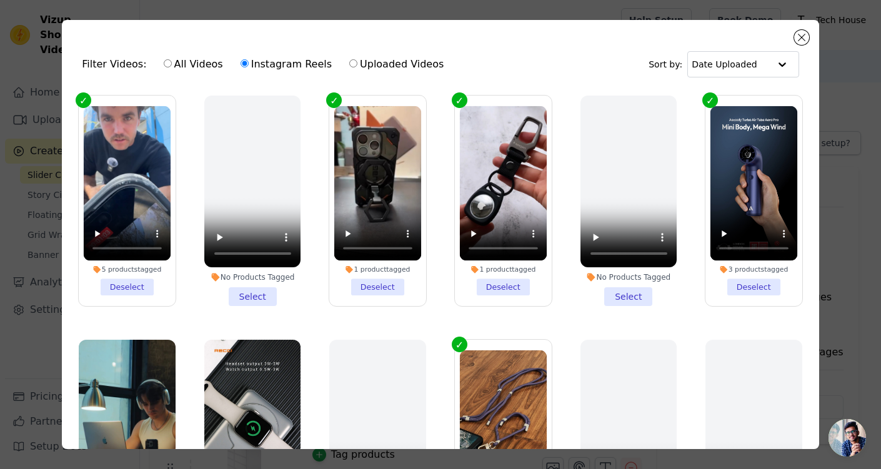
radio input "true"
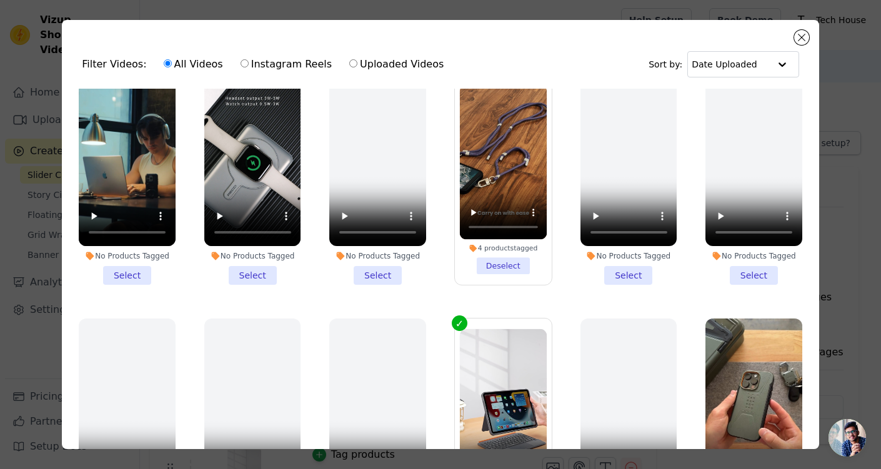
scroll to position [234, 0]
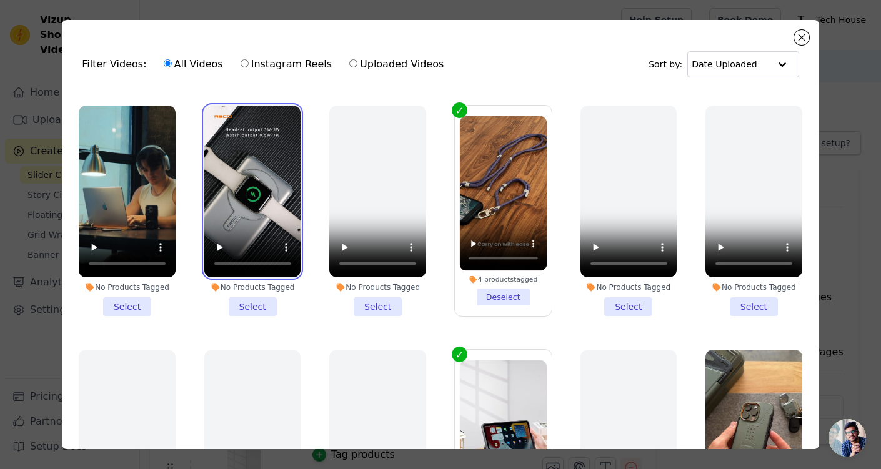
click at [220, 176] on video at bounding box center [252, 192] width 97 height 172
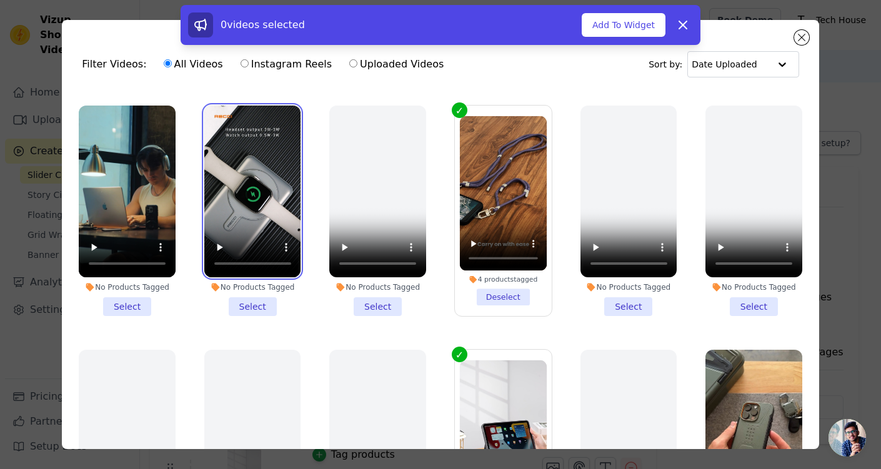
click at [220, 176] on video at bounding box center [252, 192] width 97 height 172
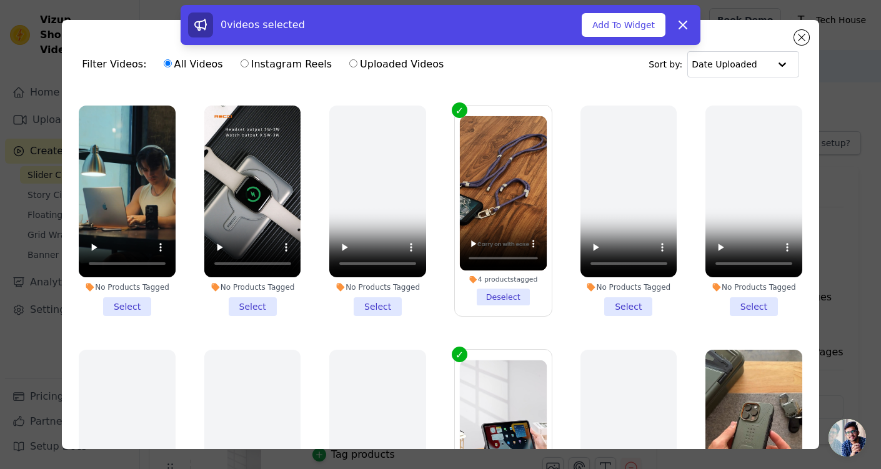
click at [189, 299] on ul "5 products tagged Deselect No Products Tagged Select 1 product tagged Deselect …" at bounding box center [440, 303] width 737 height 429
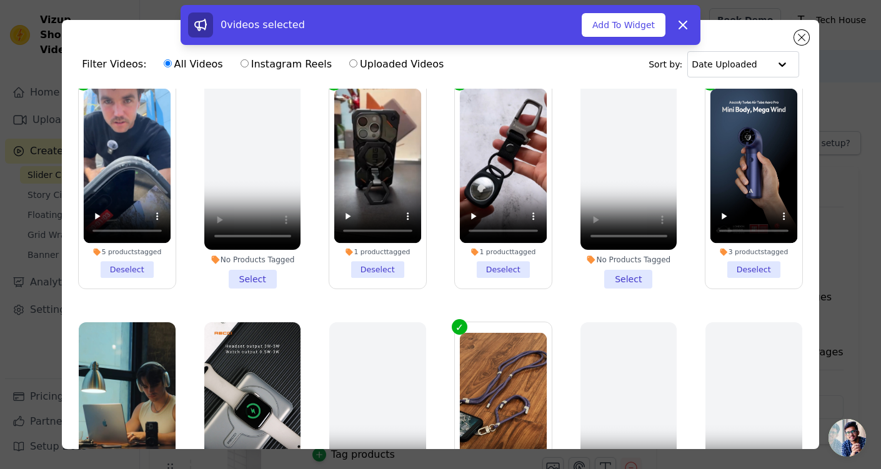
scroll to position [0, 0]
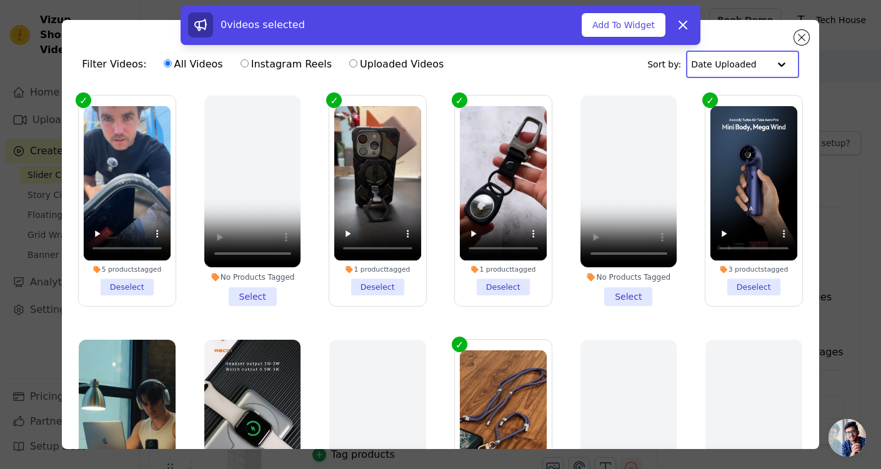
click at [704, 61] on input "text" at bounding box center [729, 64] width 77 height 25
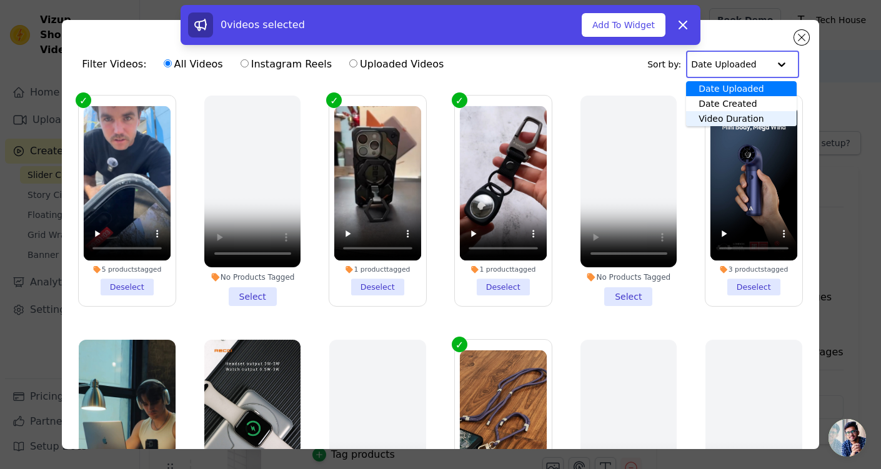
click at [704, 115] on div "Video Duration" at bounding box center [741, 118] width 111 height 15
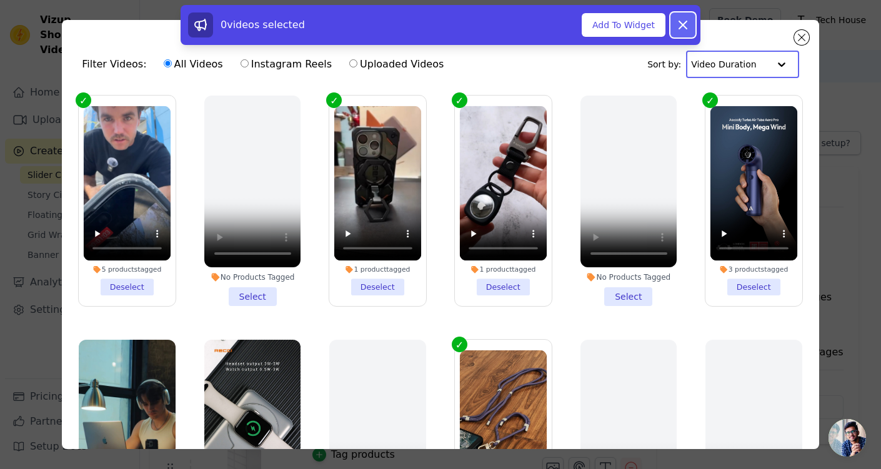
click at [684, 27] on icon at bounding box center [683, 24] width 15 height 15
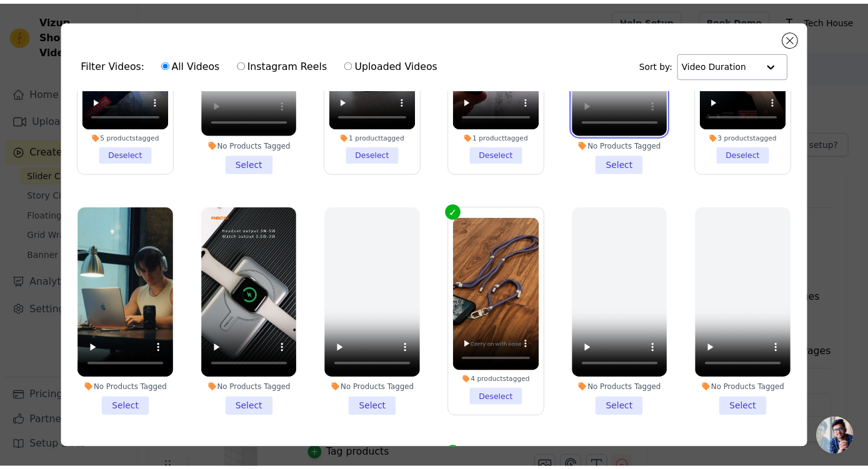
scroll to position [234, 0]
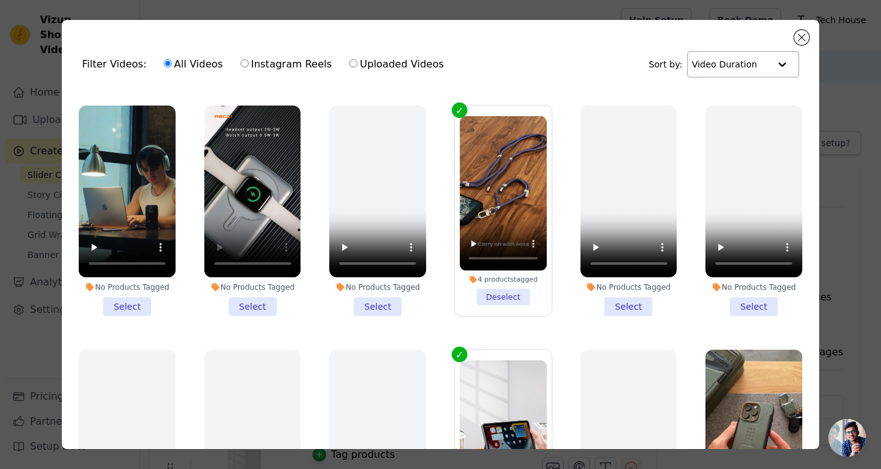
click at [251, 291] on li "No Products Tagged Select" at bounding box center [252, 211] width 97 height 211
click at [0, 0] on input "No Products Tagged Select" at bounding box center [0, 0] width 0 height 0
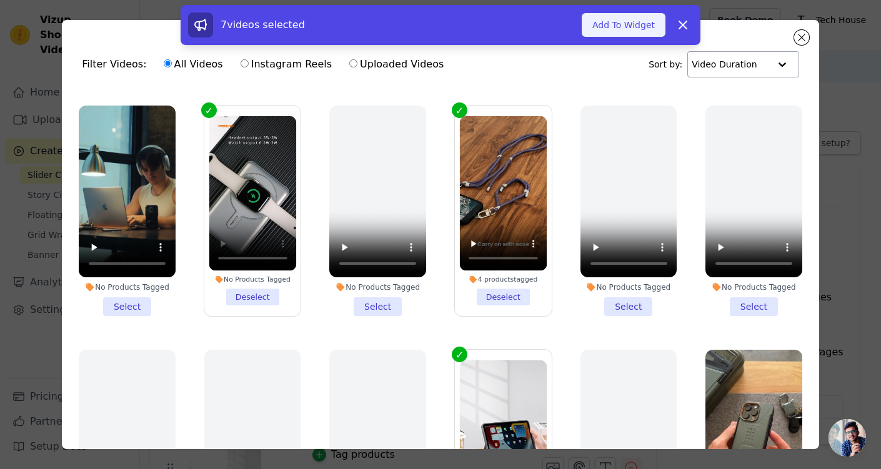
click at [617, 19] on button "Add To Widget" at bounding box center [624, 25] width 84 height 24
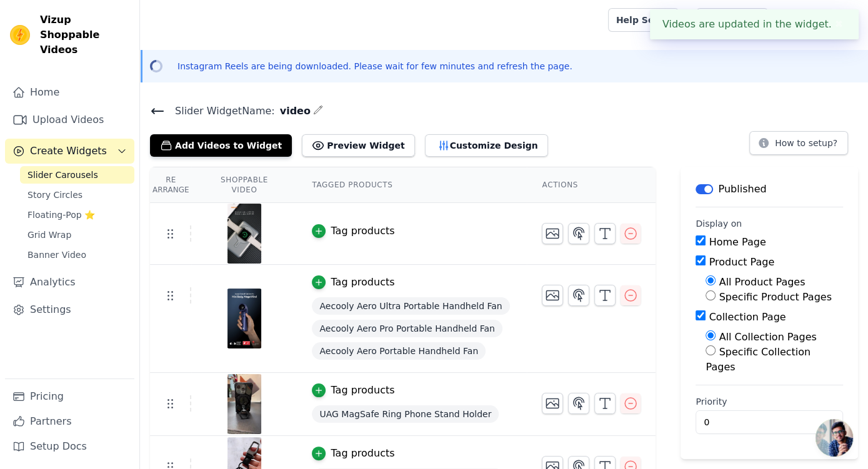
scroll to position [78, 0]
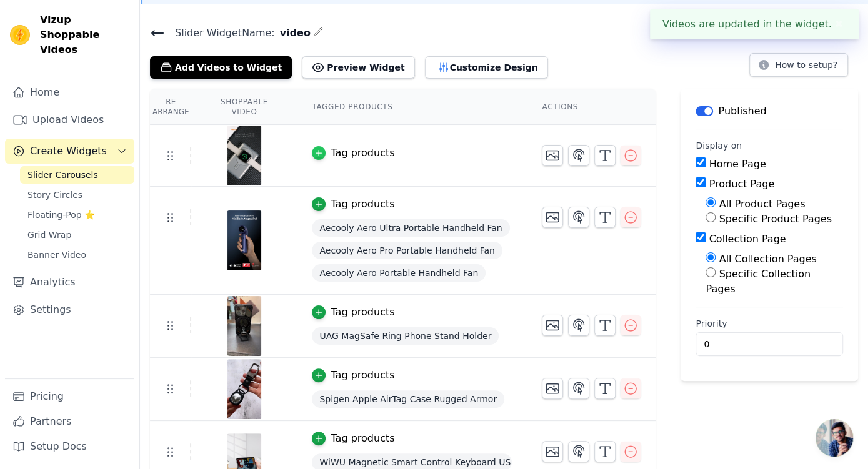
click at [314, 151] on icon "button" at bounding box center [318, 153] width 9 height 9
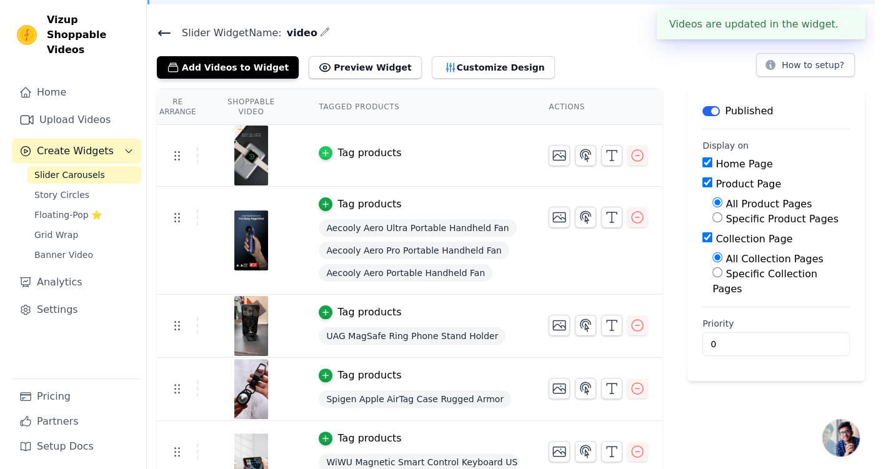
scroll to position [0, 0]
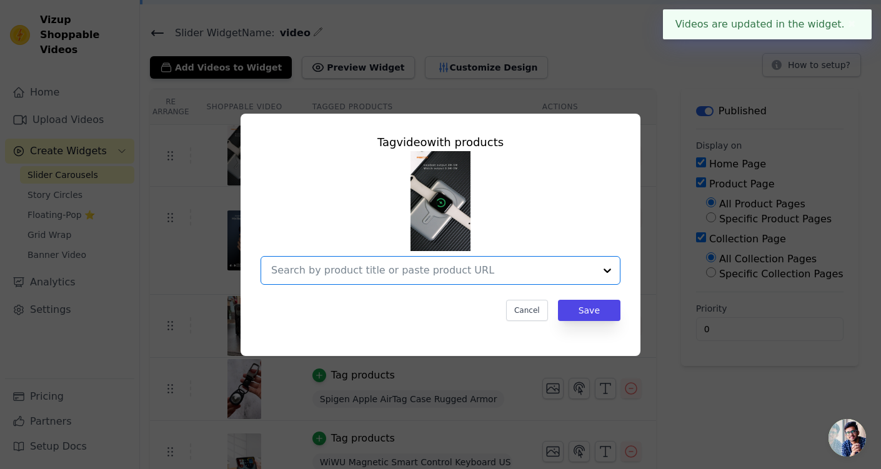
click at [398, 275] on input "text" at bounding box center [433, 270] width 324 height 15
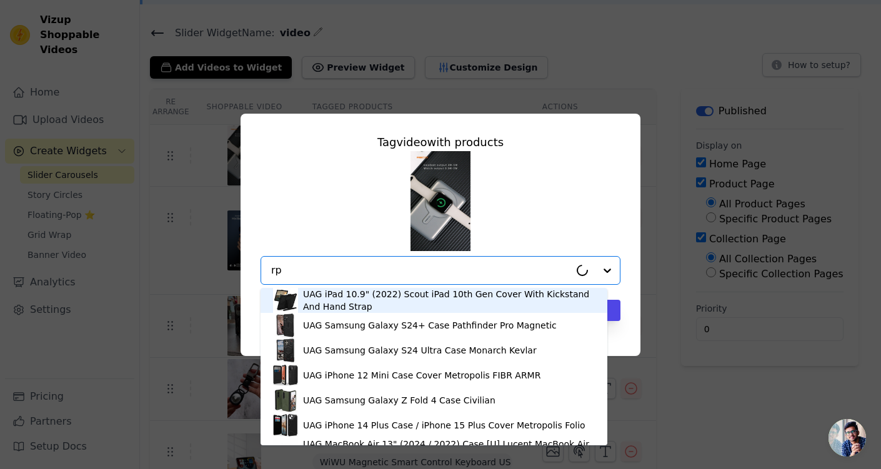
type input "rpb"
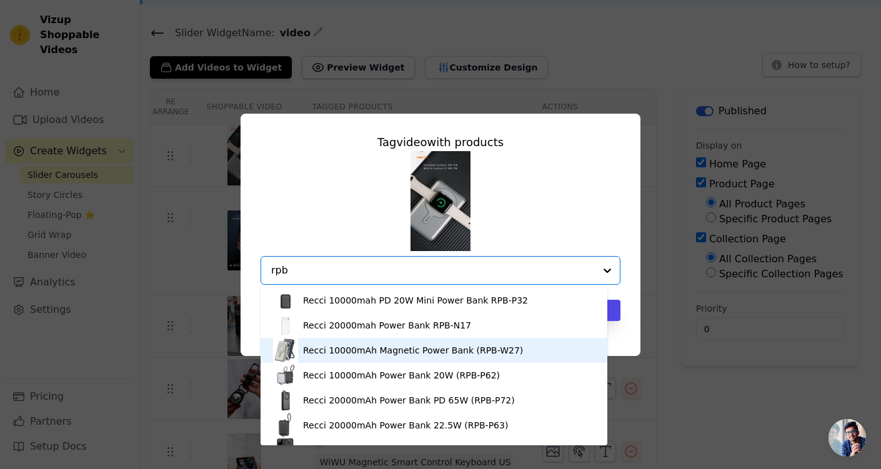
click at [498, 347] on div "Recci 10000mAh Magnetic Power Bank (RPB-W27)" at bounding box center [413, 350] width 220 height 12
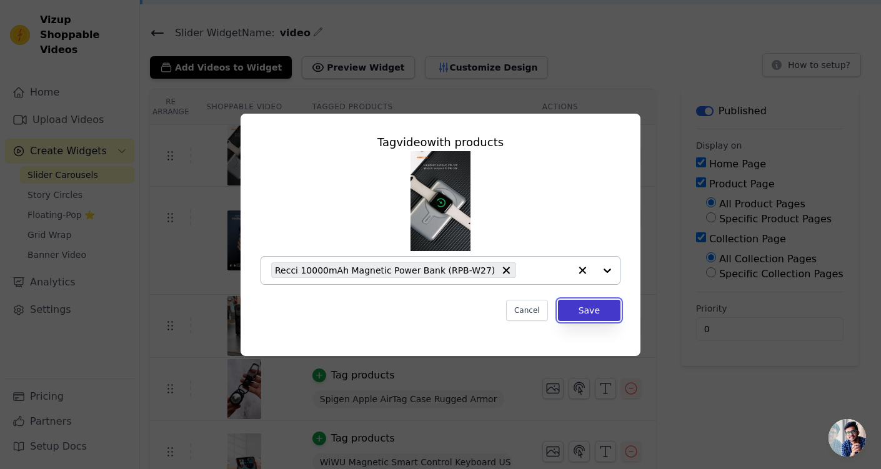
click at [596, 307] on button "Save" at bounding box center [589, 310] width 62 height 21
